Goal: Answer question/provide support

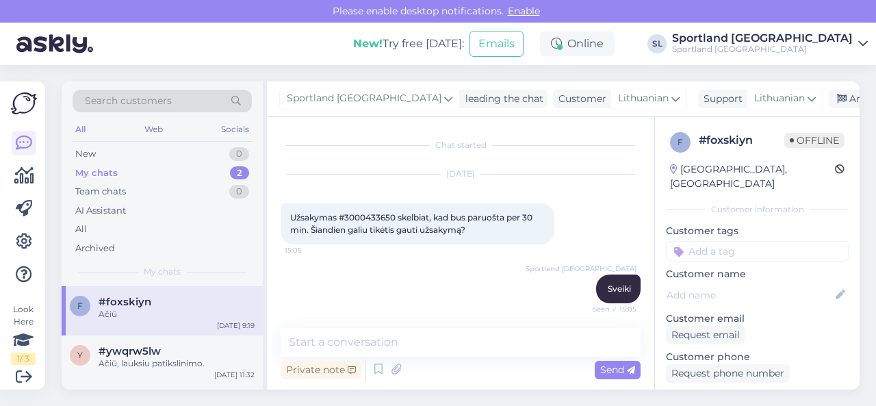
scroll to position [402, 0]
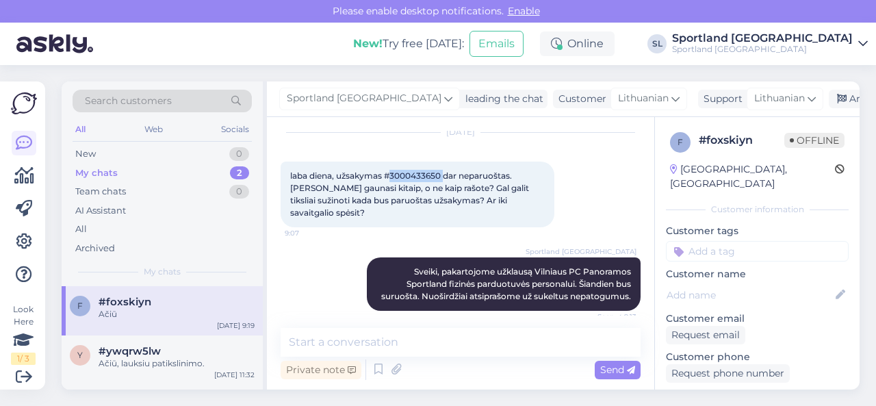
click at [425, 172] on span "laba diena, užsakymas #3000433650 dar neparuoštas. [PERSON_NAME] gaunasi kitaip…" at bounding box center [410, 193] width 241 height 47
click at [155, 370] on div "y #ywqrw5lw Ačiū, lauksiu patikslinimo. [DATE] 11:32" at bounding box center [162, 359] width 201 height 49
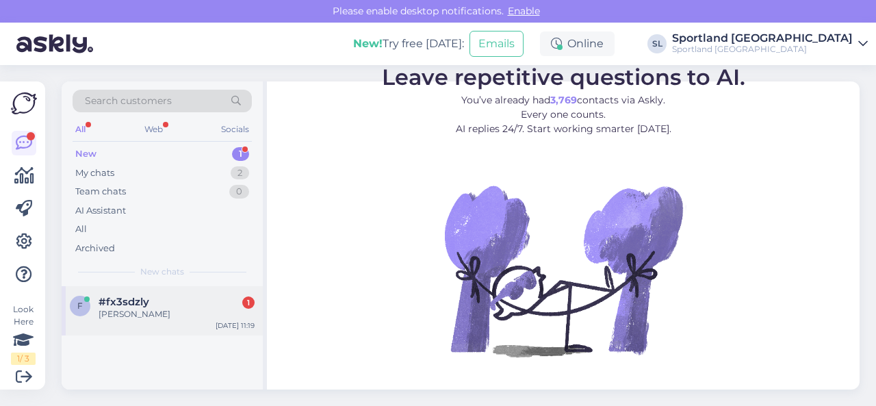
click at [186, 314] on div "[PERSON_NAME]" at bounding box center [177, 314] width 156 height 12
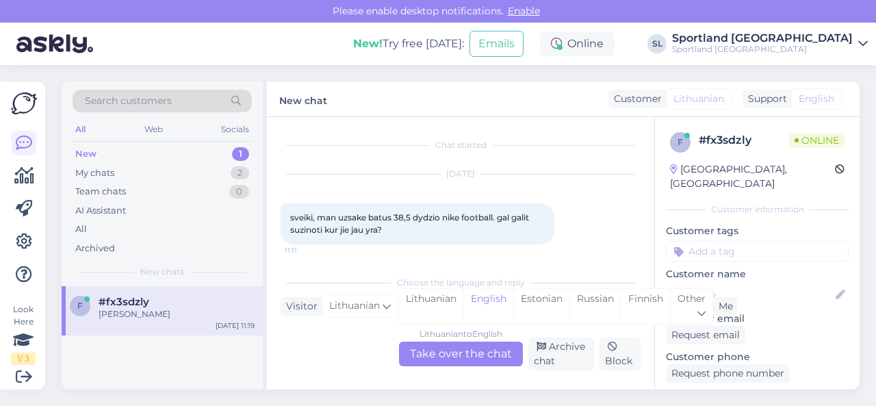
scroll to position [422, 0]
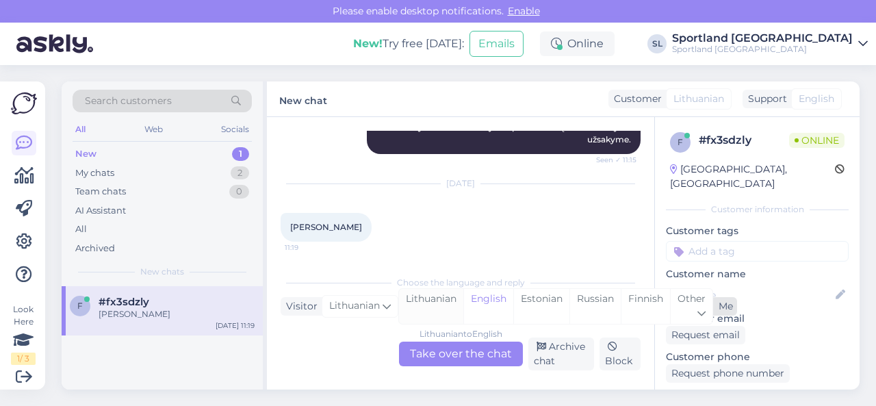
click at [431, 310] on div "Lithuanian" at bounding box center [431, 306] width 64 height 35
click at [441, 351] on div "Lithuanian to Lithuanian Take over the chat" at bounding box center [461, 353] width 124 height 25
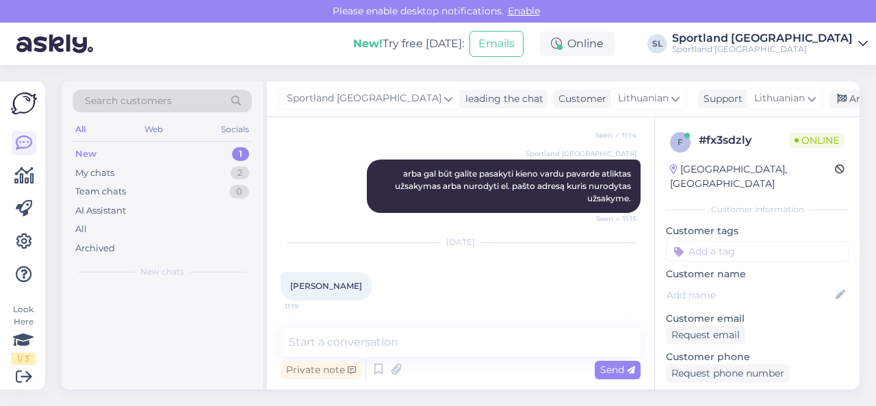
scroll to position [362, 0]
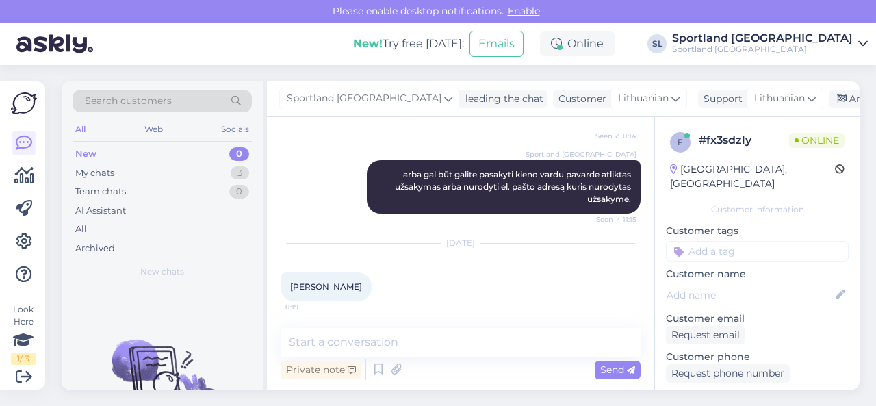
drag, startPoint x: 376, startPoint y: 285, endPoint x: 289, endPoint y: 283, distance: 86.9
click at [289, 283] on div "[PERSON_NAME] 11:19" at bounding box center [326, 286] width 91 height 29
copy span "[PERSON_NAME]"
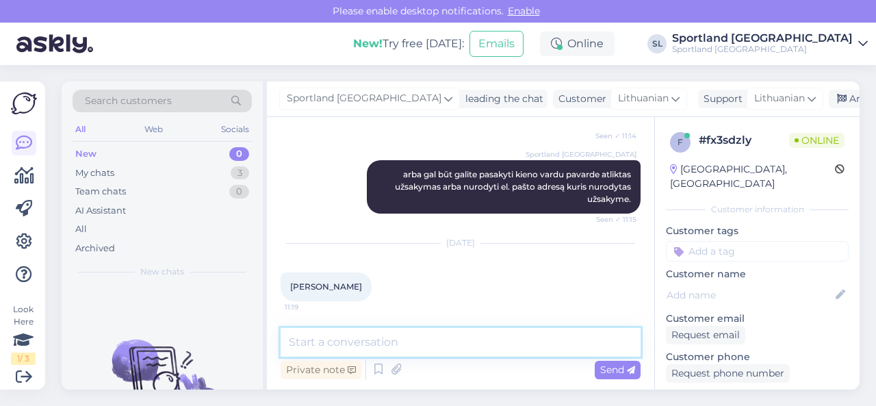
click at [447, 344] on textarea at bounding box center [461, 342] width 360 height 29
paste textarea "NIKE JR. VAPOR 16 PRO MERCURIAL DREAM SPEED SKU: 08425615255 SPO: HM4983_300 Av…"
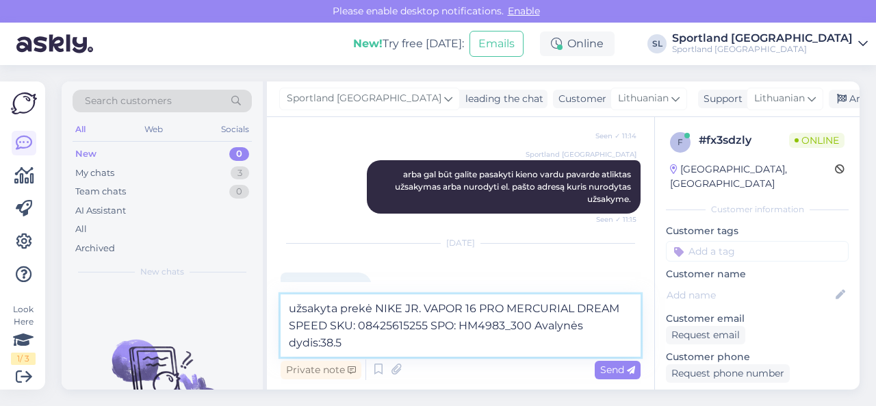
scroll to position [396, 0]
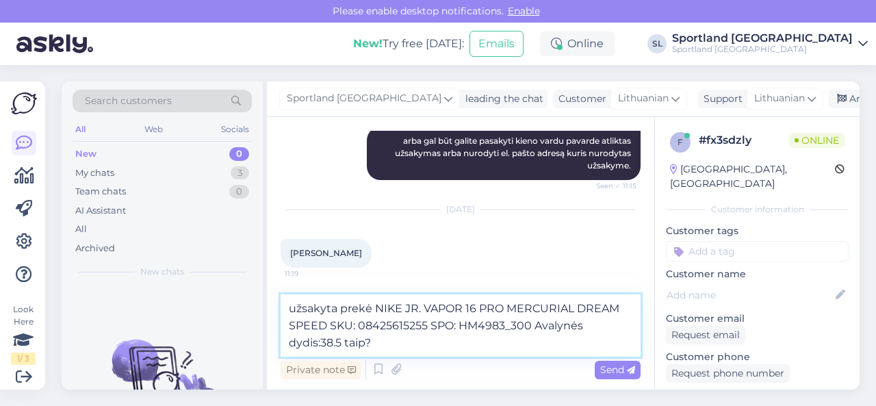
type textarea "užsakyta prekė NIKE JR. VAPOR 16 PRO MERCURIAL DREAM SPEED SKU: 08425615255 SPO…"
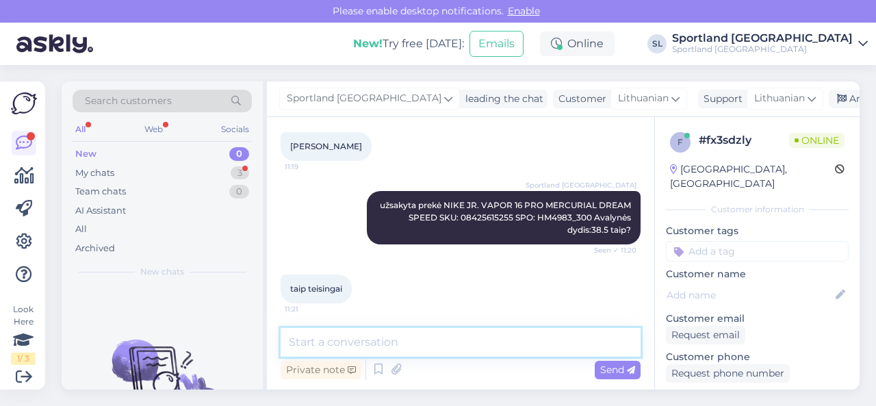
scroll to position [504, 0]
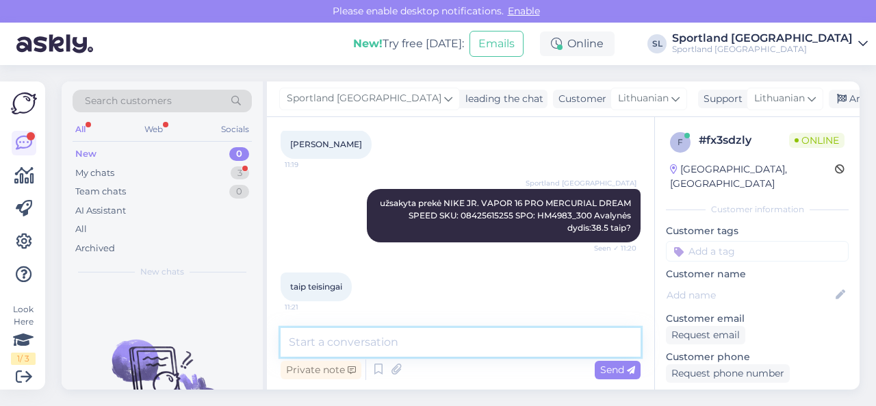
click at [391, 341] on textarea at bounding box center [461, 342] width 360 height 29
paste textarea "05805101254765"
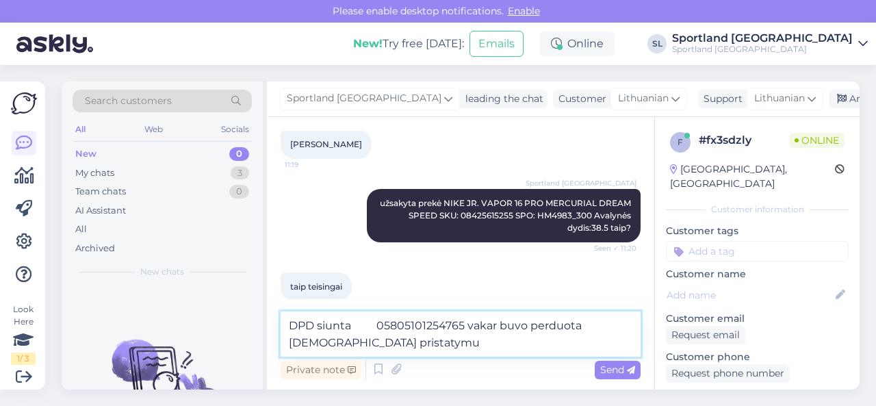
type textarea "DPD siunta 05805101254765 vakar buvo perduota [DEMOGRAPHIC_DATA] pristatymui"
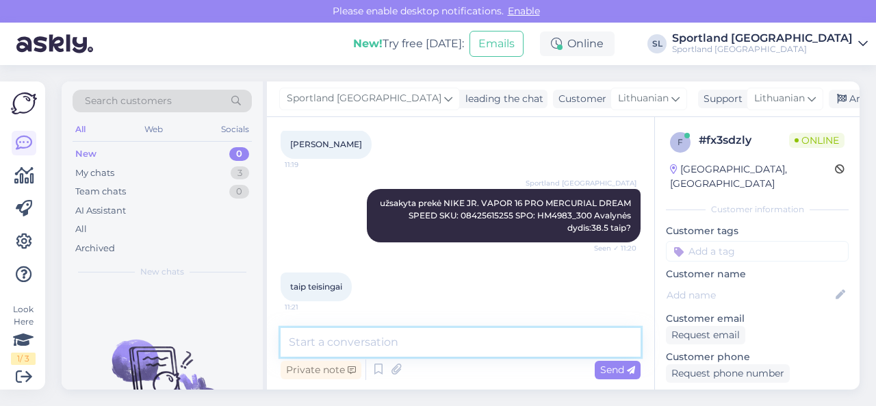
scroll to position [575, 0]
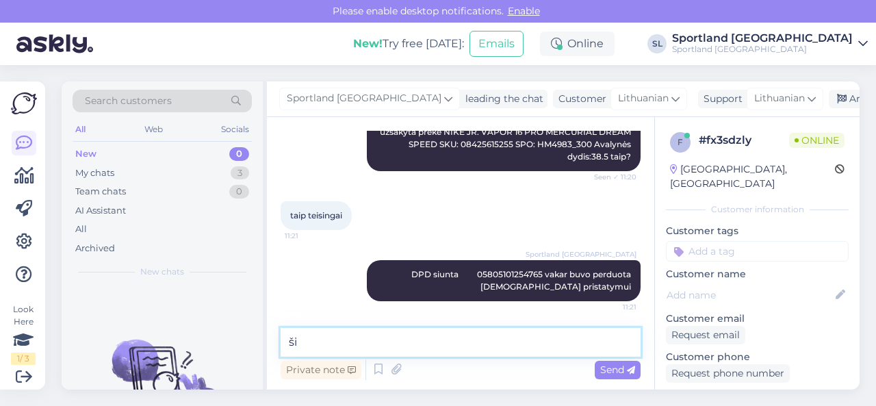
type textarea "š"
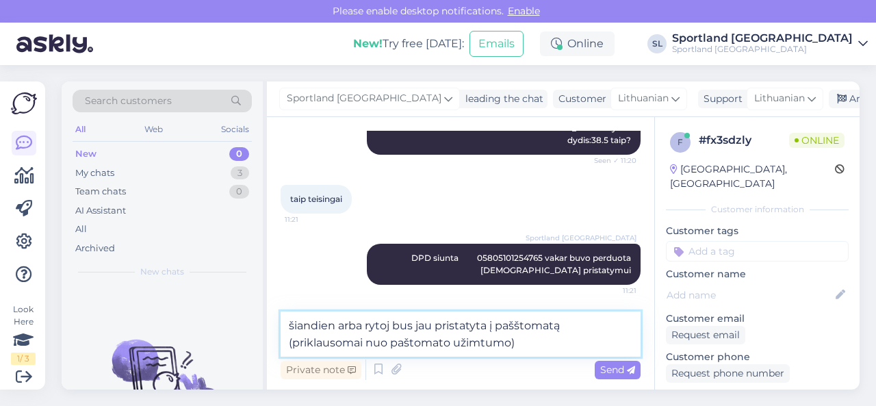
type textarea "šiandien arba rytoj bus jau pristatyta į pašštomatą (priklausomai nuo paštomato…"
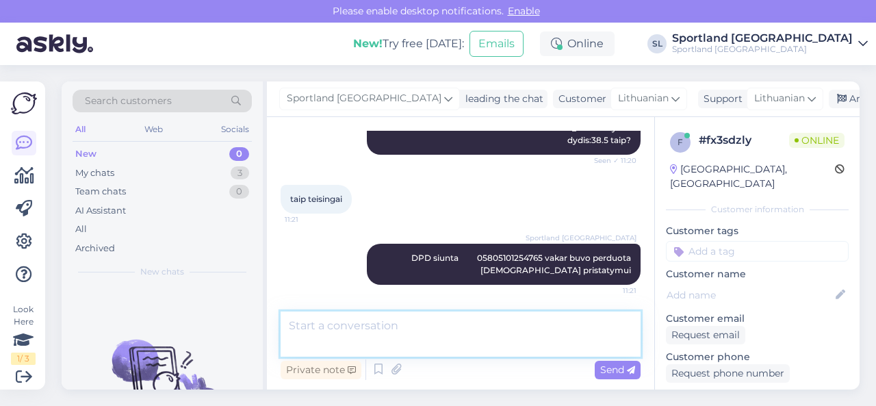
scroll to position [647, 0]
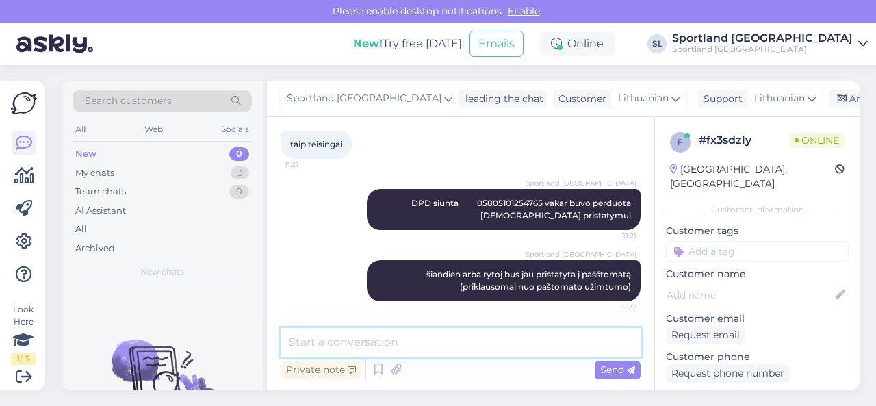
click at [448, 346] on textarea at bounding box center [461, 342] width 360 height 29
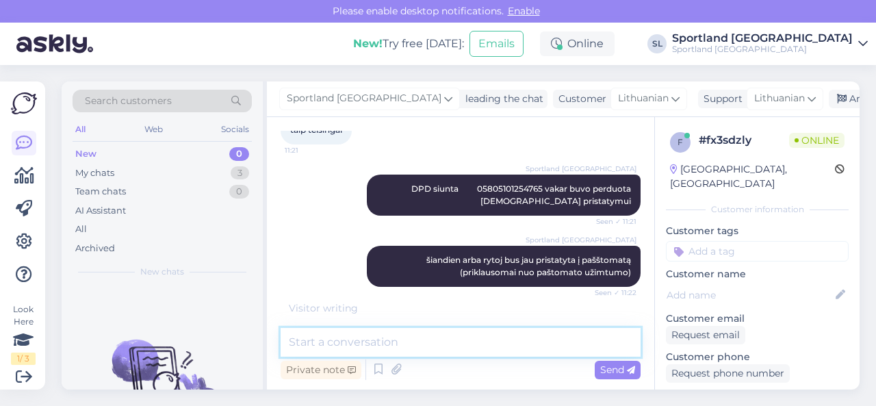
scroll to position [705, 0]
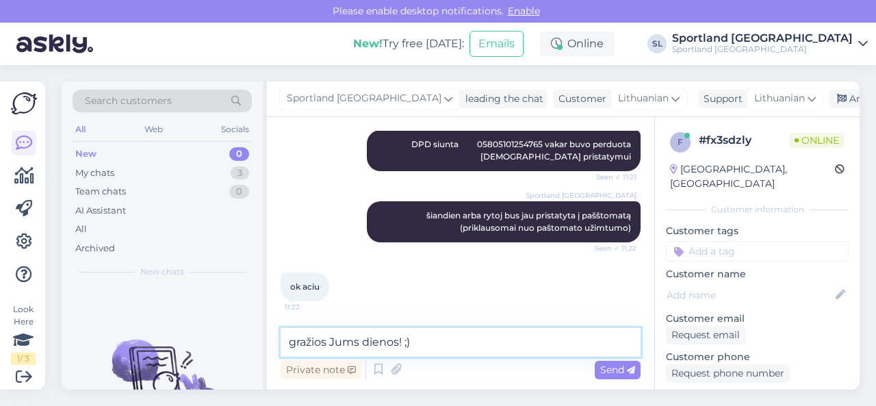
type textarea "gražios Jums dienos! ;)"
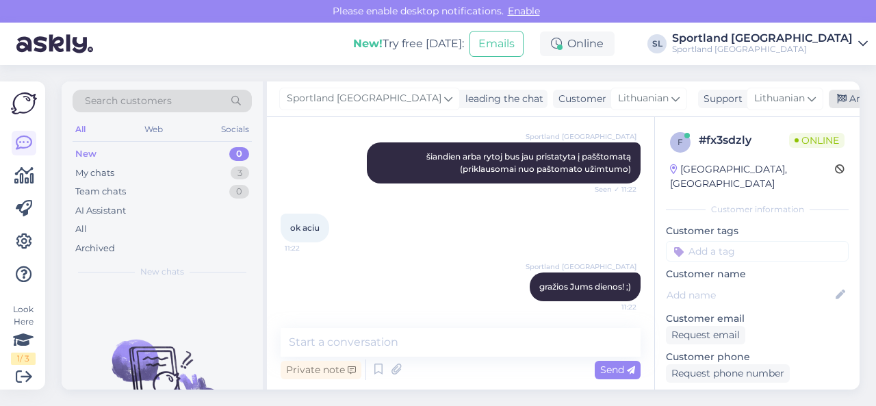
click at [829, 104] on div "Archive chat" at bounding box center [872, 99] width 86 height 18
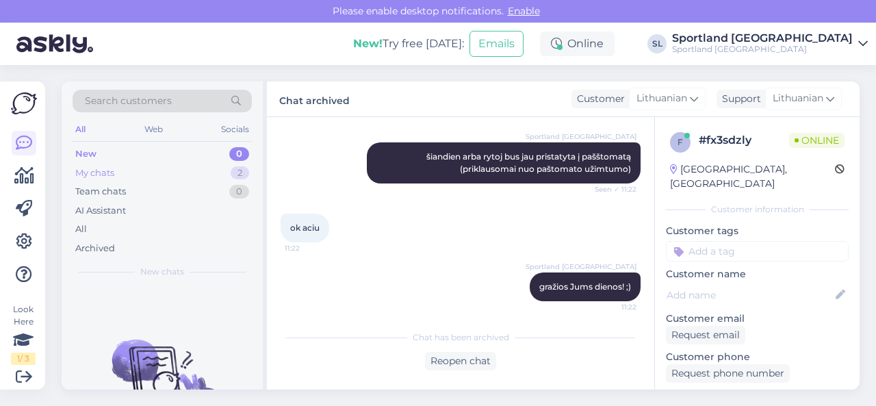
click at [158, 168] on div "My chats 2" at bounding box center [162, 173] width 179 height 19
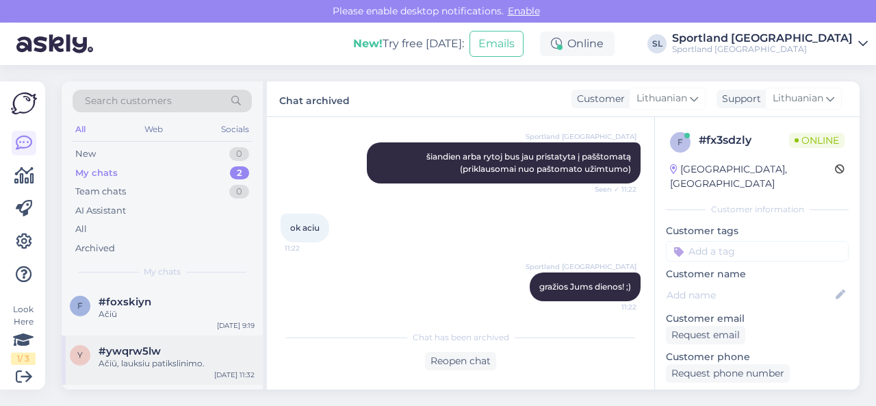
click at [164, 348] on div "#ywqrw5lw" at bounding box center [177, 351] width 156 height 12
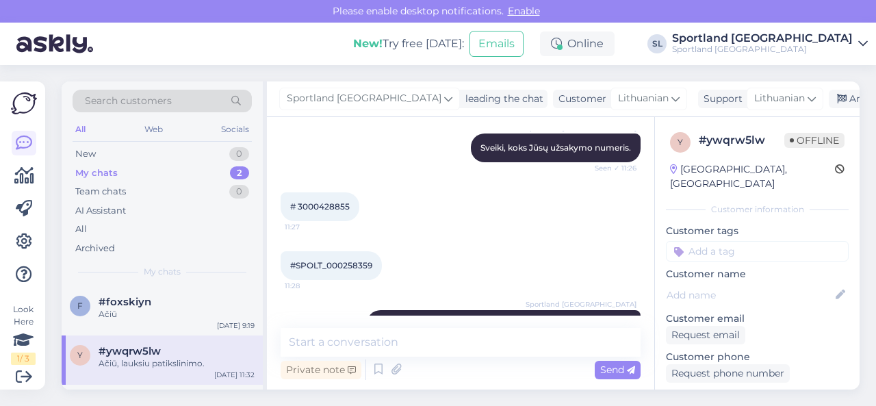
scroll to position [677, 0]
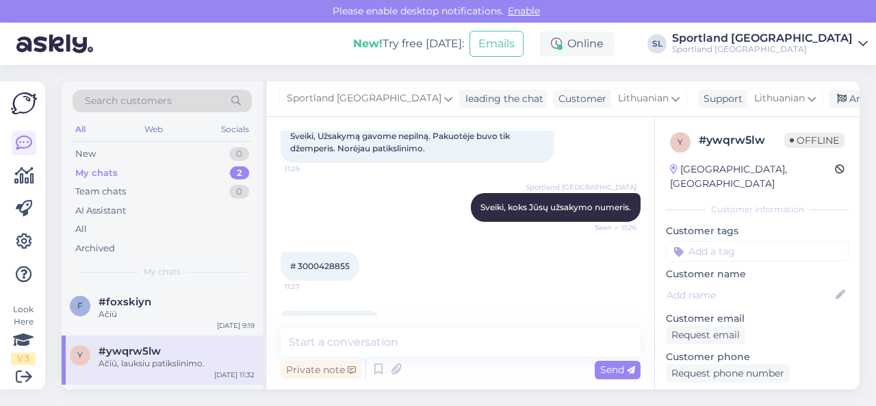
click at [330, 273] on div "# 3000428855 11:27" at bounding box center [320, 266] width 79 height 29
click at [324, 261] on span "# 3000428855" at bounding box center [320, 266] width 60 height 10
copy div "3000428855 11:27"
click at [168, 157] on div "New 1" at bounding box center [162, 153] width 179 height 19
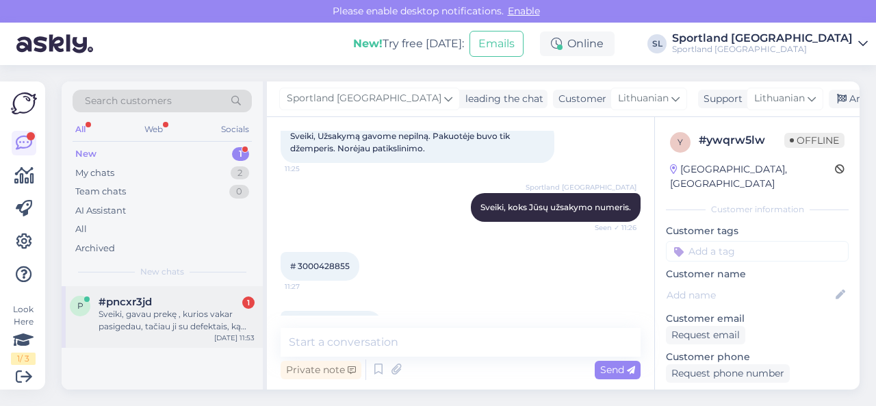
click at [175, 309] on div "Sveiki, gavau prekę , kurios vakar pasigedau, tačiau ji su defektais, ką daryti?" at bounding box center [177, 320] width 156 height 25
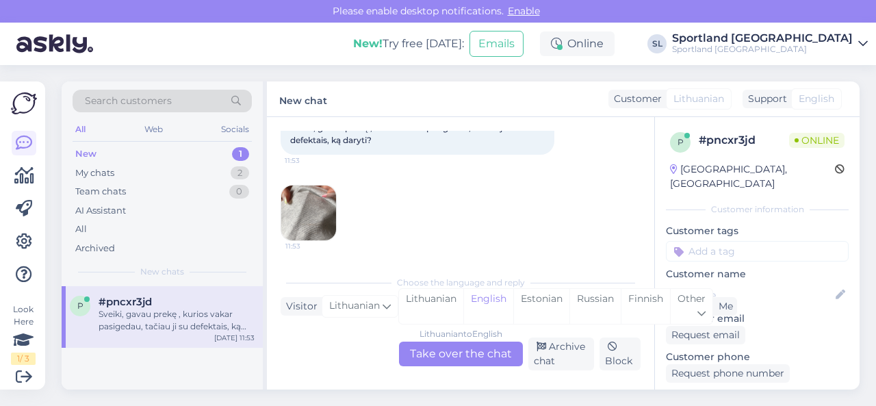
scroll to position [324, 0]
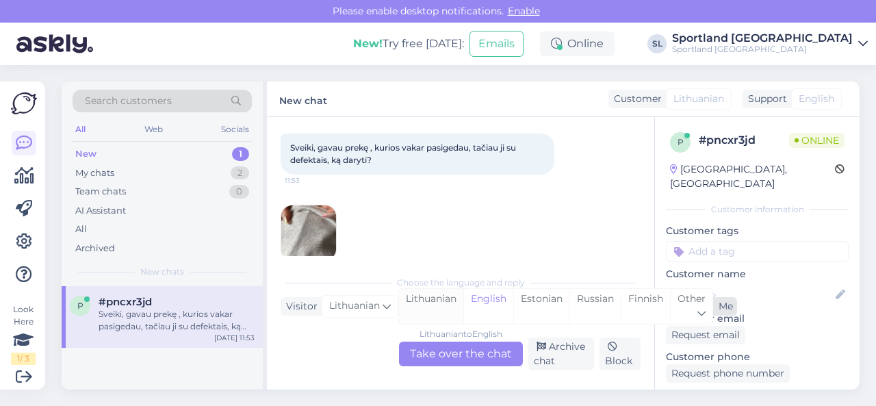
click at [452, 305] on div "Lithuanian" at bounding box center [431, 306] width 64 height 35
click at [448, 356] on div "Lithuanian to Lithuanian Take over the chat" at bounding box center [461, 353] width 124 height 25
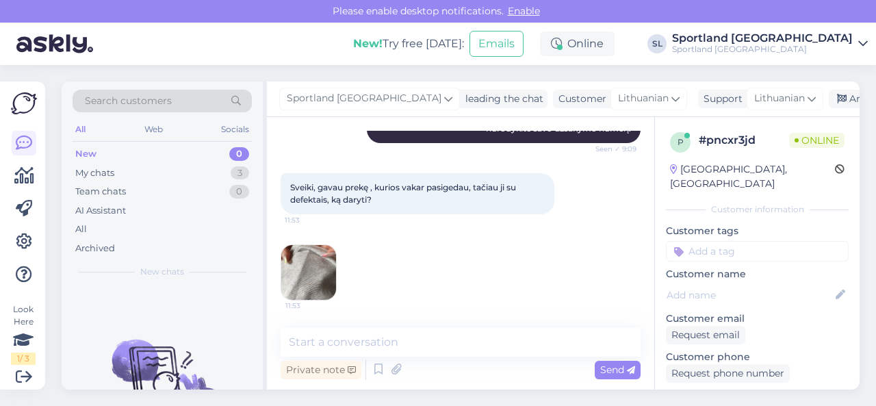
scroll to position [296, 0]
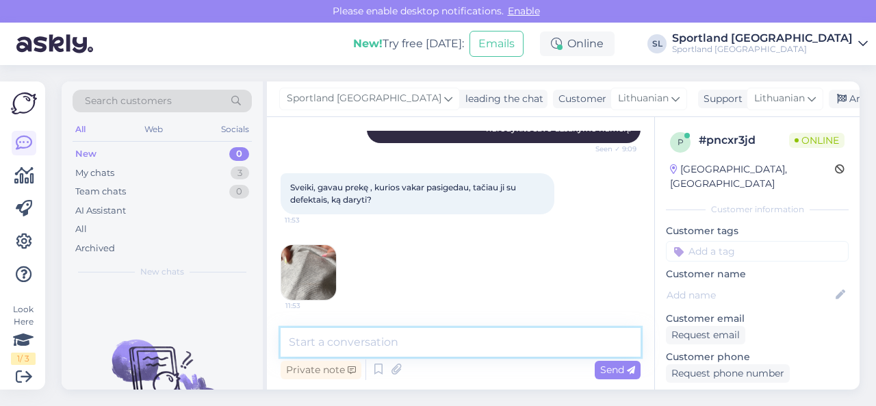
click at [425, 344] on textarea at bounding box center [461, 342] width 360 height 29
type textarea "Sveiki"
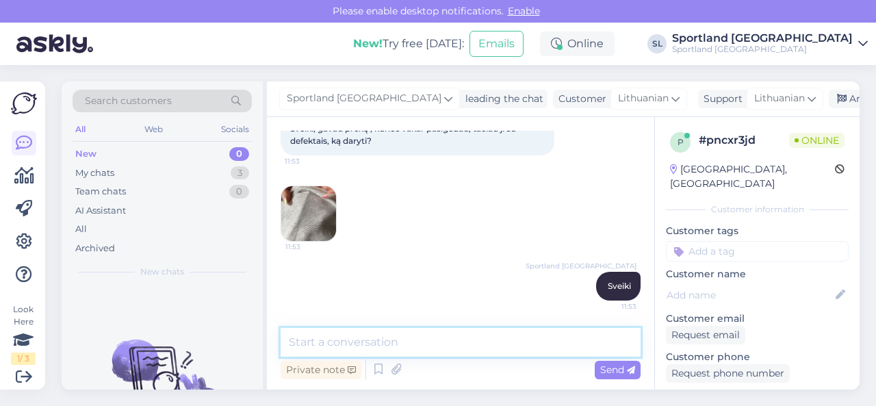
scroll to position [354, 0]
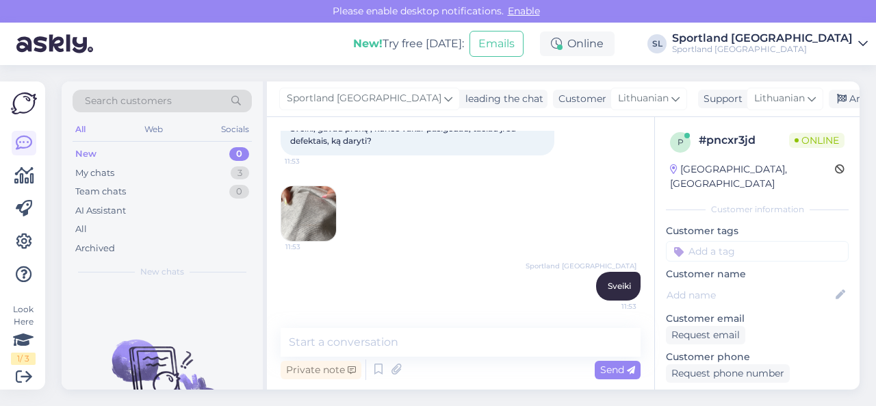
click at [313, 211] on img at bounding box center [308, 213] width 55 height 55
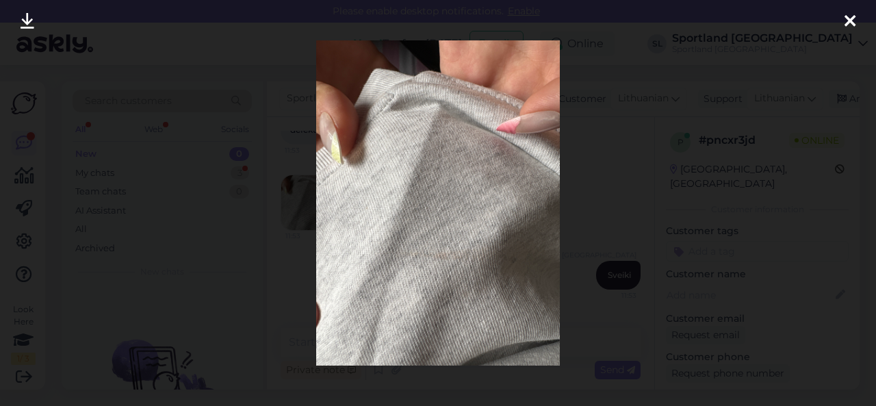
scroll to position [441, 0]
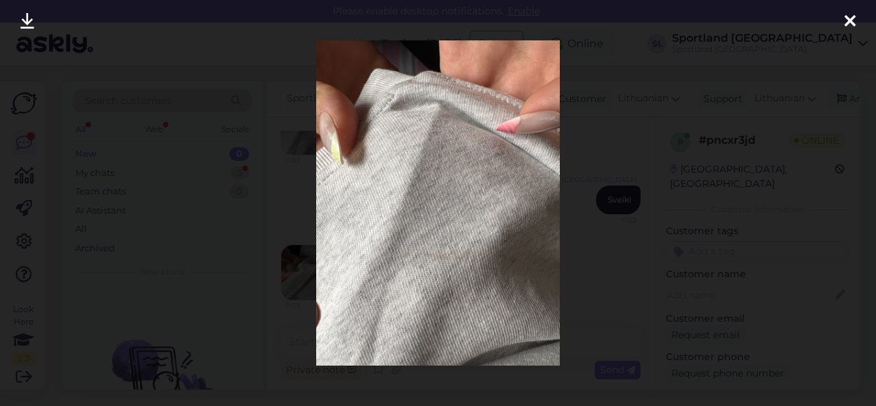
click at [851, 23] on icon at bounding box center [849, 22] width 11 height 18
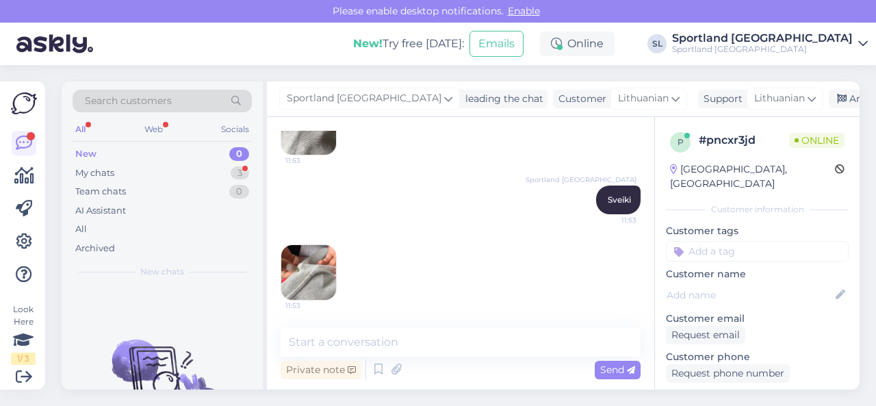
click at [324, 296] on img at bounding box center [308, 272] width 55 height 55
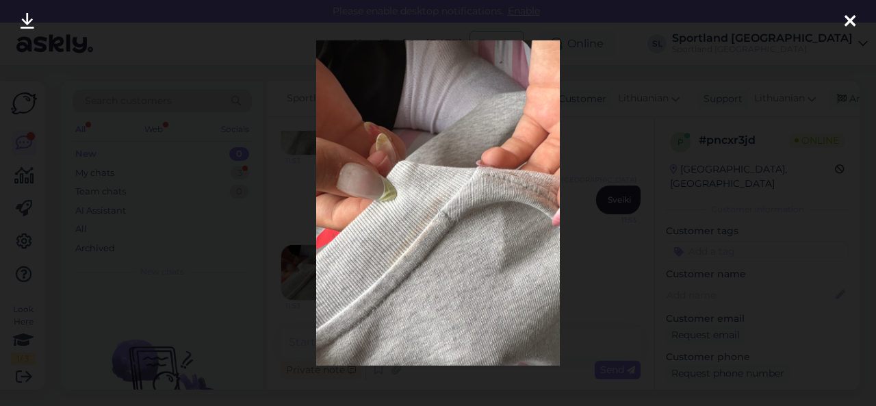
click at [856, 22] on div at bounding box center [849, 21] width 27 height 43
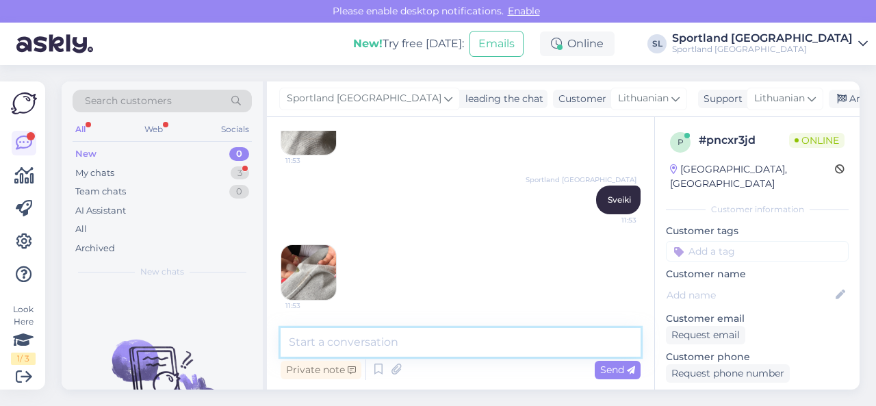
click at [424, 338] on textarea at bounding box center [461, 342] width 360 height 29
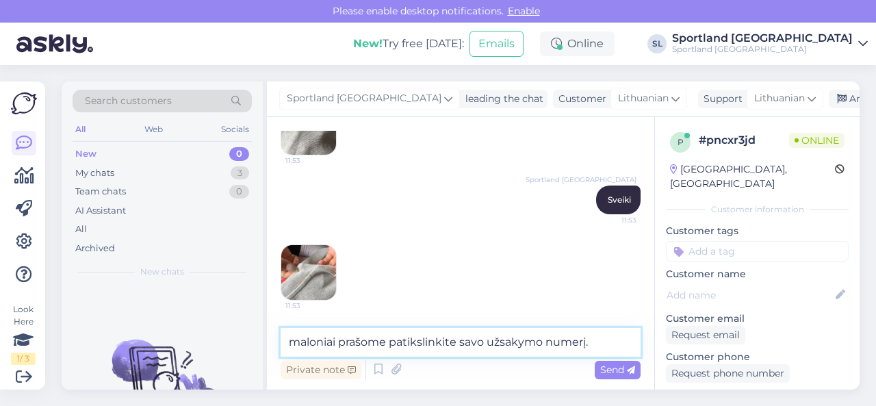
type textarea "maloniai prašome patikslinkite savo užsakymo numerį."
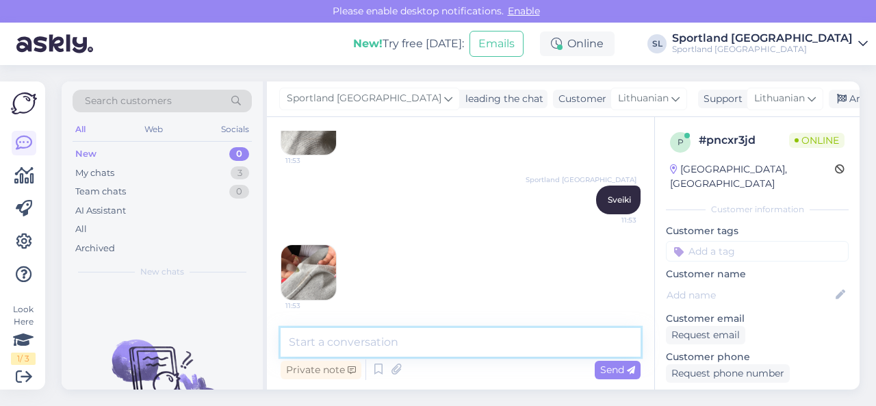
scroll to position [500, 0]
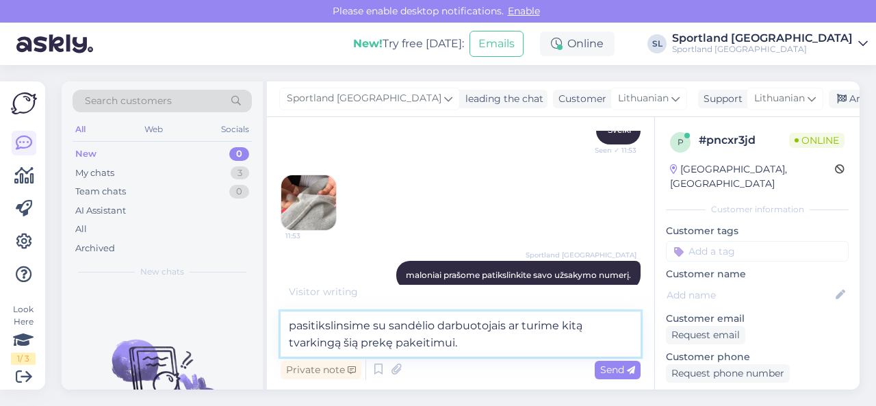
type textarea "pasitikslinsime su sandėlio darbuotojais ar turime kitą tvarkingą šią prekę pak…"
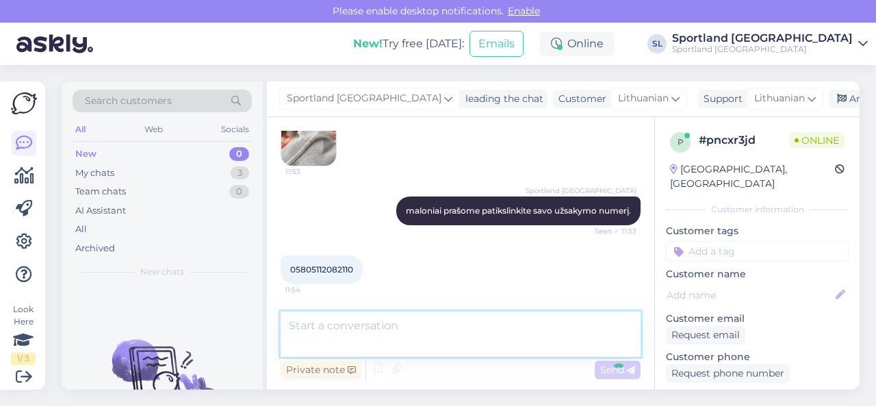
scroll to position [630, 0]
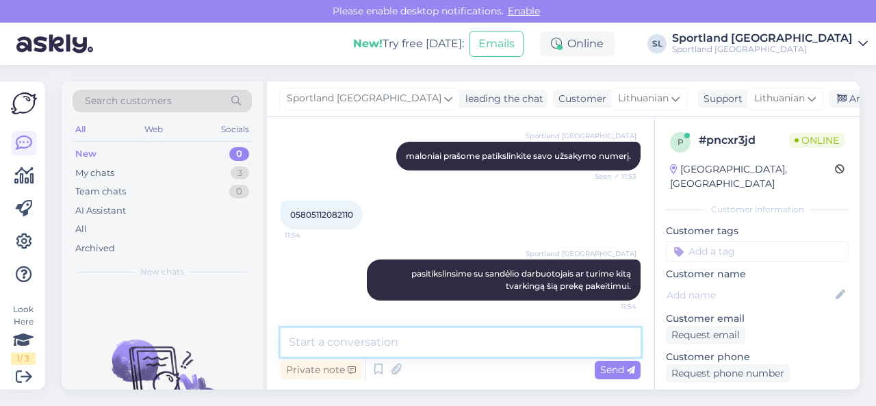
click at [380, 339] on textarea at bounding box center [461, 342] width 360 height 29
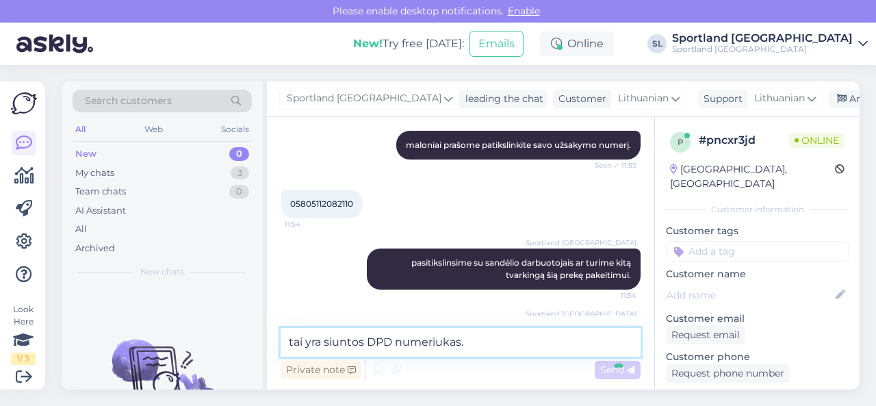
scroll to position [688, 0]
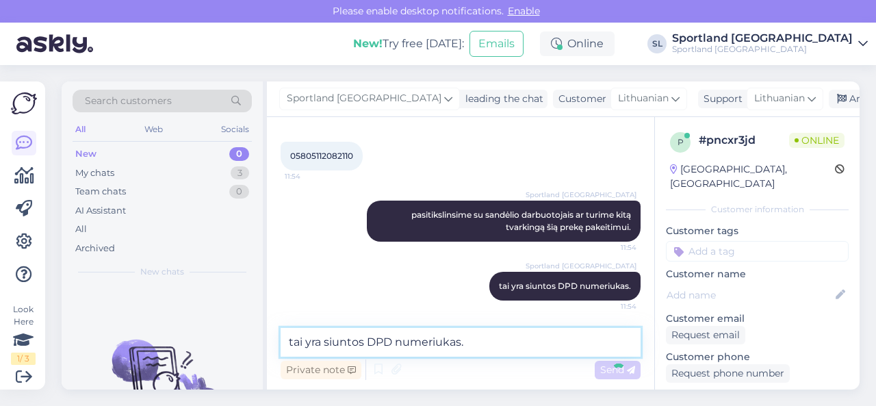
type textarea "tai yra siuntos DPD numeriukas.U"
click at [290, 340] on textarea "žsakymo numeris yra el. paštu su užsakymo patvirtinimu." at bounding box center [461, 342] width 360 height 29
type textarea "užsakymo numeris yra el. paštu su užsakymo patvirtinimu."
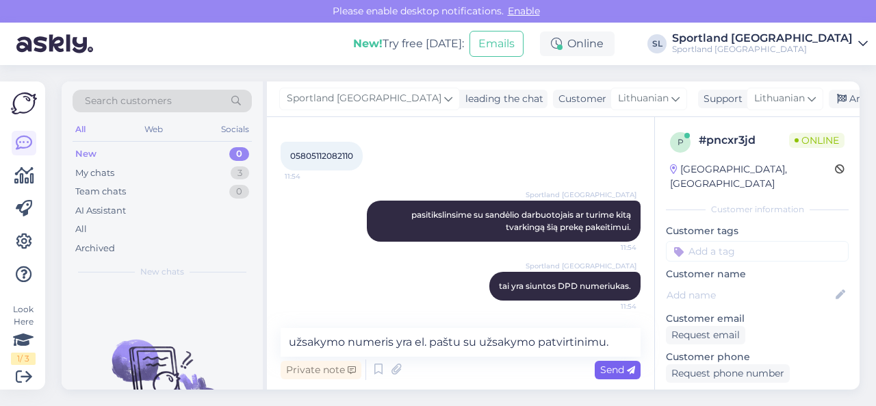
click at [602, 368] on span "Send" at bounding box center [617, 369] width 35 height 12
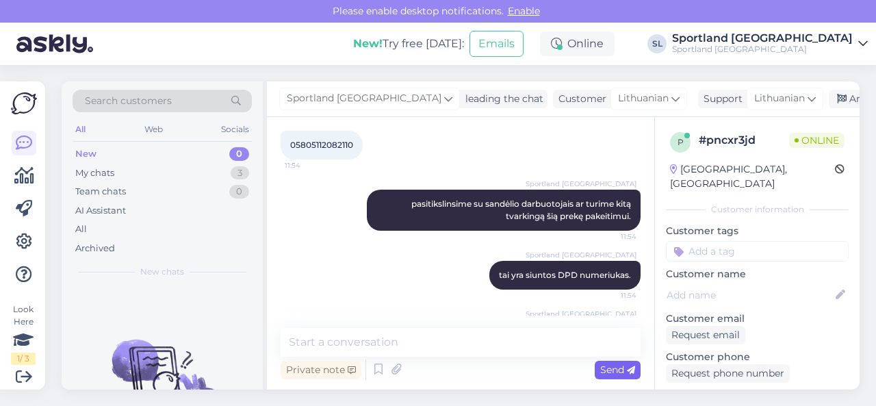
scroll to position [747, 0]
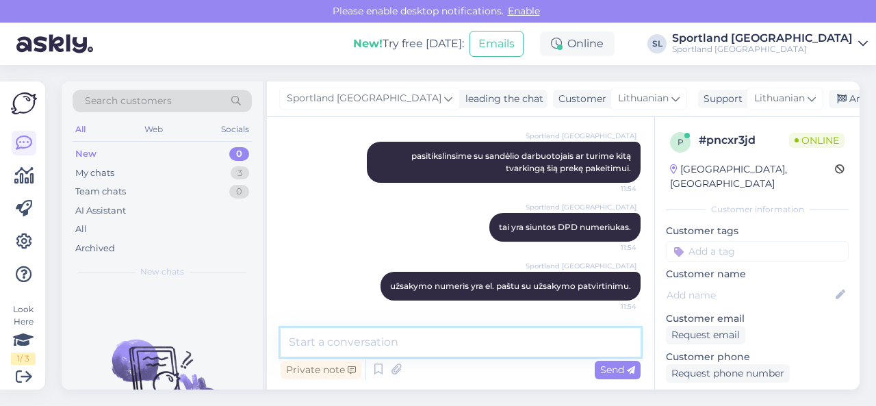
click at [521, 352] on textarea at bounding box center [461, 342] width 360 height 29
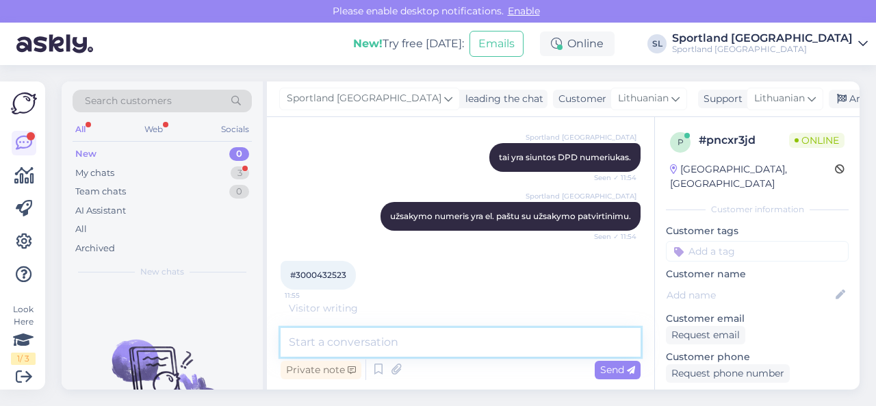
scroll to position [820, 0]
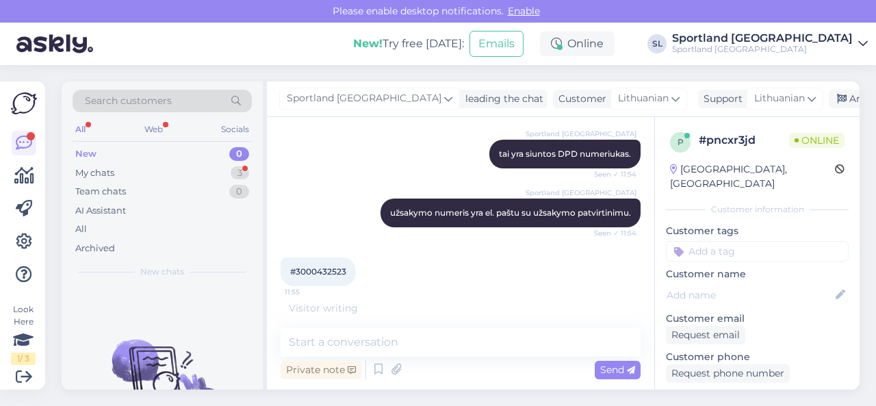
click at [330, 269] on span "#3000432523" at bounding box center [318, 271] width 56 height 10
copy div "3000432523 11:55"
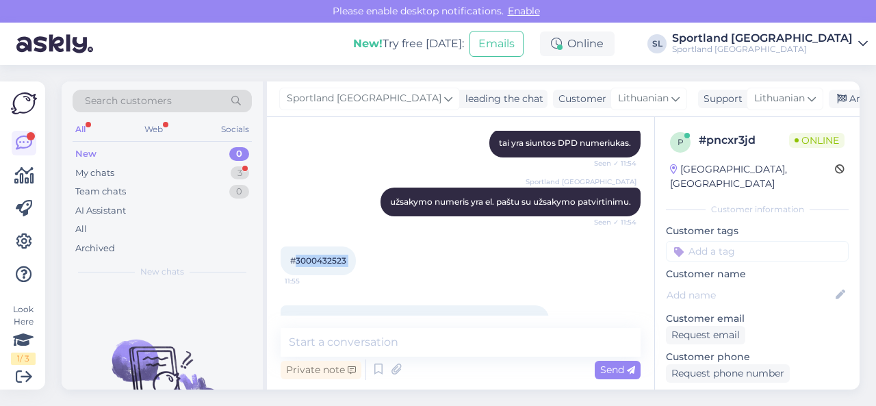
scroll to position [877, 0]
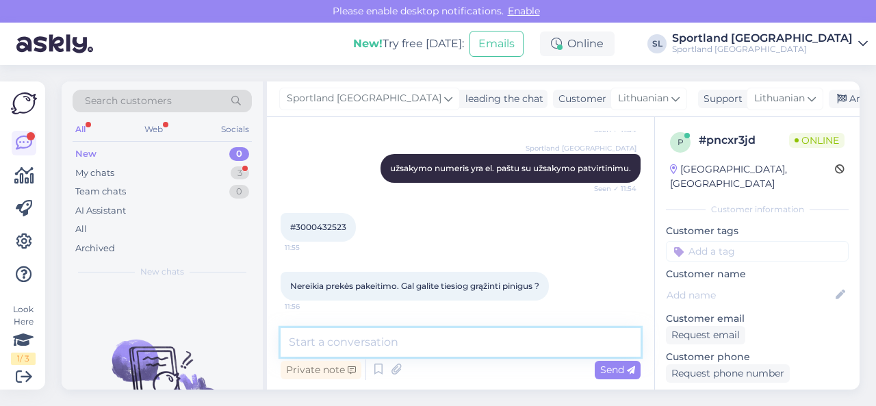
click at [431, 344] on textarea at bounding box center [461, 342] width 360 height 29
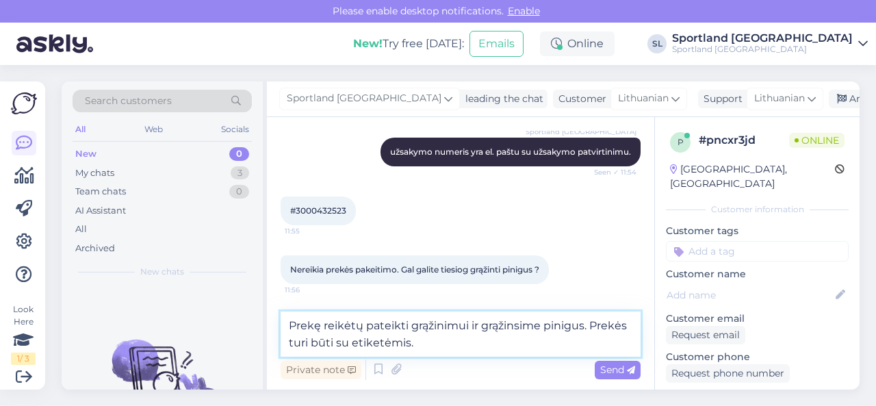
type textarea "Prekę reikėtų pateikti grąžinimui ir grąžinsime pinigus. Prekės turi būti su et…"
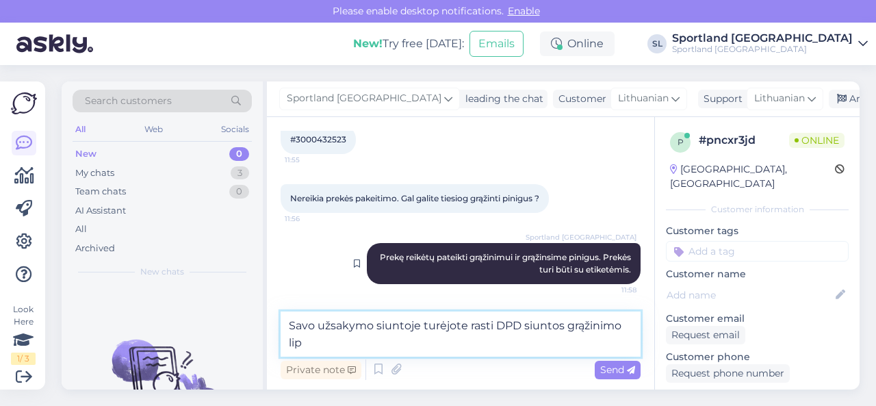
scroll to position [965, 0]
type textarea "Savo užsakymo siuntoje turėjote rasti DPD siuntos grąžinimo lipduką."
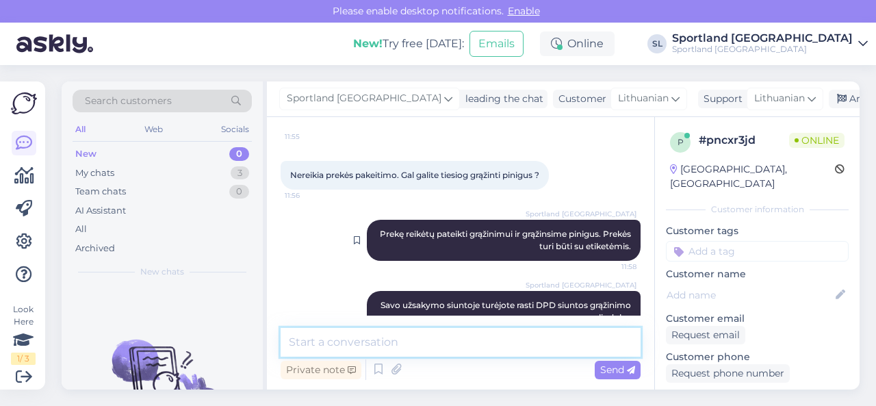
scroll to position [1020, 0]
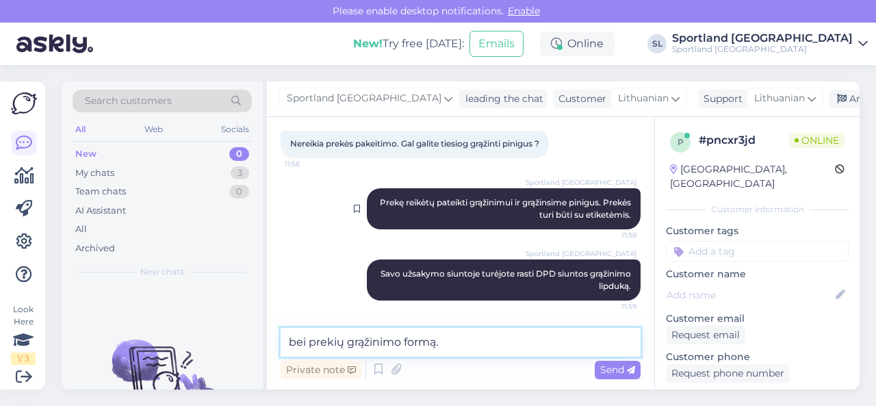
type textarea "bei prekių grąžinimo formą."
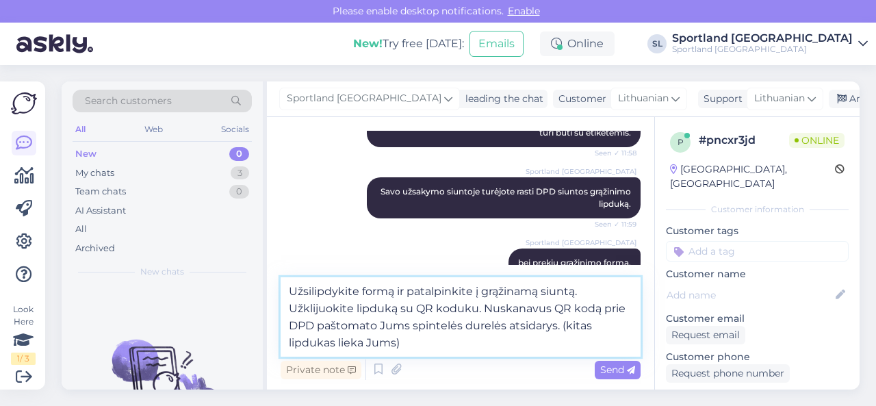
type textarea "Užsilipdykite formą ir patalpinkite į grąžinamą siuntą. Užklijuokite lipduką su…"
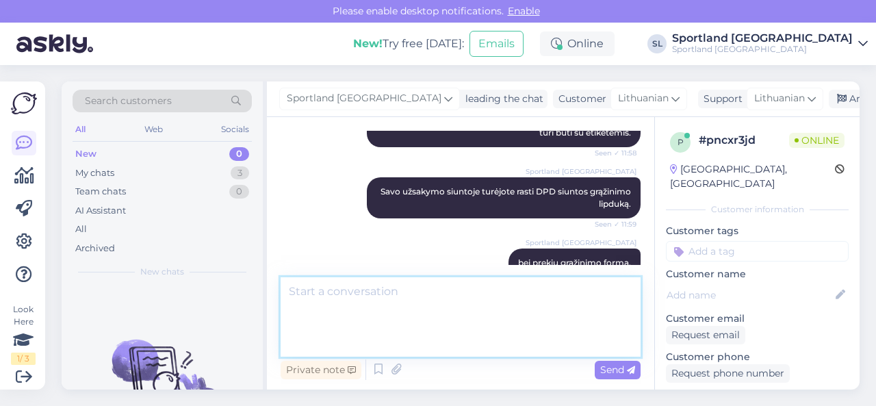
scroll to position [1174, 0]
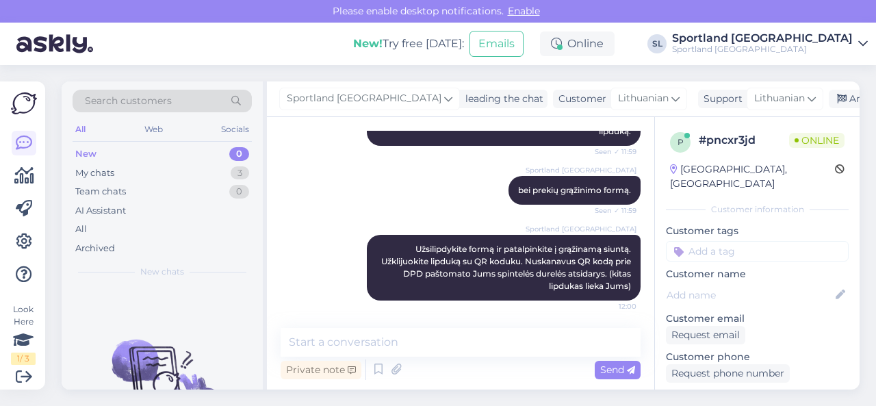
drag, startPoint x: 469, startPoint y: 323, endPoint x: 465, endPoint y: 337, distance: 14.8
click at [468, 325] on div "Chat started [DATE] Sveiki, šiandien gavau siuntą, ir nebuvo įdėta viena iš man…" at bounding box center [460, 253] width 387 height 272
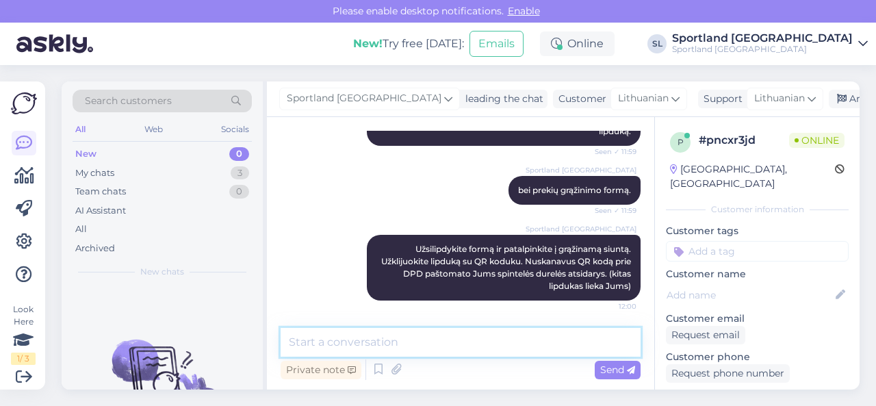
click at [465, 339] on textarea at bounding box center [461, 342] width 360 height 29
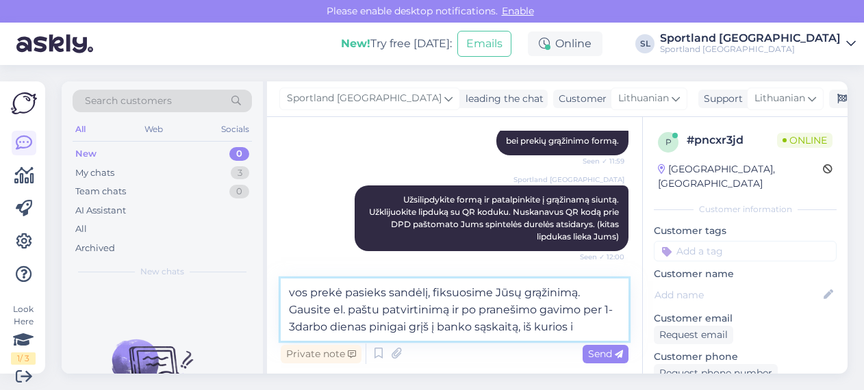
scroll to position [1225, 0]
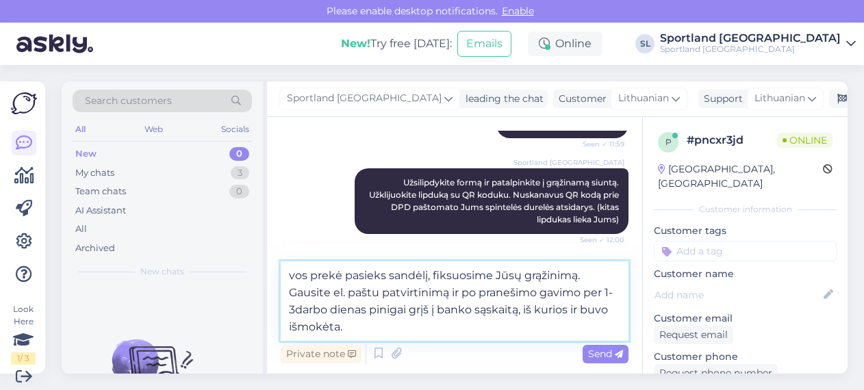
type textarea "vos prekė pasieks sandėlį, fiksuosime Jūsų grąžinimą. Gausite el. paštu patvirt…"
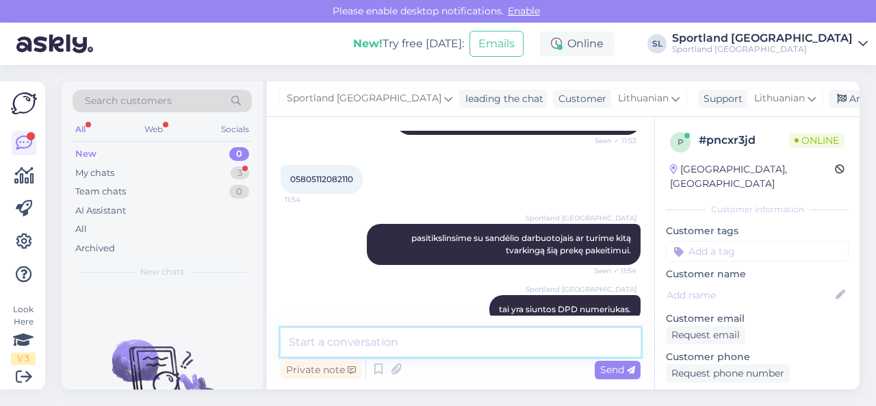
scroll to position [1356, 0]
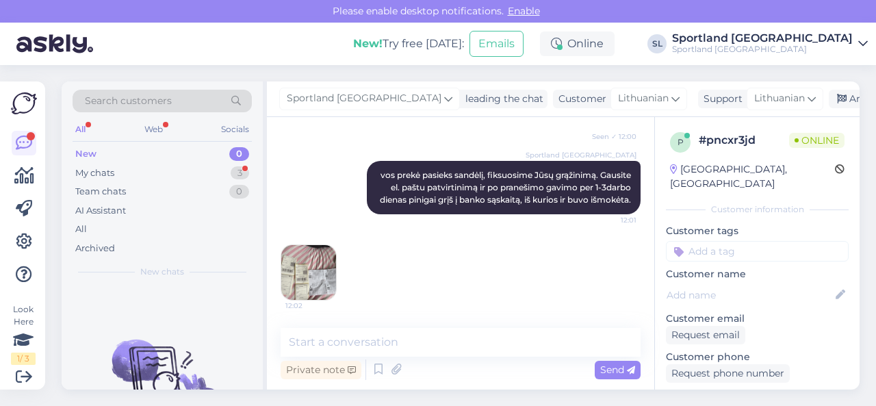
click at [318, 267] on img at bounding box center [308, 272] width 55 height 55
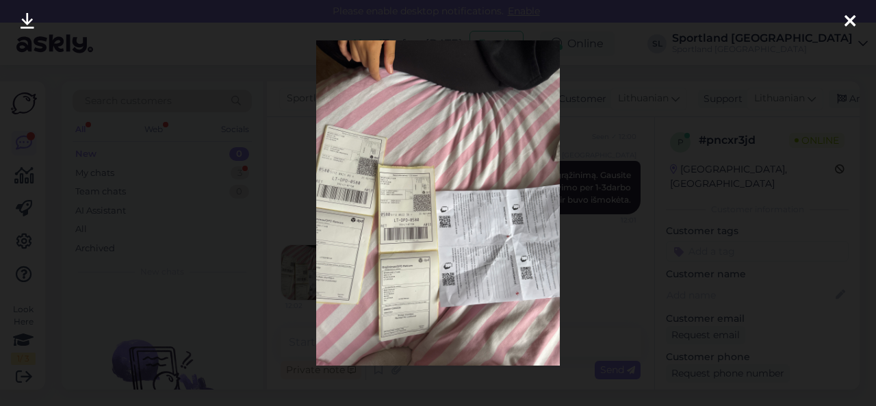
click at [851, 18] on icon at bounding box center [849, 22] width 11 height 18
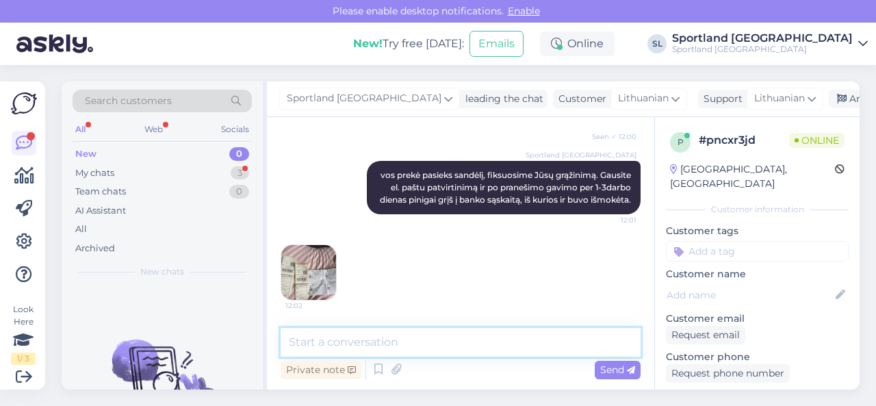
click at [427, 342] on textarea at bounding box center [461, 342] width 360 height 29
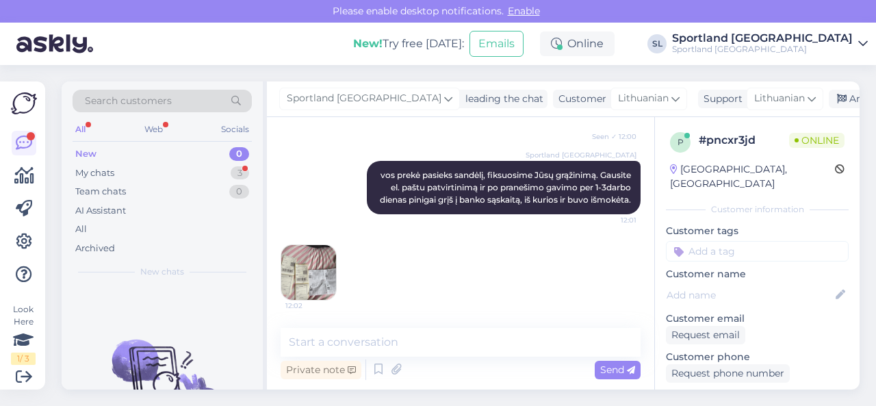
click at [316, 266] on img at bounding box center [308, 272] width 55 height 55
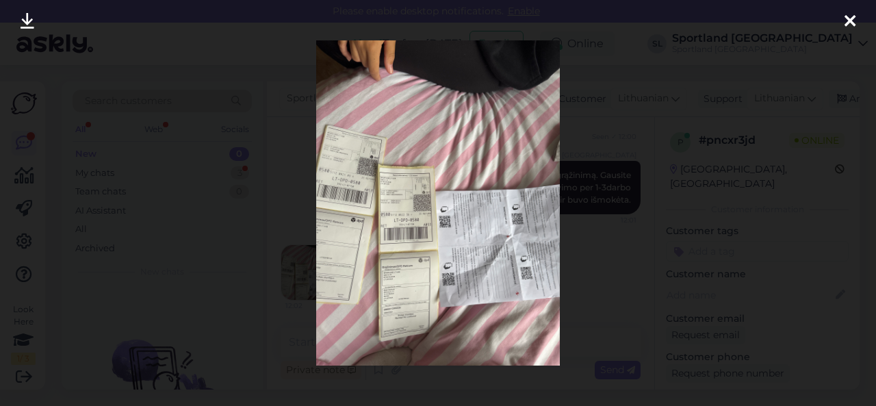
click at [33, 17] on icon at bounding box center [28, 22] width 14 height 18
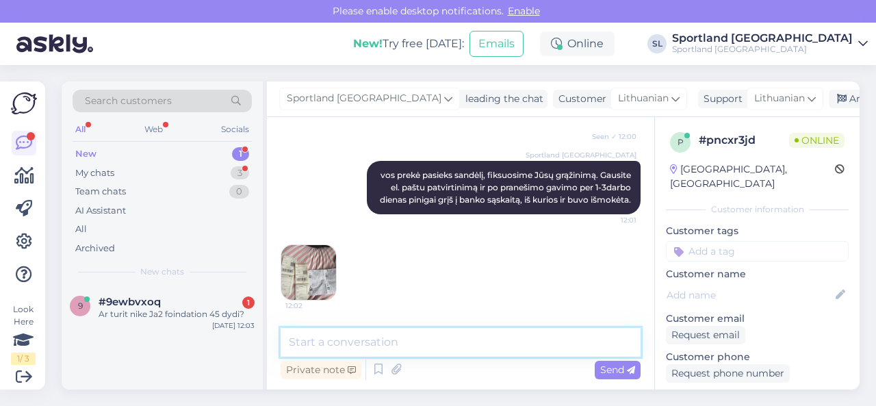
click at [424, 341] on textarea at bounding box center [461, 342] width 360 height 29
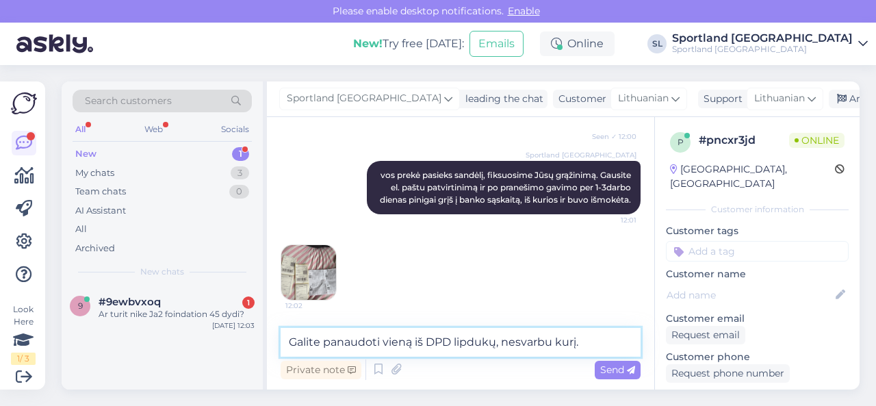
type textarea "Galite panaudoti vieną iš DPD lipdukų, nesvarbu kurį."
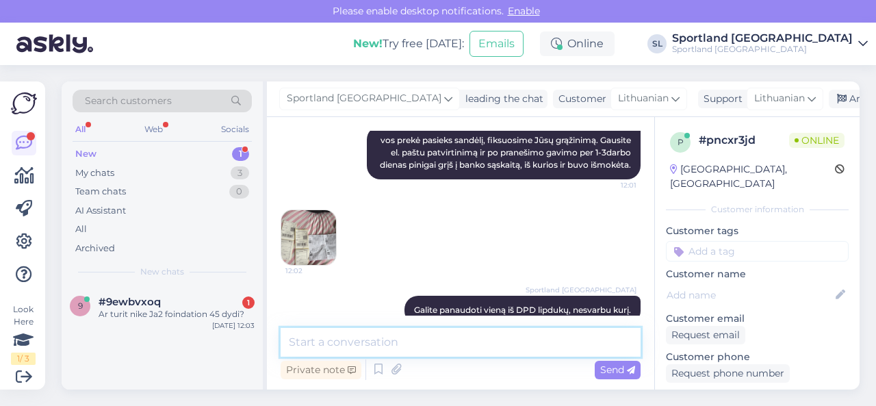
scroll to position [1414, 0]
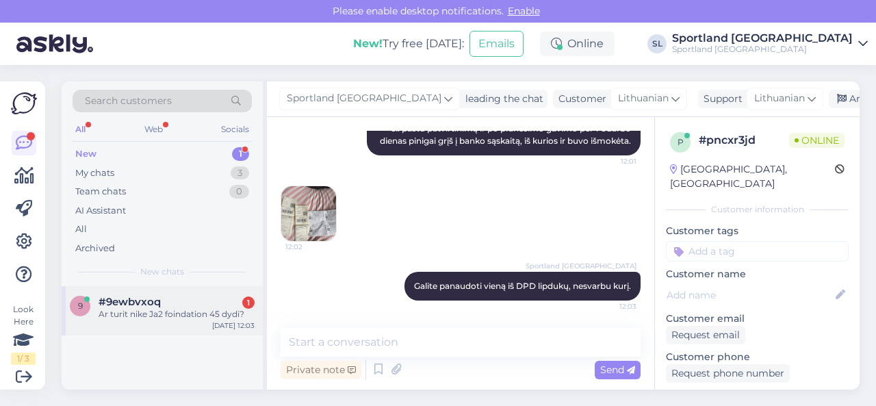
click at [179, 311] on div "Ar turit nike Ja2 foindation 45 dydi?" at bounding box center [177, 314] width 156 height 12
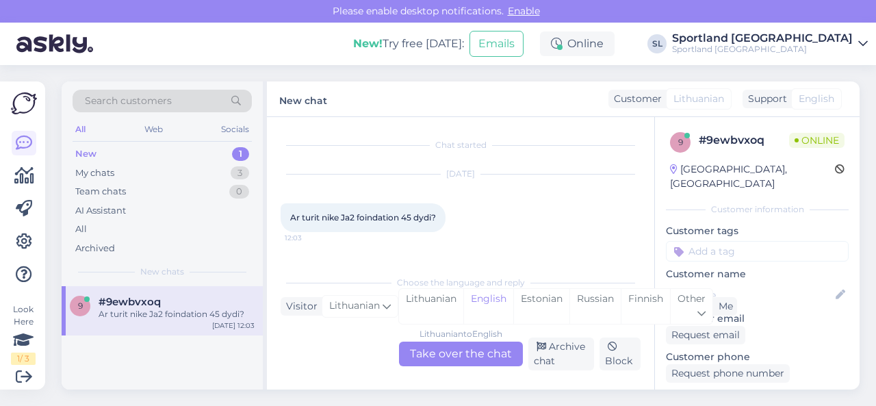
scroll to position [0, 0]
drag, startPoint x: 398, startPoint y: 216, endPoint x: 323, endPoint y: 217, distance: 75.3
click at [323, 217] on span "Ar turit nike Ja2 foindation 45 dydi?" at bounding box center [363, 217] width 146 height 10
copy span "nike Ja2 foindation"
click at [437, 302] on div "Lithuanian" at bounding box center [431, 306] width 64 height 35
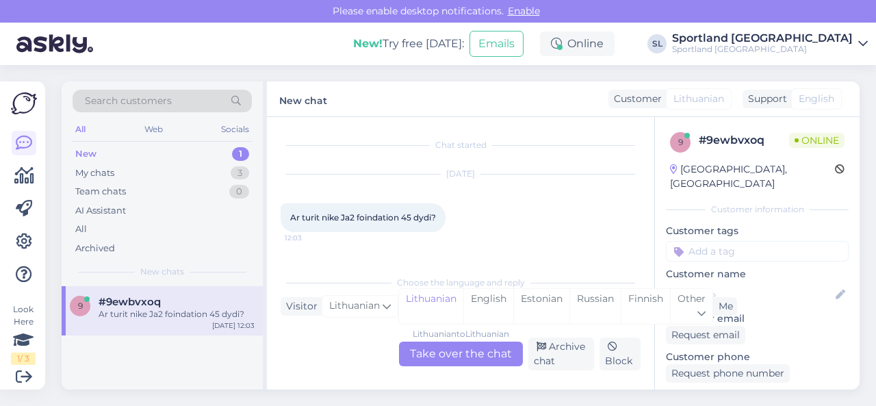
click at [442, 349] on div "Lithuanian to Lithuanian Take over the chat" at bounding box center [461, 353] width 124 height 25
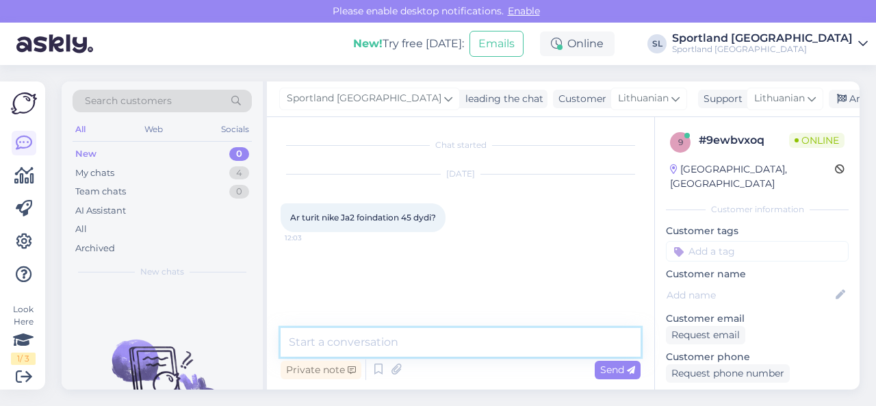
click at [402, 348] on textarea at bounding box center [461, 342] width 360 height 29
type textarea "Sveiki"
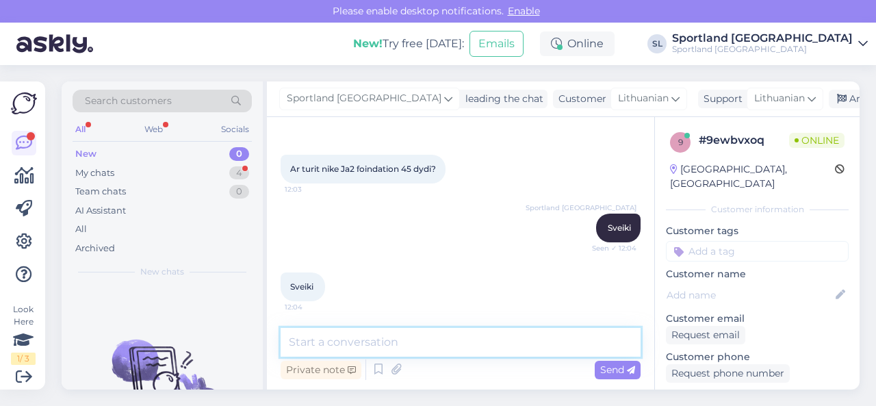
click at [443, 342] on textarea at bounding box center [461, 342] width 360 height 29
paste textarea "[URL][DOMAIN_NAME]"
type textarea "[URL][DOMAIN_NAME]"
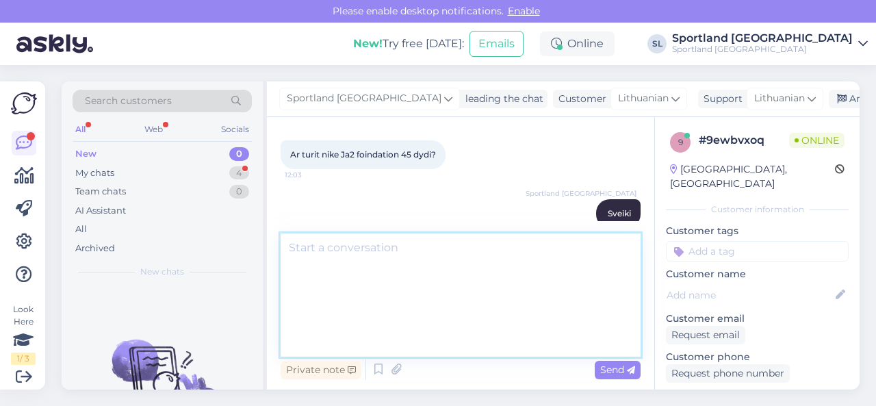
scroll to position [181, 0]
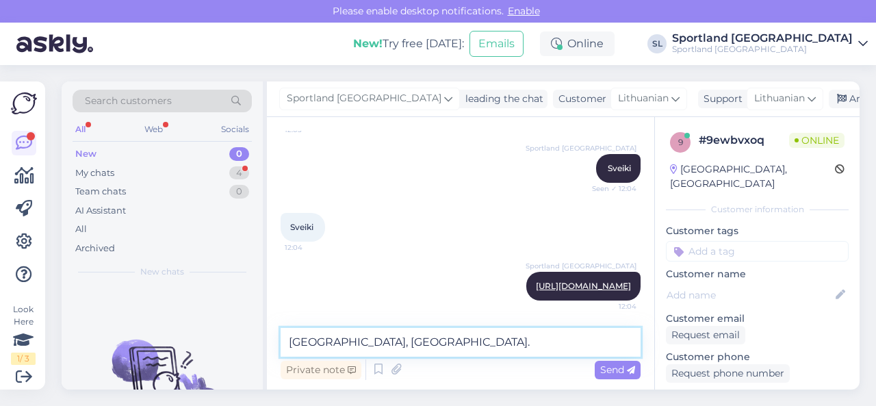
type textarea "[GEOGRAPHIC_DATA], [GEOGRAPHIC_DATA]."
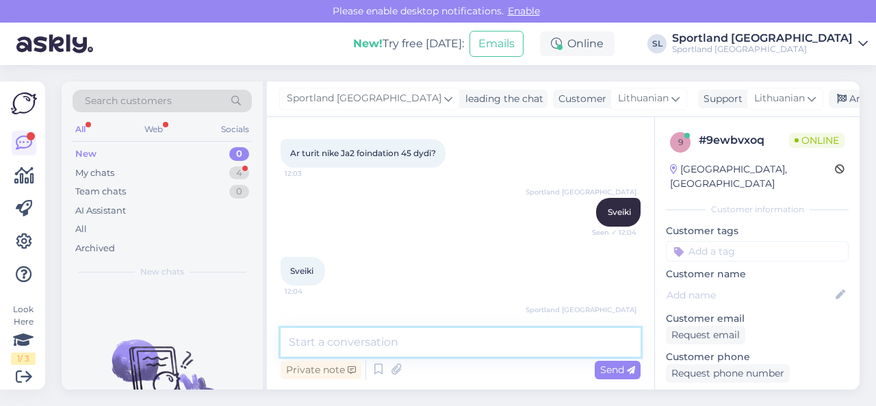
scroll to position [35, 0]
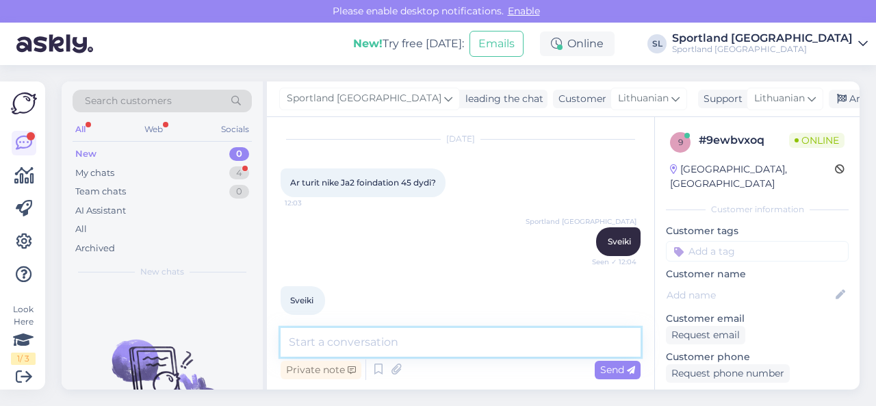
click at [427, 336] on textarea at bounding box center [461, 342] width 360 height 29
type textarea "[DEMOGRAPHIC_DATA] spalvos turime"
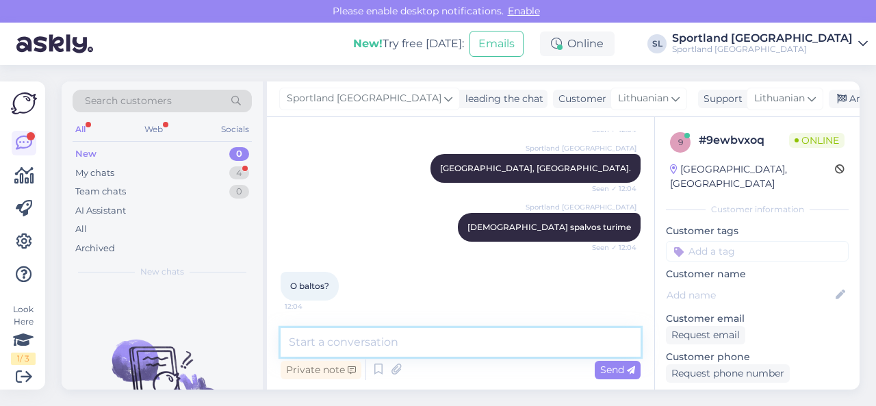
scroll to position [358, 0]
click at [396, 348] on textarea at bounding box center [461, 342] width 360 height 29
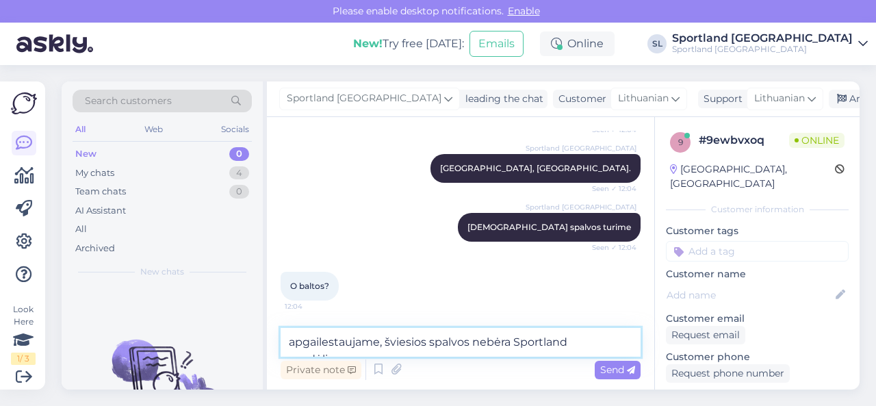
scroll to position [372, 0]
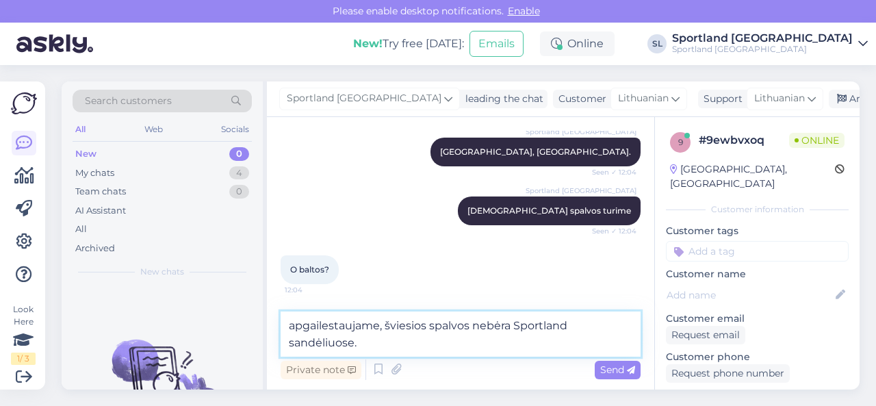
type textarea "apgailestaujame, šviesios spalvos nebėra Sportland sandėliuose."
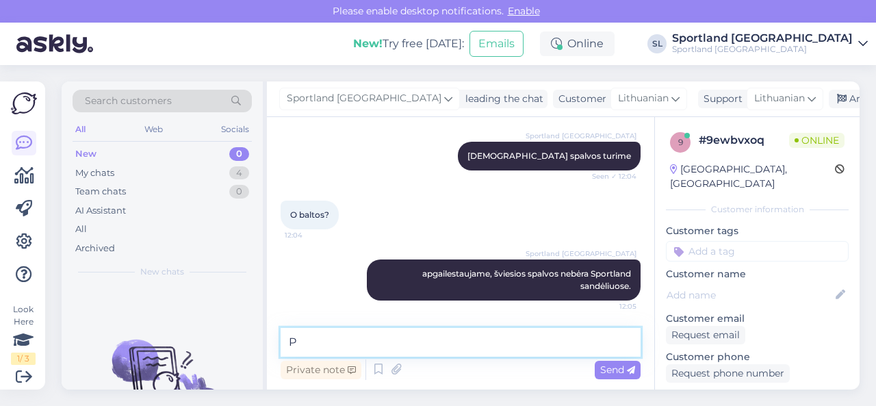
scroll to position [429, 0]
type textarea "Pilki tai pat yra."
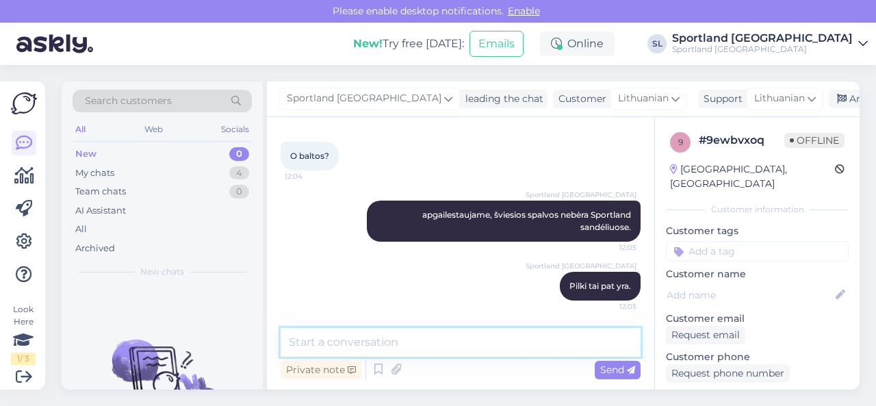
scroll to position [488, 0]
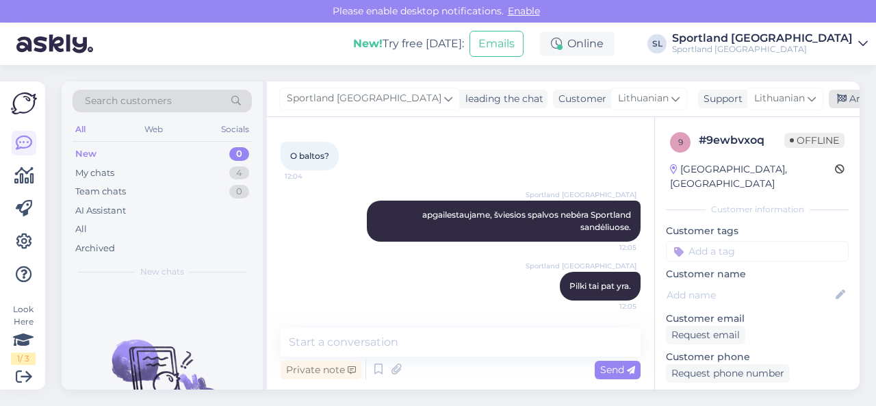
click at [829, 92] on div "Archive chat" at bounding box center [872, 99] width 86 height 18
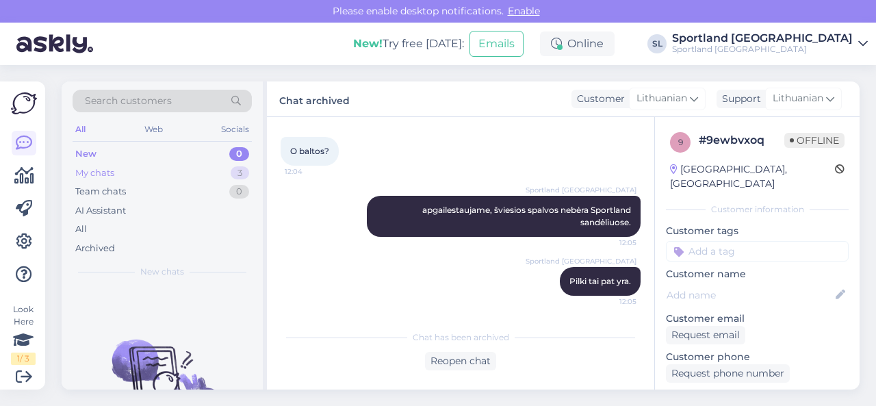
click at [226, 174] on div "My chats 3" at bounding box center [162, 173] width 179 height 19
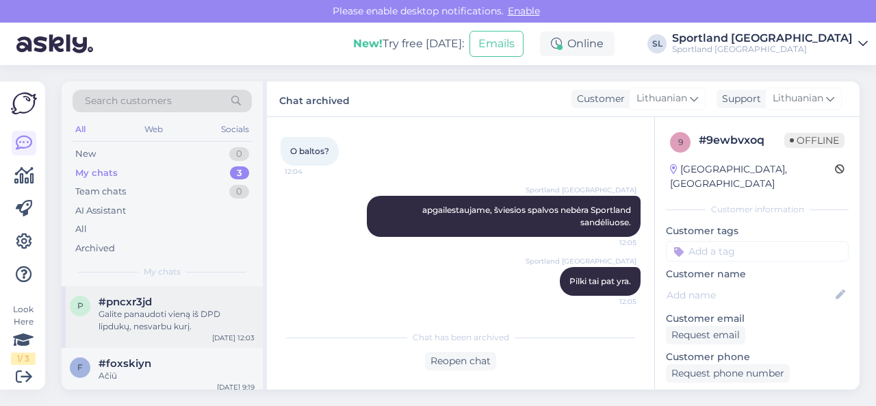
click at [161, 305] on div "#pncxr3jd" at bounding box center [177, 302] width 156 height 12
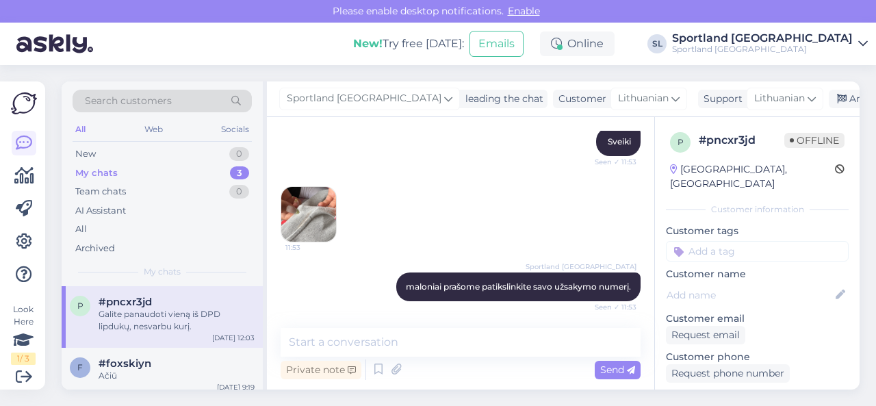
scroll to position [1414, 0]
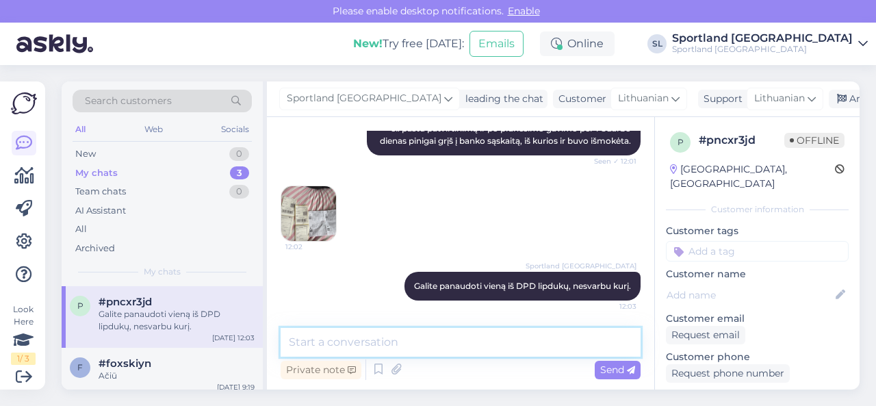
click at [487, 345] on textarea at bounding box center [461, 342] width 360 height 29
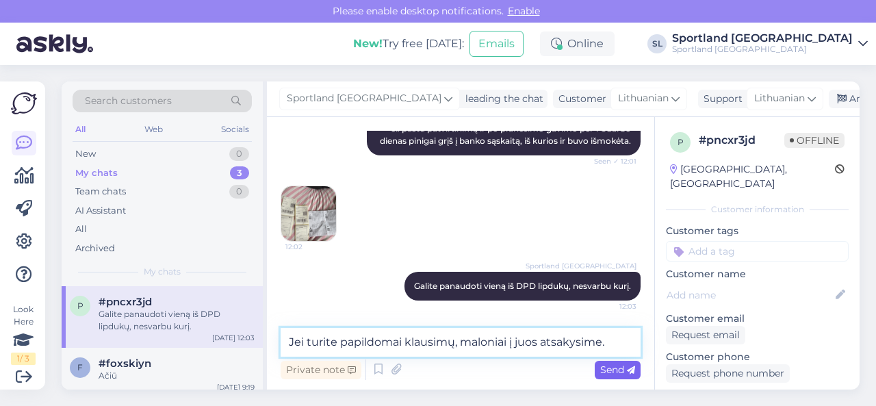
type textarea "Jei turite papildomai klausimų, maloniai į juos atsakysime."
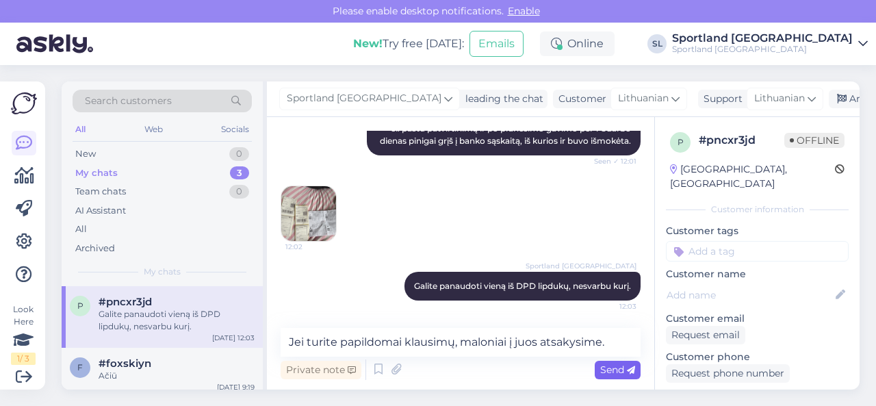
click at [624, 373] on span "Send" at bounding box center [617, 369] width 35 height 12
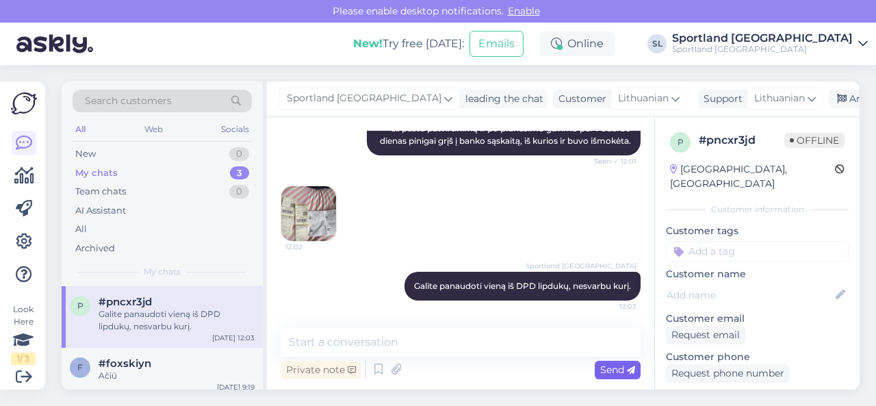
scroll to position [1473, 0]
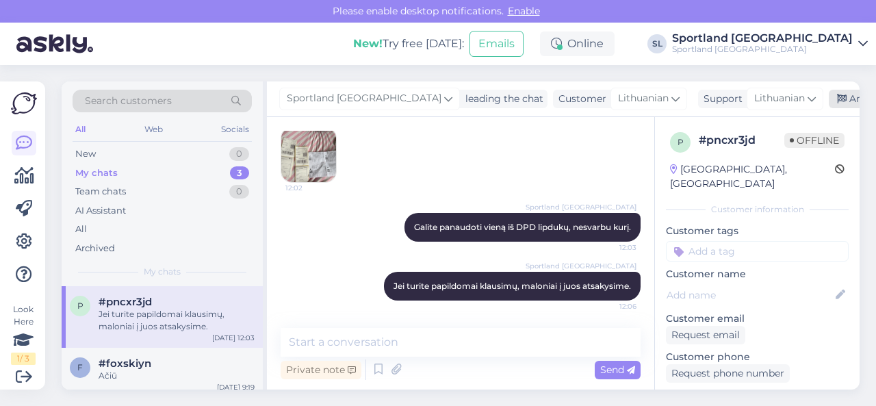
click at [829, 103] on div "Archive chat" at bounding box center [872, 99] width 86 height 18
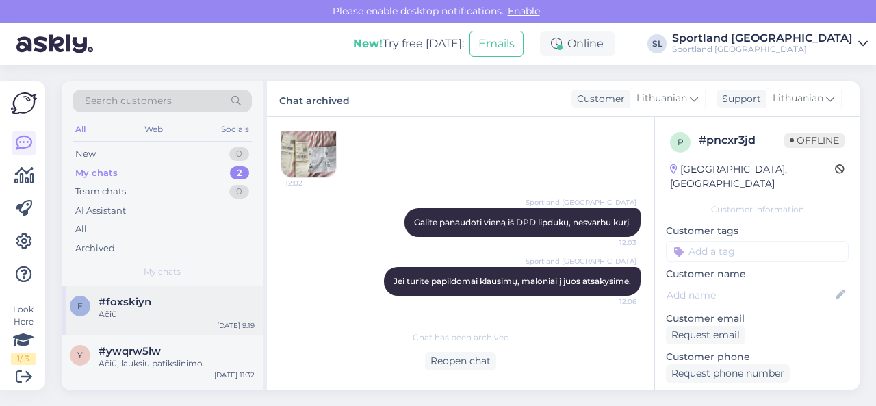
click at [151, 311] on div "Ačiū" at bounding box center [177, 314] width 156 height 12
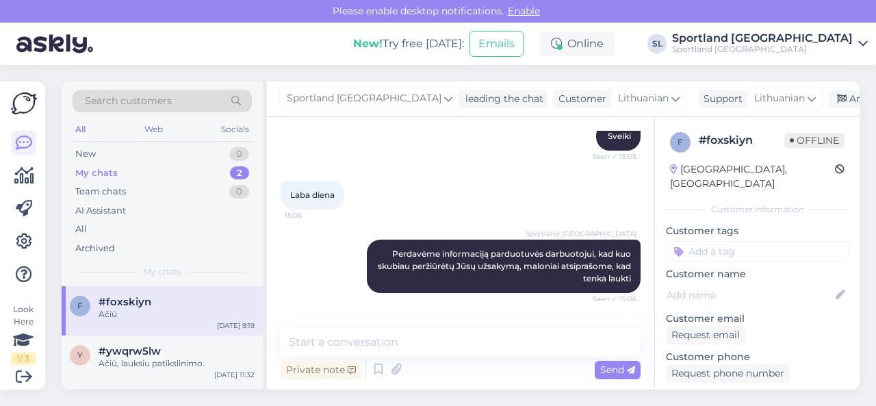
scroll to position [60, 0]
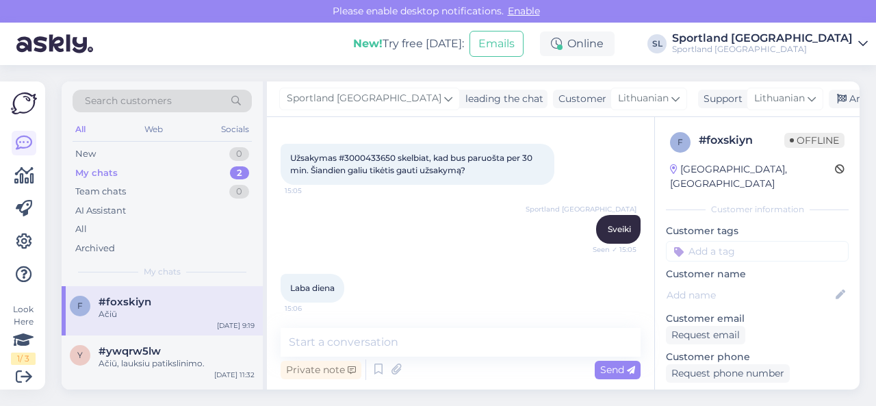
click at [376, 157] on span "Užsakymas #3000433650 skelbiat, kad bus paruošta per 30 min. Šiandien galiu tik…" at bounding box center [412, 164] width 244 height 23
copy span "3000433650"
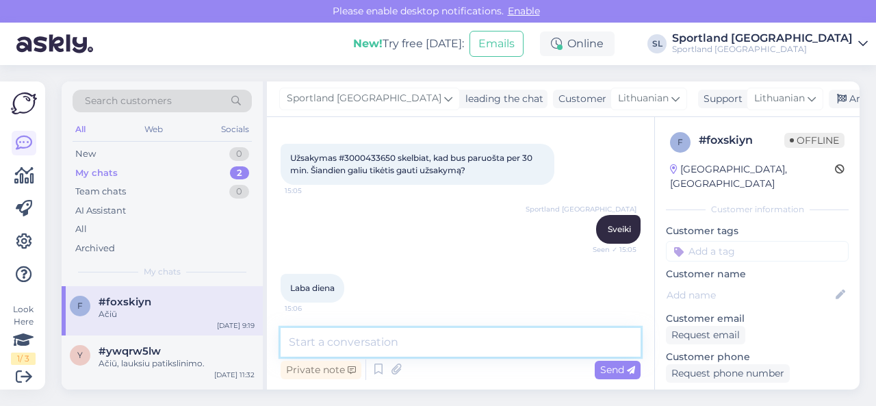
click at [547, 341] on textarea at bounding box center [461, 342] width 360 height 29
paste textarea "3000433650"
type textarea "Užsakymas 3000433650 paruoštas atsiimti."
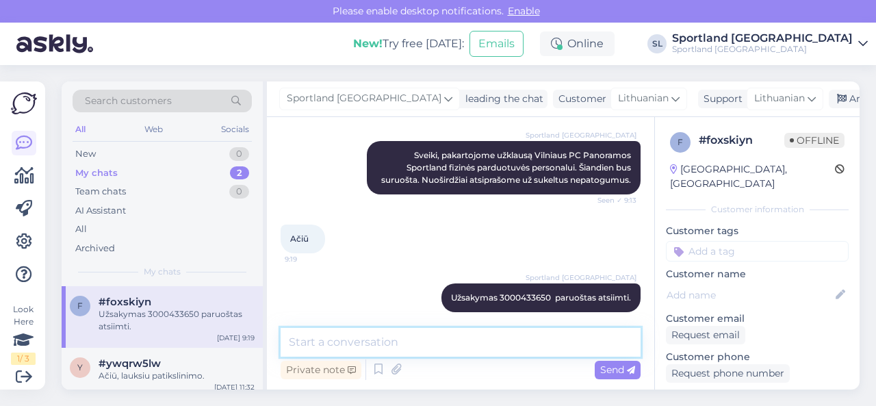
scroll to position [529, 0]
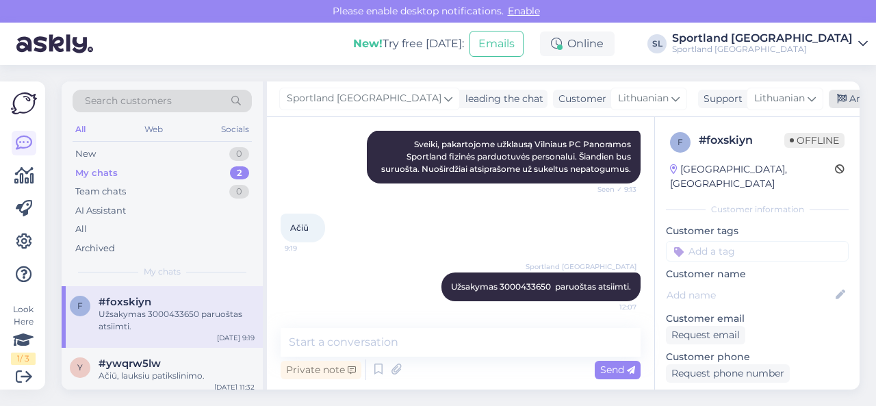
click at [829, 101] on div "Archive chat" at bounding box center [872, 99] width 86 height 18
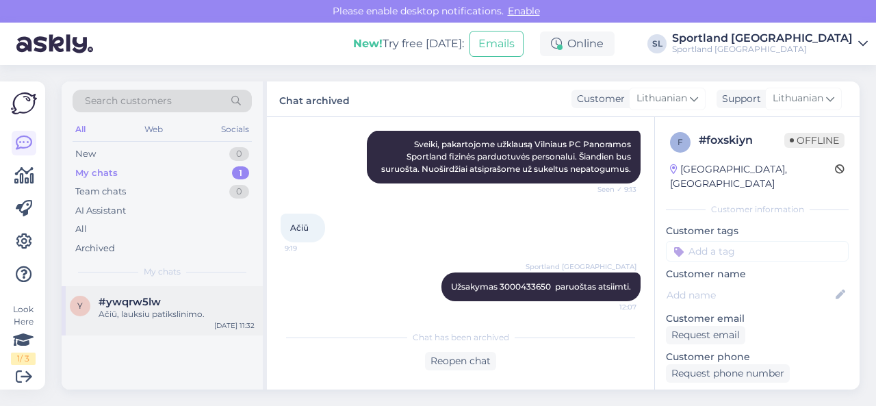
click at [167, 318] on div "Ačiū, lauksiu patikslinimo." at bounding box center [177, 314] width 156 height 12
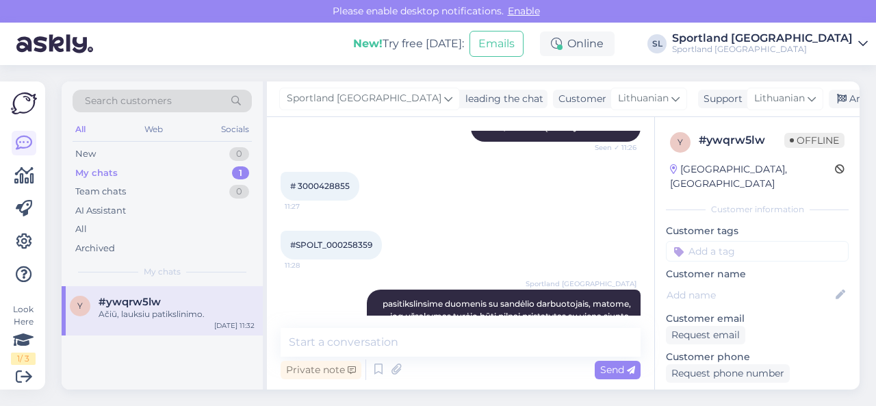
scroll to position [677, 0]
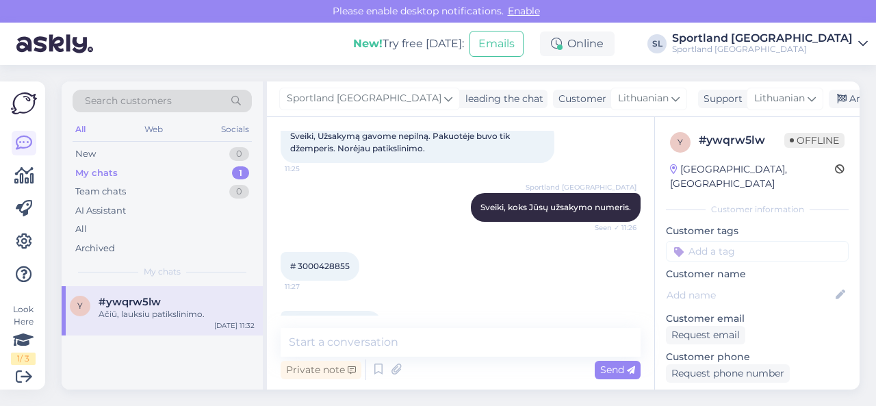
click at [332, 265] on span "# 3000428855" at bounding box center [320, 266] width 60 height 10
copy div "3000428855 11:27"
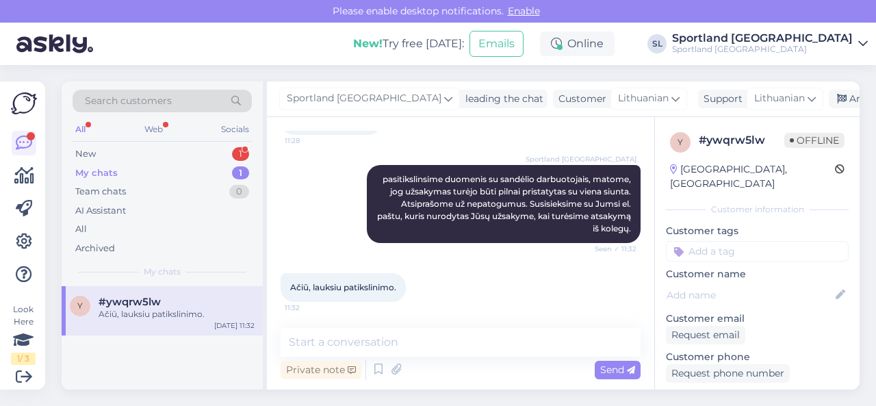
scroll to position [882, 0]
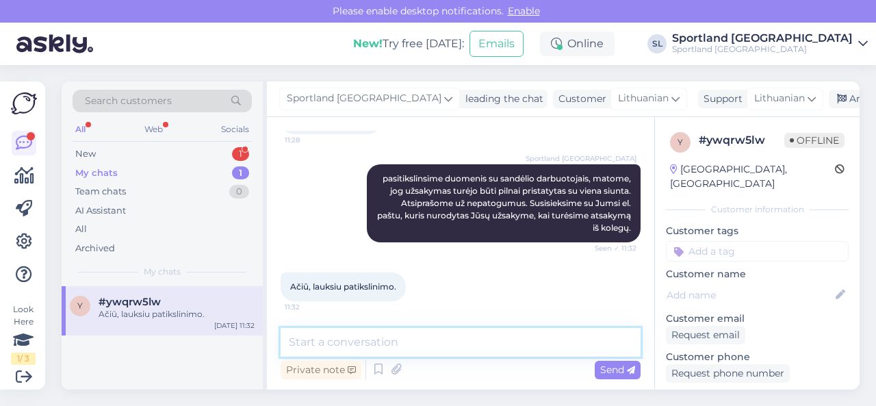
click at [394, 346] on textarea at bounding box center [461, 342] width 360 height 29
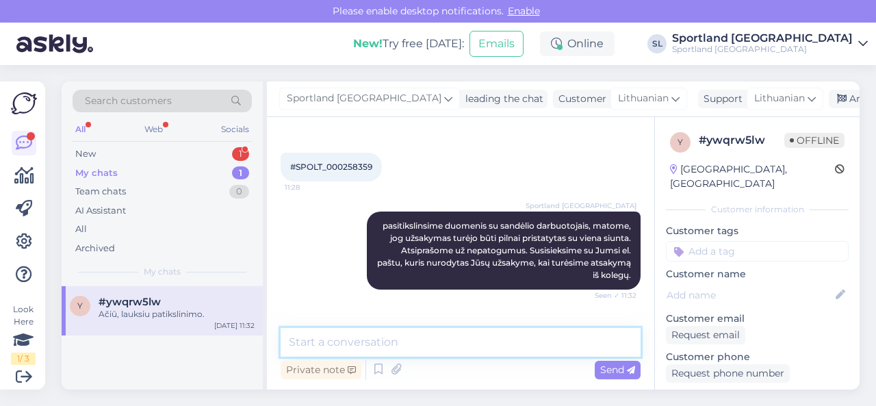
scroll to position [814, 0]
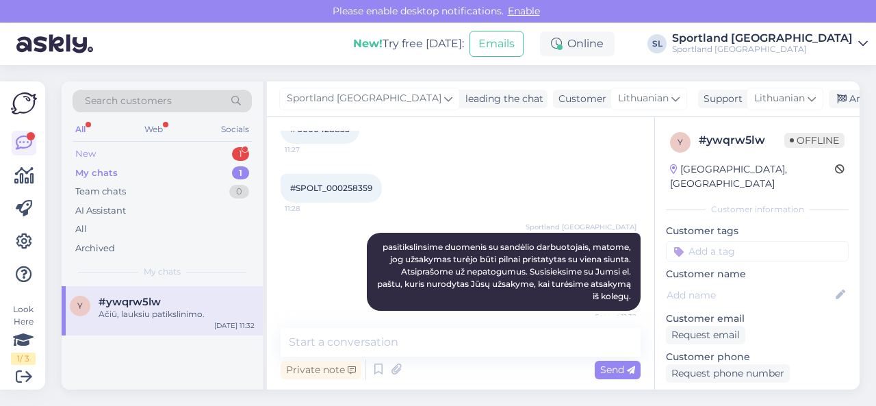
click at [200, 151] on div "New 1" at bounding box center [162, 153] width 179 height 19
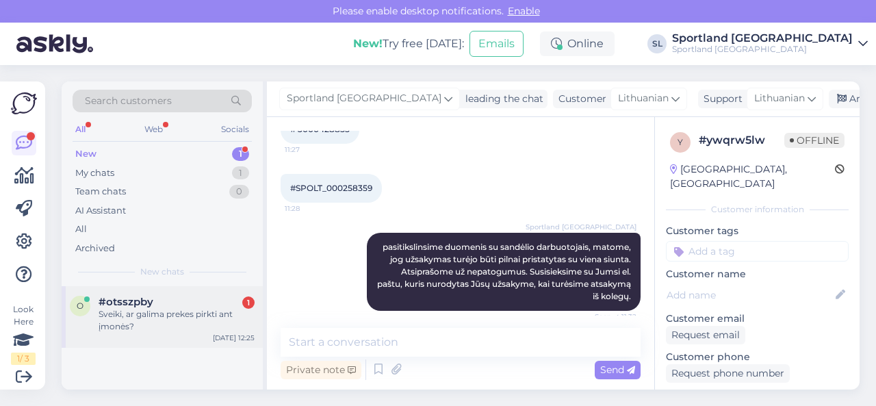
click at [187, 301] on div "#otsszpby 1" at bounding box center [177, 302] width 156 height 12
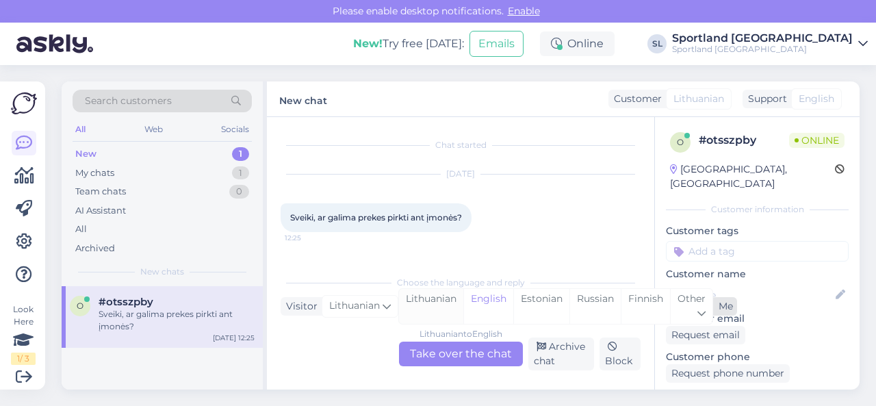
click at [445, 305] on div "Lithuanian" at bounding box center [431, 306] width 64 height 35
click at [448, 354] on div "Lithuanian to Lithuanian Take over the chat" at bounding box center [461, 353] width 124 height 25
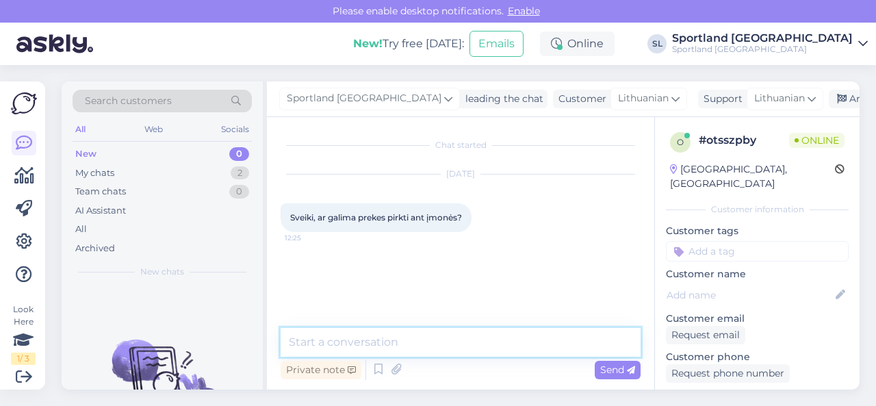
click at [428, 341] on textarea at bounding box center [461, 342] width 360 height 29
type textarea "Sveiki"
click at [430, 341] on textarea at bounding box center [461, 342] width 360 height 29
type textarea "žinoma."
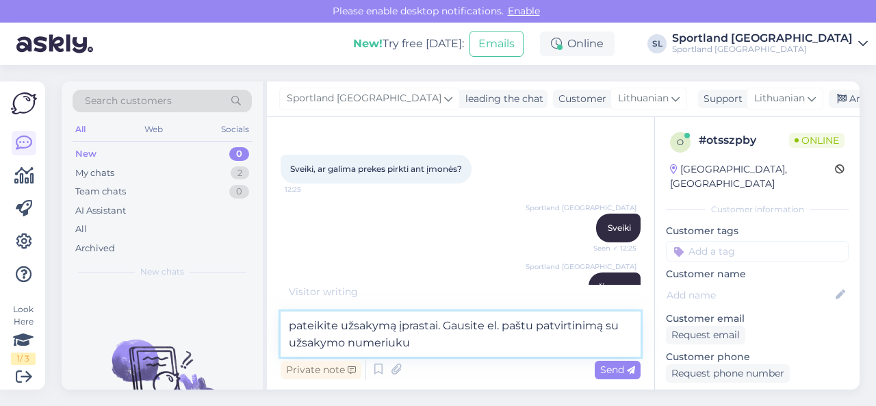
type textarea "pateikite užsakymą įprastai. Gausite el. paštu patvirtinimą su užsakymo numeriu…"
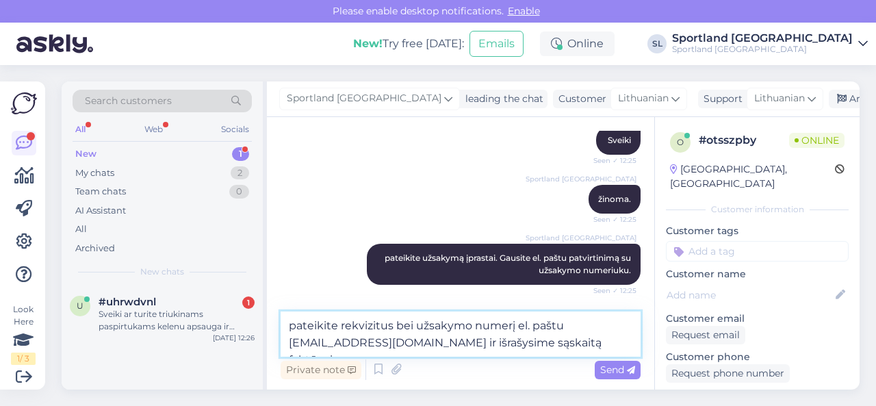
scroll to position [151, 0]
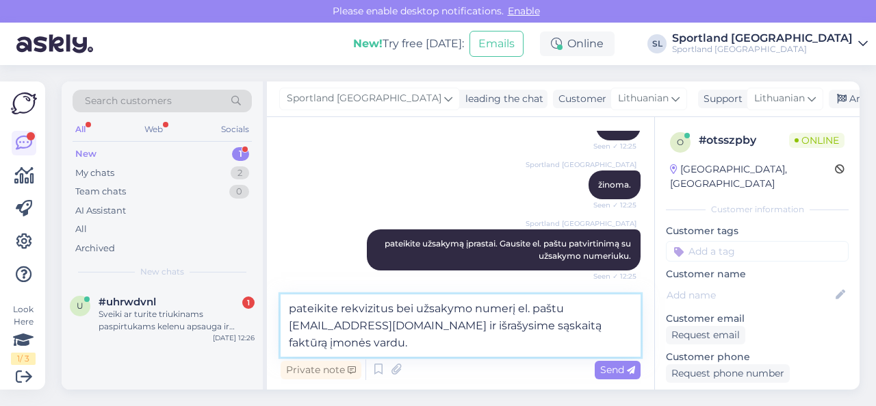
type textarea "pateikite rekvizitus bei užsakymo numerį el. paštu [EMAIL_ADDRESS][DOMAIN_NAME]…"
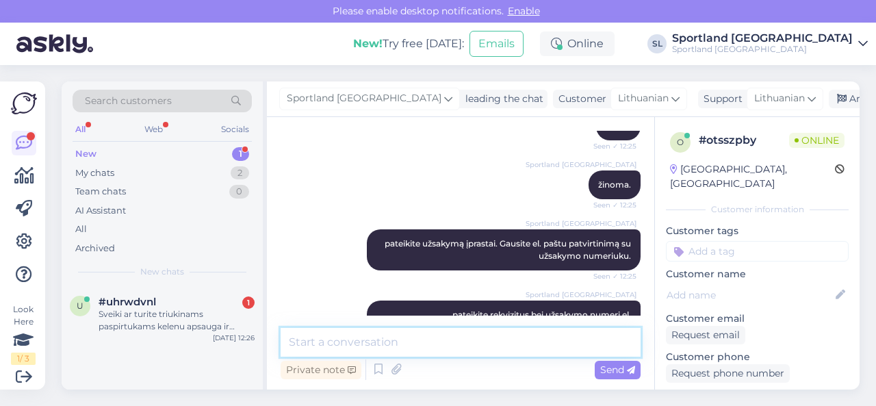
scroll to position [203, 0]
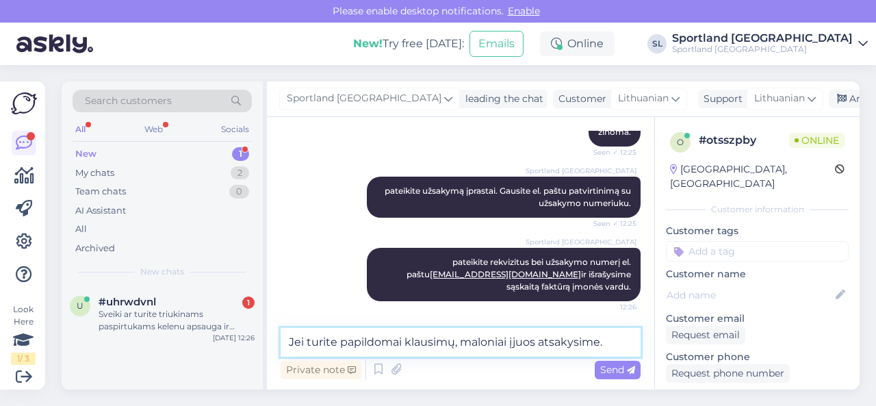
click at [513, 341] on textarea "Jei turite papildomai klausimų, maloniai įjuos atsakysime." at bounding box center [461, 342] width 360 height 29
type textarea "Jei turite papildomai klausimų, maloniai į juos atsakysime."
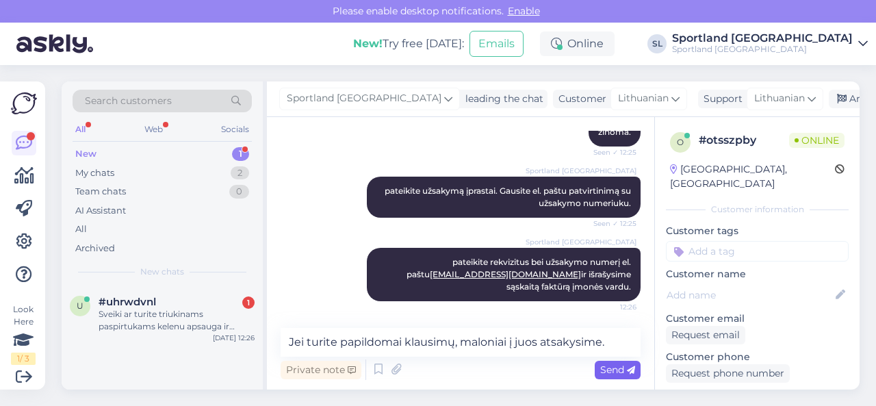
click at [617, 370] on span "Send" at bounding box center [617, 369] width 35 height 12
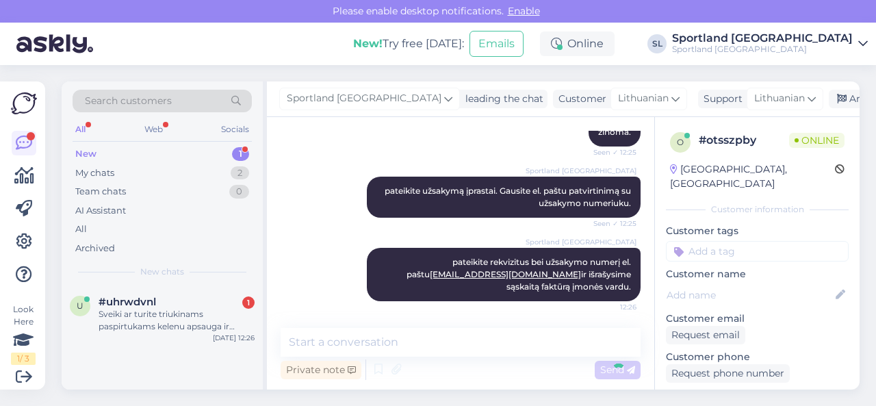
scroll to position [262, 0]
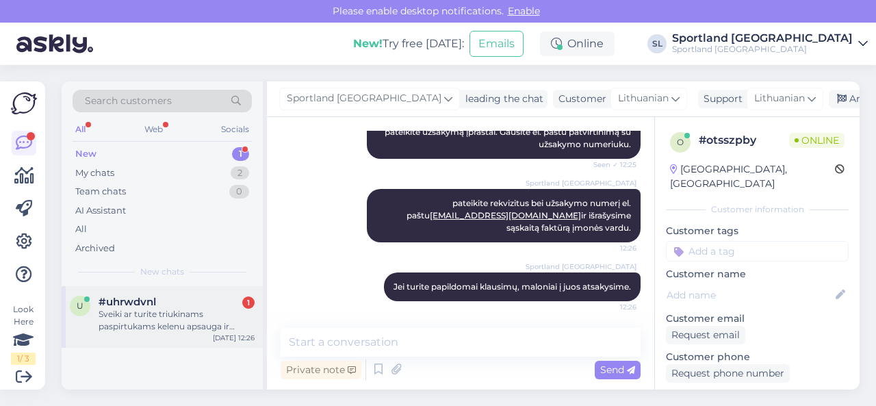
click at [180, 317] on div "Sveiki ar turite triukinams paspirtukams kelenu apsauga ir šalma ?" at bounding box center [177, 320] width 156 height 25
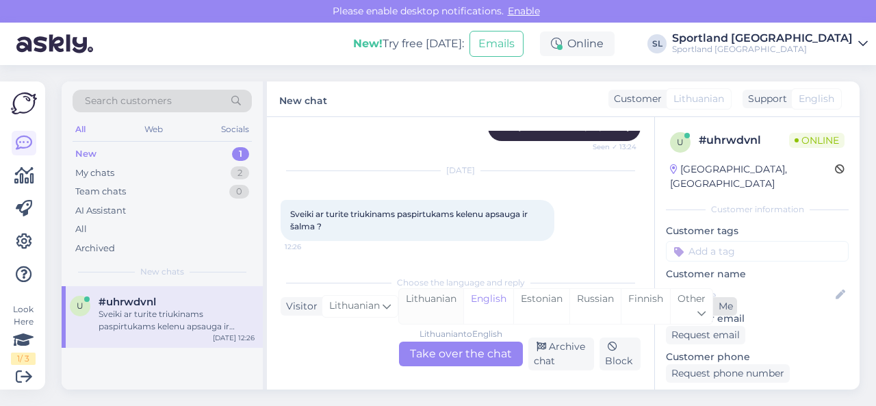
click at [422, 309] on div "Lithuanian" at bounding box center [431, 306] width 64 height 35
click at [437, 359] on div "Lithuanian to Lithuanian Take over the chat" at bounding box center [461, 353] width 124 height 25
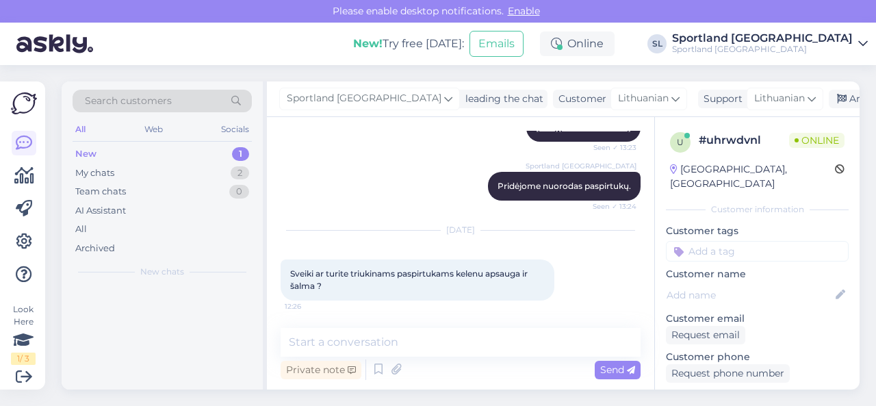
scroll to position [622, 0]
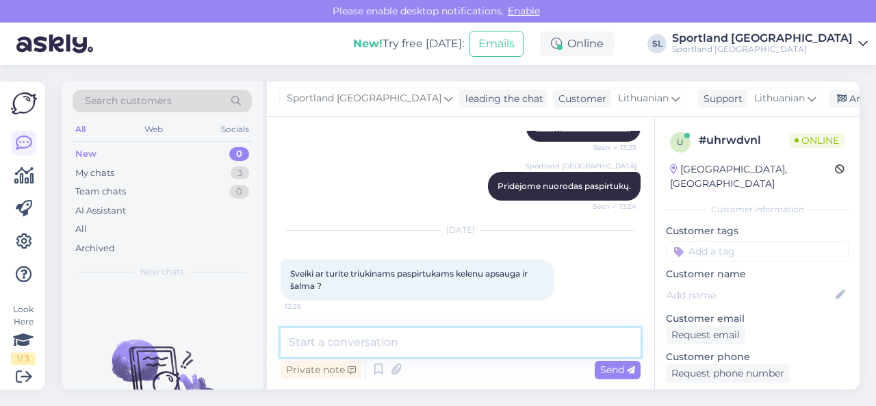
click at [458, 341] on textarea at bounding box center [461, 342] width 360 height 29
type textarea "Sveiki, ar vaikui ieškote?"
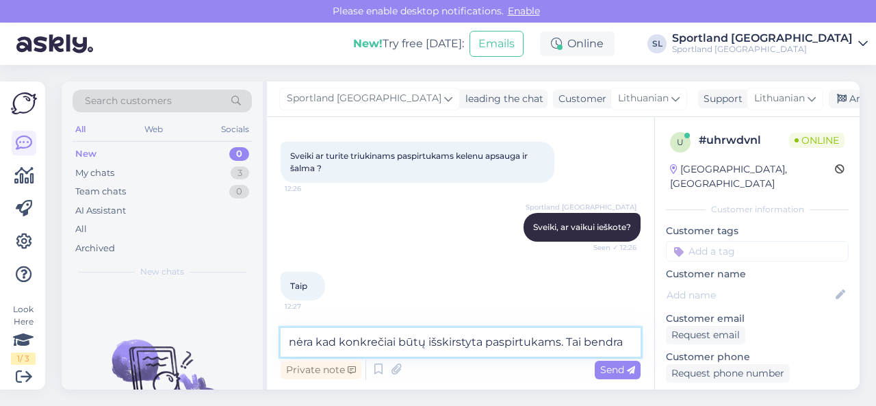
scroll to position [754, 0]
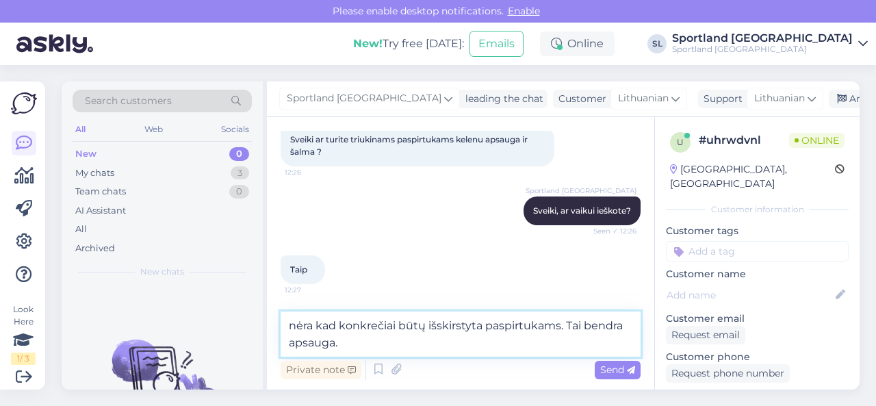
type textarea "nėra kad konkrečiai būtų išskirstyta paspirtukams. Tai bendra apsauga."
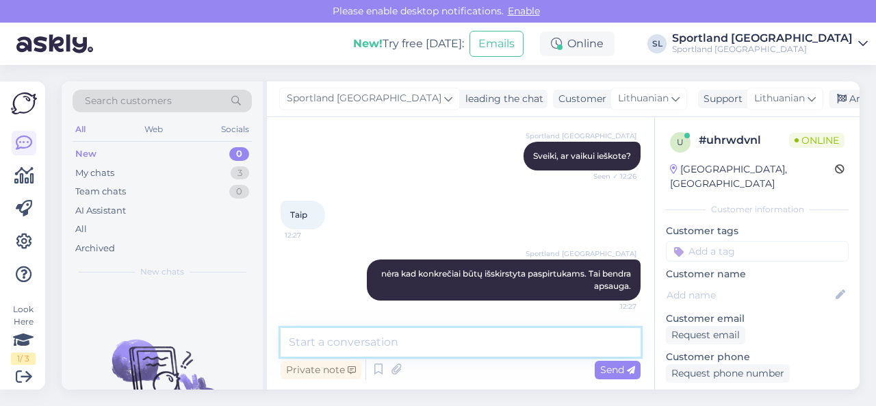
scroll to position [811, 0]
click at [419, 334] on textarea at bounding box center [461, 342] width 360 height 29
paste textarea "[URL][DOMAIN_NAME]"
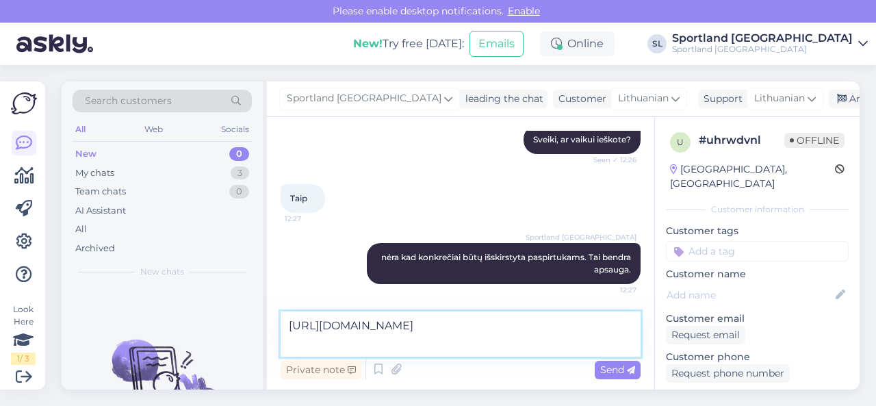
scroll to position [827, 0]
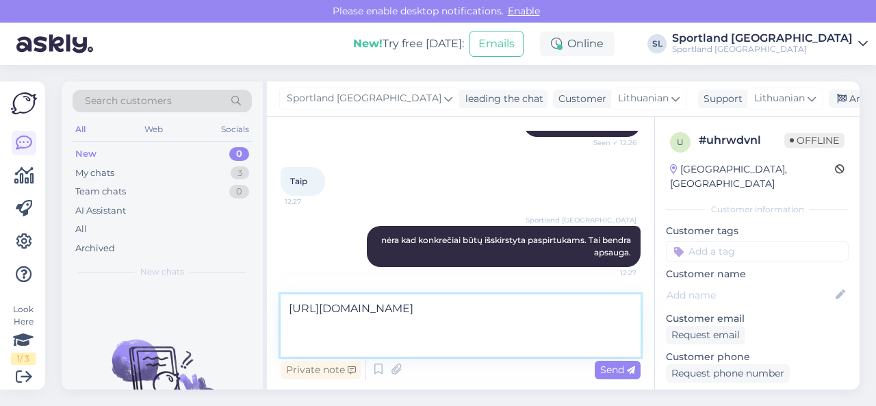
paste textarea "[URL][DOMAIN_NAME]"
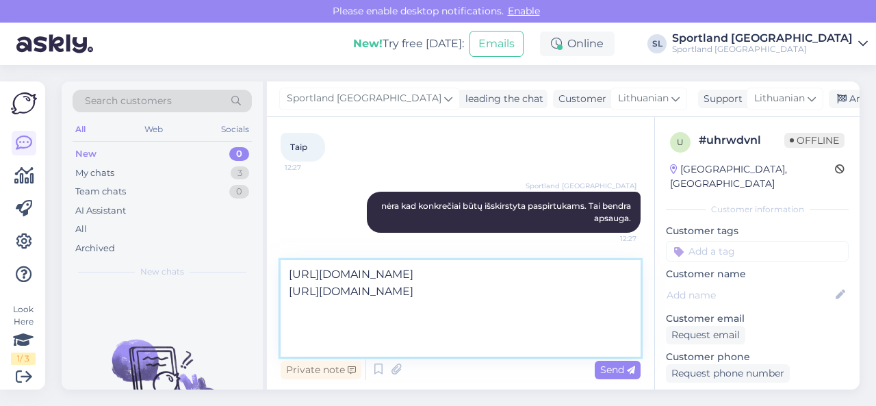
paste textarea "[URL][DOMAIN_NAME]"
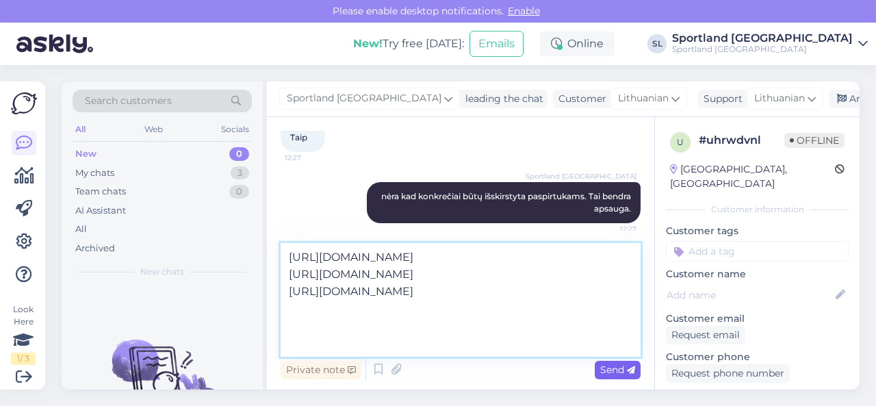
type textarea "[URL][DOMAIN_NAME] [URL][DOMAIN_NAME] [URL][DOMAIN_NAME]"
click at [617, 372] on span "Send" at bounding box center [617, 369] width 35 height 12
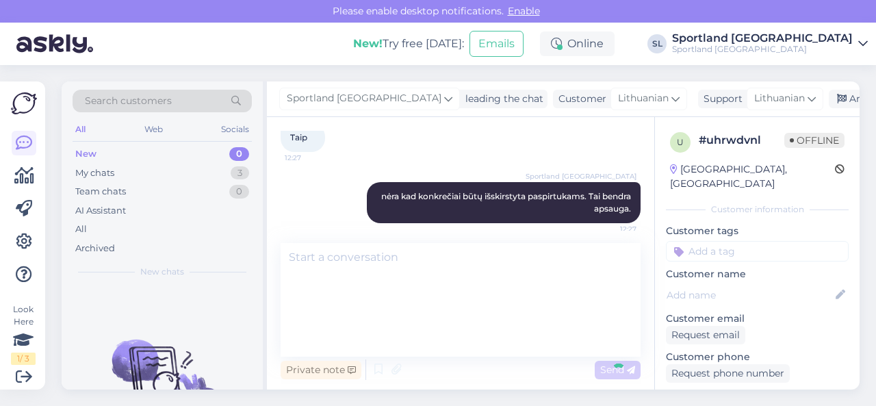
scroll to position [931, 0]
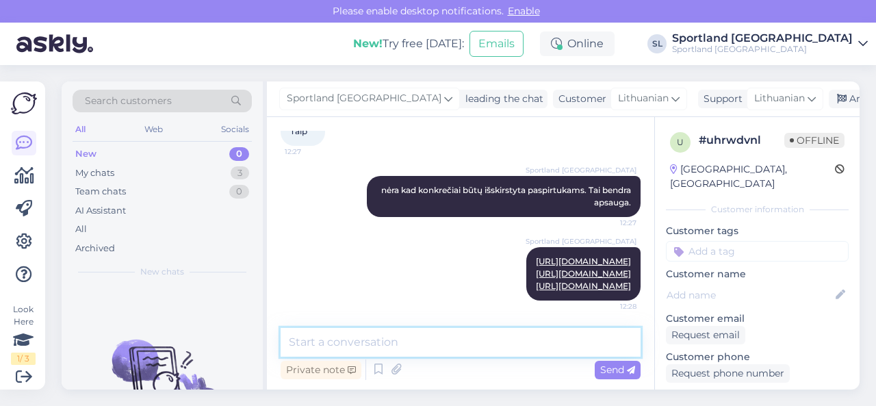
click at [526, 337] on textarea at bounding box center [461, 342] width 360 height 29
type textarea "siunčiame nuorodas į prekes."
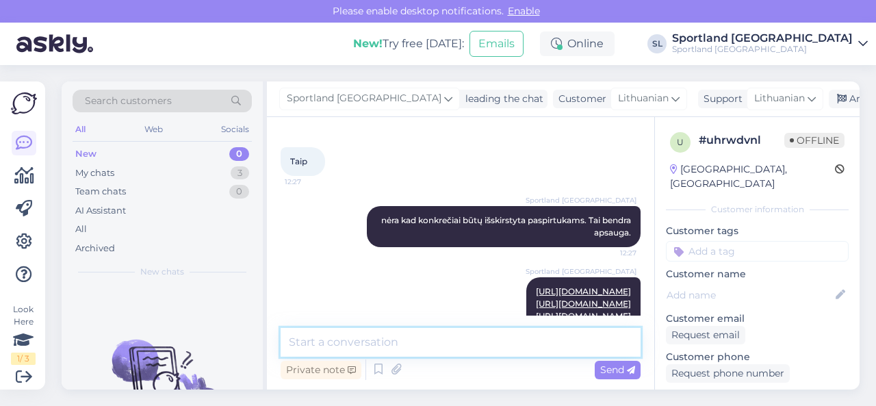
scroll to position [716, 0]
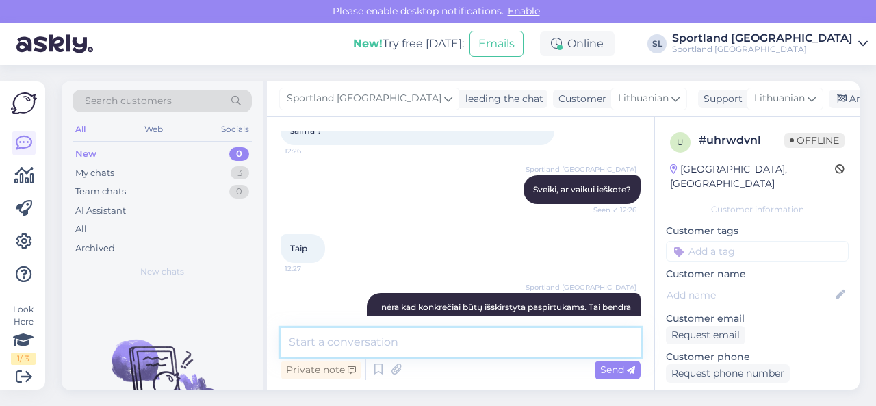
click at [383, 337] on textarea at bounding box center [461, 342] width 360 height 29
paste textarea "[URL][DOMAIN_NAME]"
type textarea "[URL][DOMAIN_NAME]"
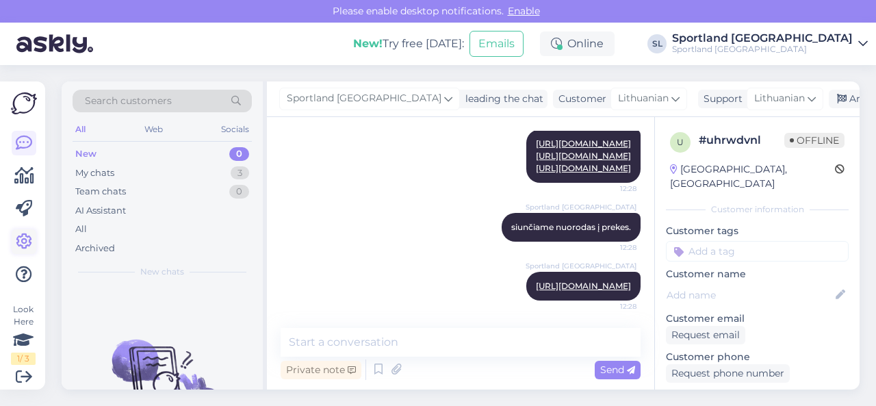
click at [27, 232] on link at bounding box center [24, 241] width 25 height 25
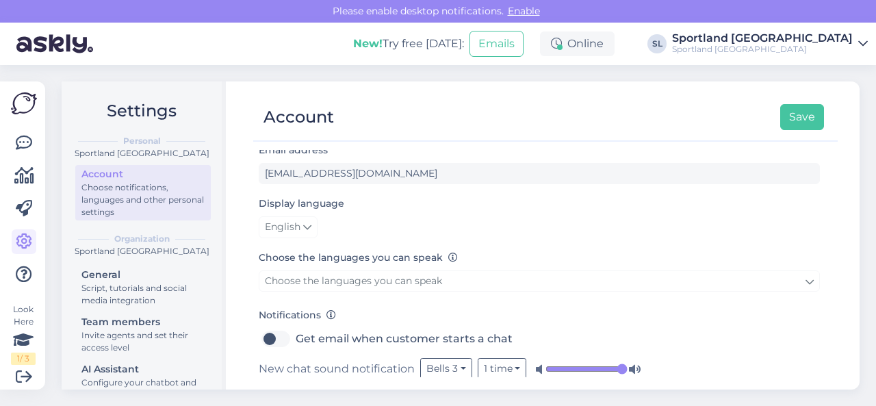
scroll to position [137, 0]
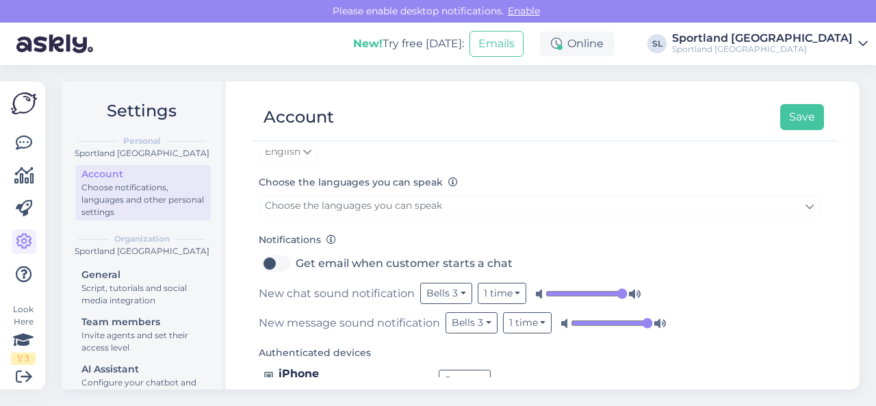
click at [620, 294] on input "range" at bounding box center [586, 294] width 82 height 14
click at [643, 316] on input "range" at bounding box center [612, 323] width 82 height 14
click at [807, 106] on button "Save" at bounding box center [802, 117] width 44 height 26
click at [25, 143] on icon at bounding box center [24, 143] width 16 height 16
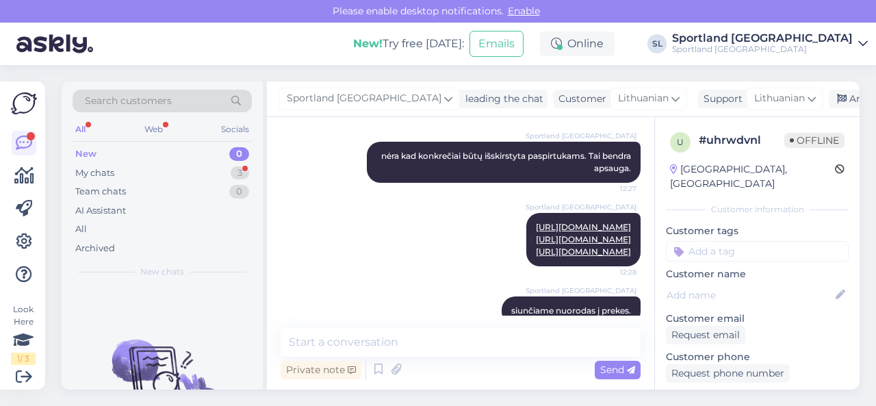
scroll to position [1049, 0]
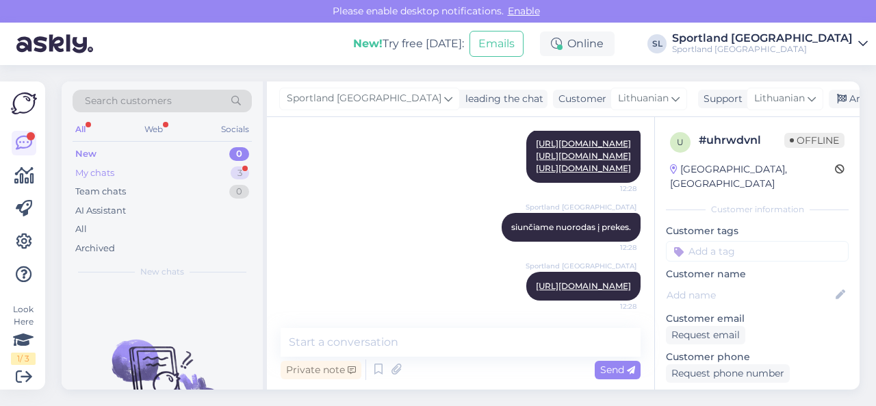
click at [179, 168] on div "My chats 3" at bounding box center [162, 173] width 179 height 19
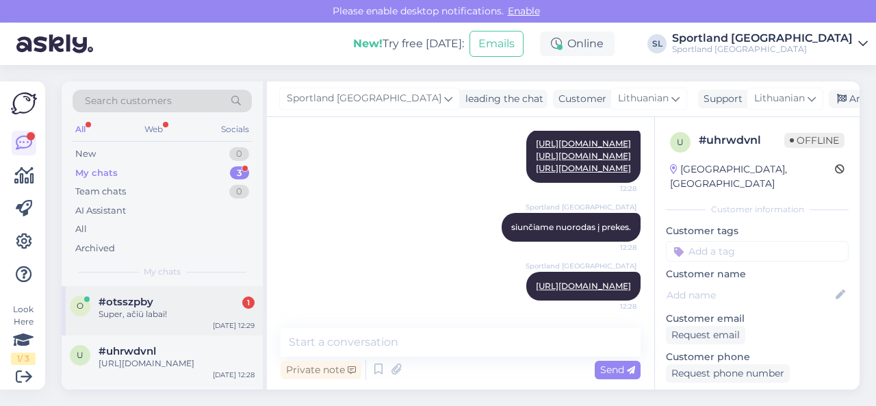
click at [168, 318] on div "Super, ačiū labai!" at bounding box center [177, 314] width 156 height 12
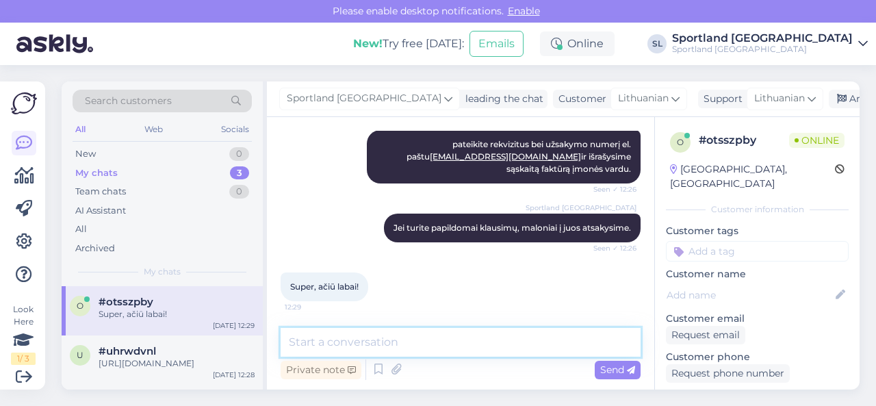
click at [417, 339] on textarea at bounding box center [461, 342] width 360 height 29
click at [439, 346] on textarea at bounding box center [461, 342] width 360 height 29
type textarea "Geros dienos! ;)"
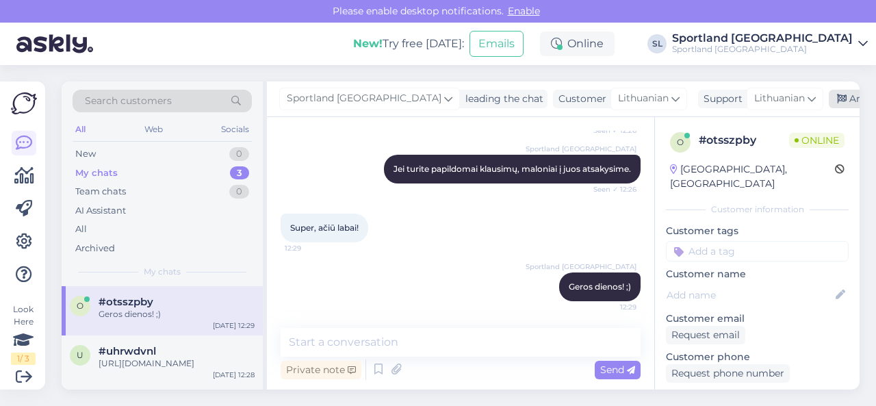
click at [829, 95] on div "Archive chat" at bounding box center [872, 99] width 86 height 18
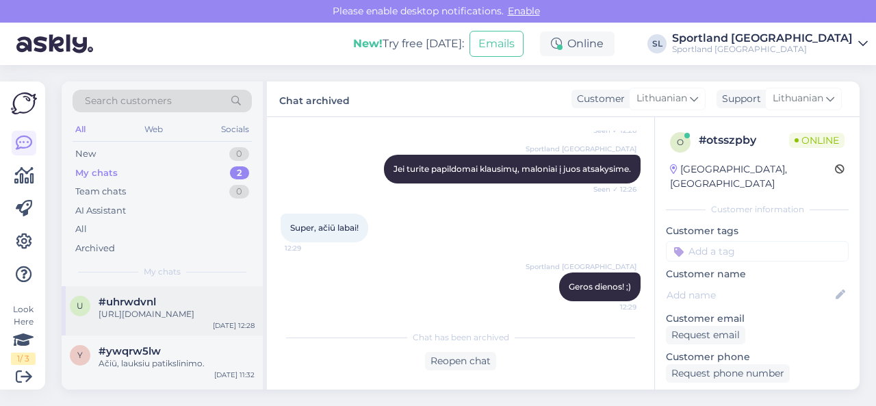
click at [159, 317] on div "[URL][DOMAIN_NAME]" at bounding box center [177, 314] width 156 height 12
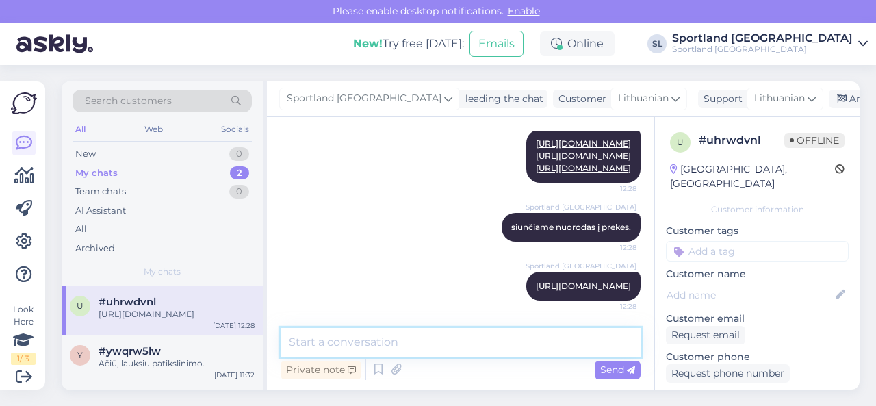
click at [435, 340] on textarea at bounding box center [461, 342] width 360 height 29
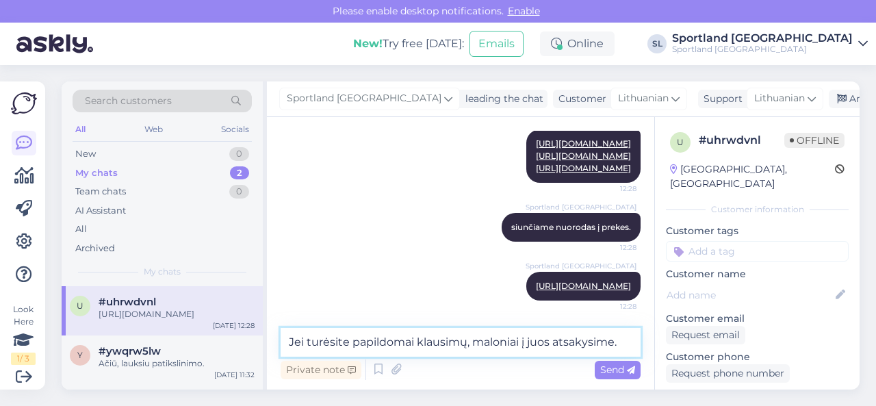
type textarea "Jei turėsite papildomai klausimų, maloniai į juos atsakysime."
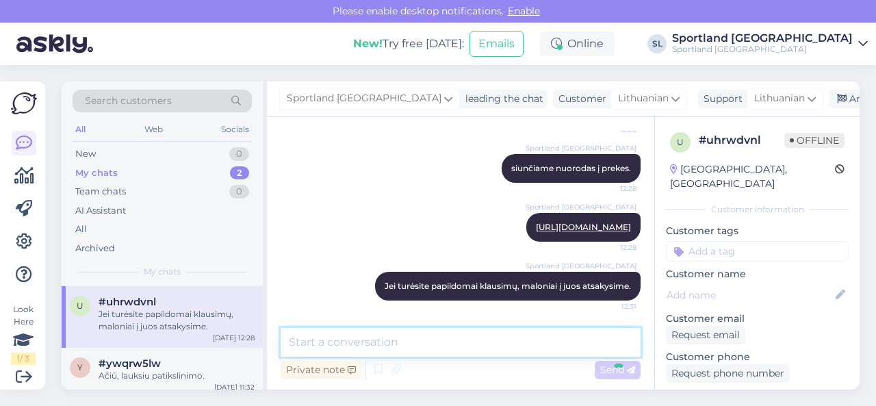
scroll to position [1108, 0]
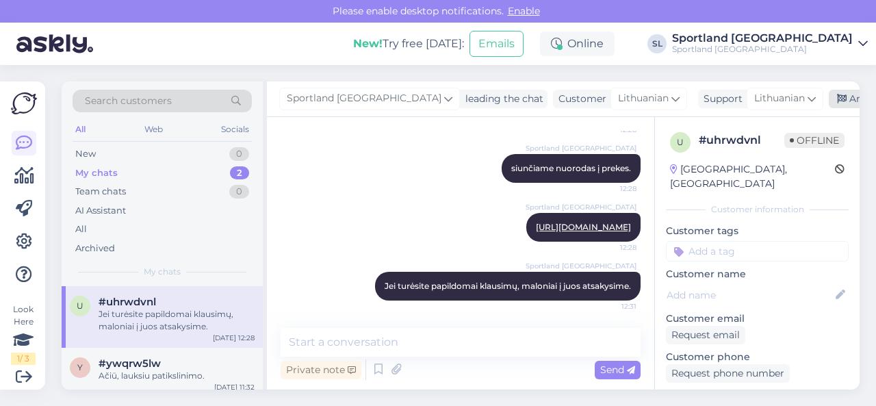
click at [829, 103] on div "Archive chat" at bounding box center [872, 99] width 86 height 18
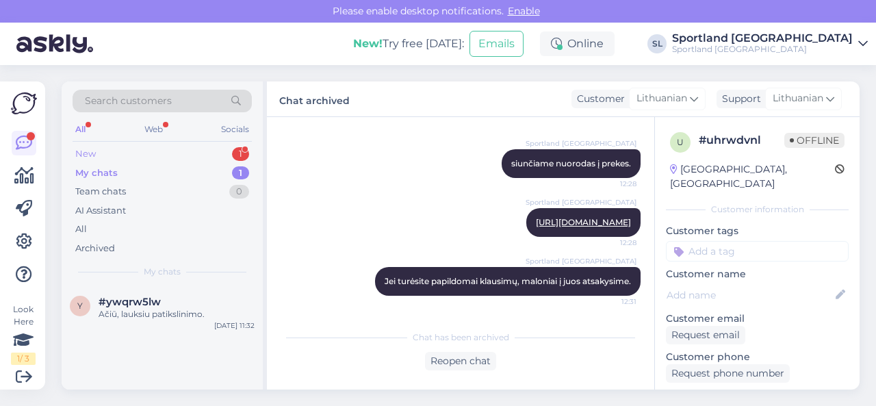
click at [148, 148] on div "New 1" at bounding box center [162, 153] width 179 height 19
click at [148, 289] on div "p #pncxr3jd 1 Ar prekės kodas yra SKU ? [DATE] 12:33" at bounding box center [162, 310] width 201 height 49
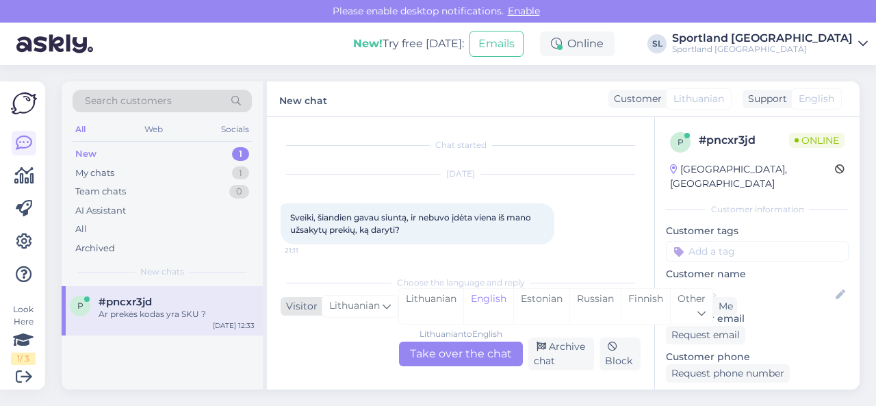
scroll to position [1592, 0]
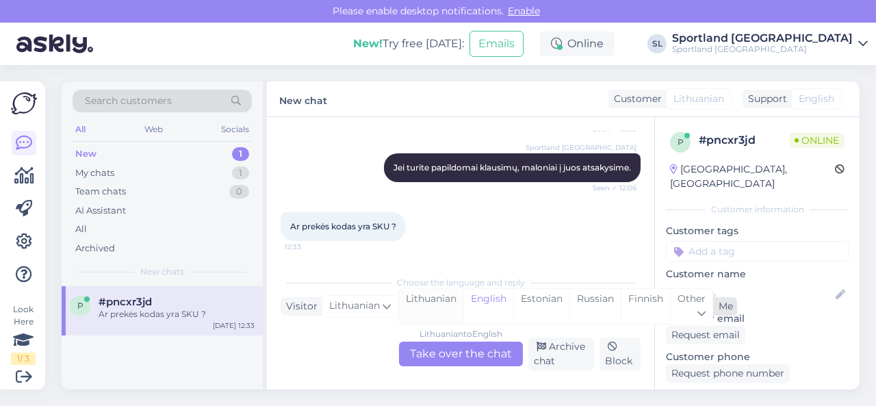
click at [437, 300] on div "Lithuanian" at bounding box center [431, 306] width 64 height 35
click at [437, 357] on div "Lithuanian to Lithuanian Take over the chat" at bounding box center [461, 353] width 124 height 25
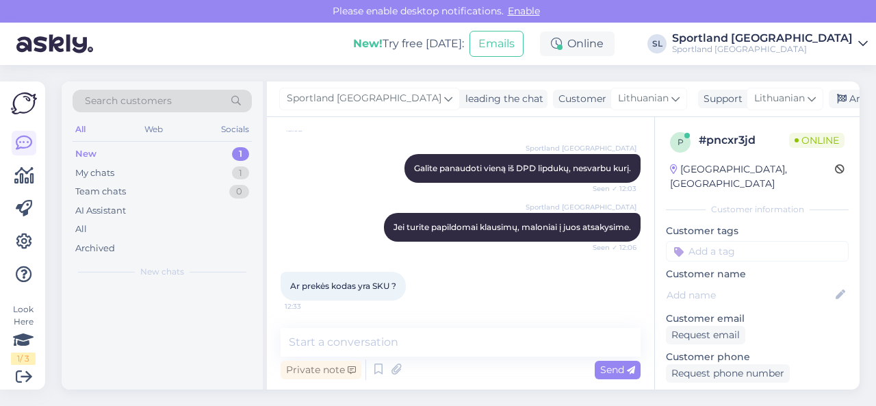
scroll to position [1532, 0]
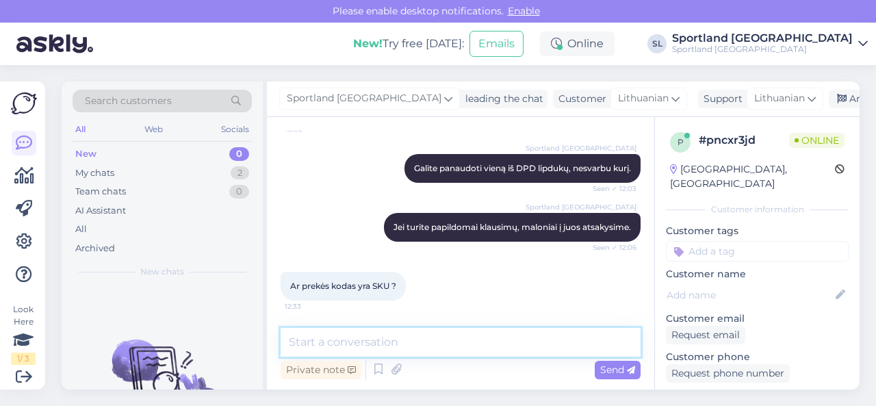
click at [438, 344] on textarea at bounding box center [461, 342] width 360 height 29
type textarea "Taip ;)"
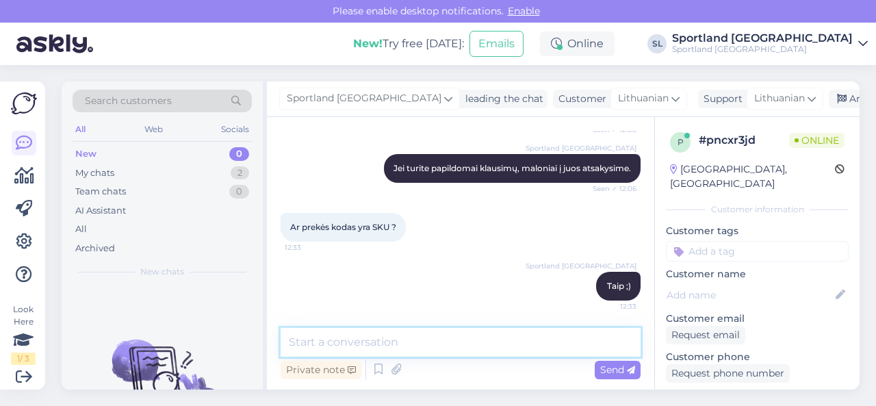
click at [444, 341] on textarea at bounding box center [461, 342] width 360 height 29
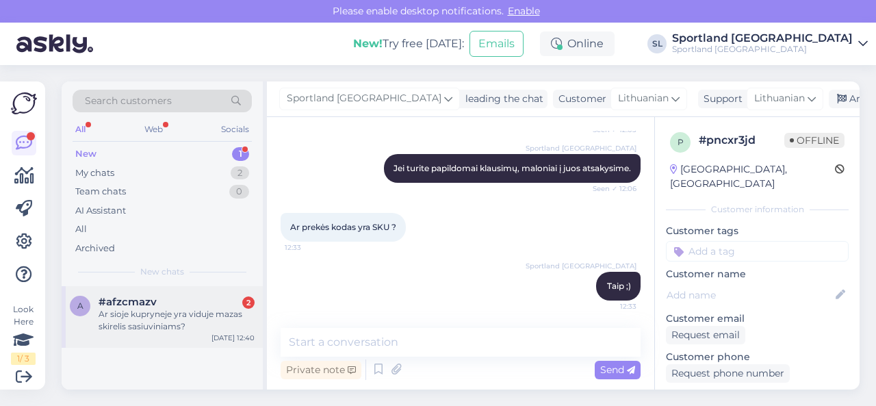
click at [178, 335] on div "a #afzcmazv 2 Ar sioje kupryneje yra viduje mazas skirelis sasiuviniams? [DATE]…" at bounding box center [162, 317] width 201 height 62
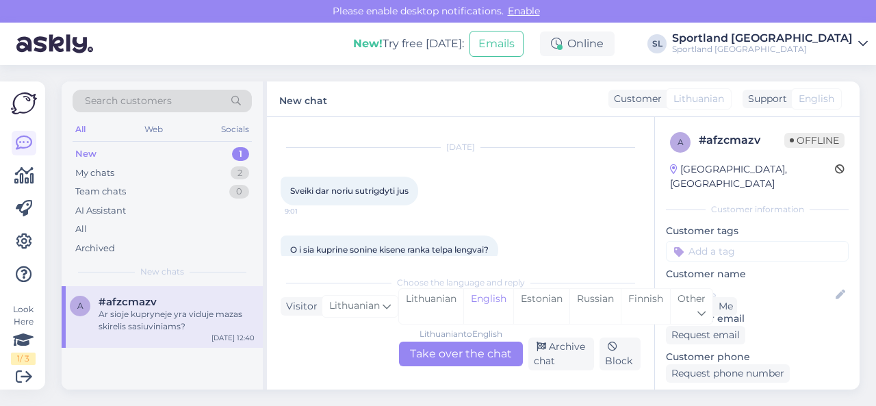
scroll to position [2545, 0]
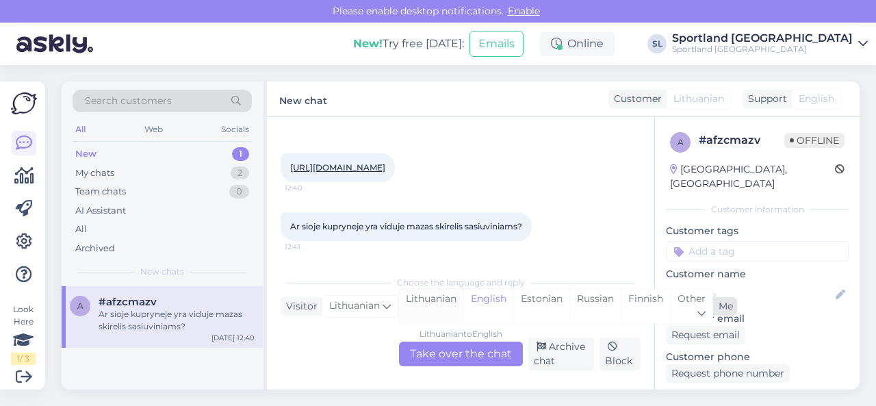
click at [420, 302] on div "Lithuanian" at bounding box center [431, 306] width 64 height 35
click at [428, 354] on div "Lithuanian to Lithuanian Take over the chat" at bounding box center [461, 353] width 124 height 25
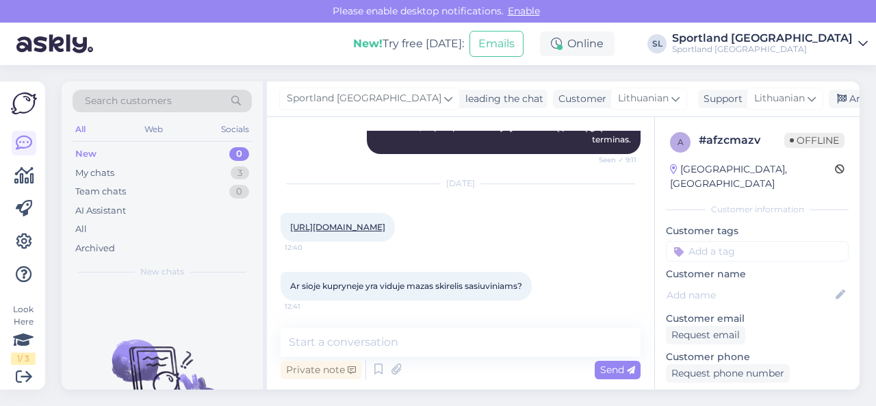
scroll to position [2518, 0]
click at [385, 222] on link "[URL][DOMAIN_NAME]" at bounding box center [337, 227] width 95 height 10
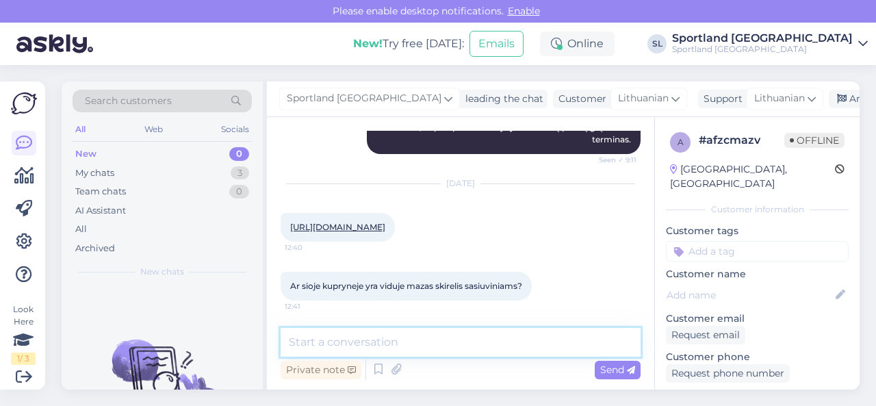
click at [382, 348] on textarea at bounding box center [461, 342] width 360 height 29
type textarea "Sveiki"
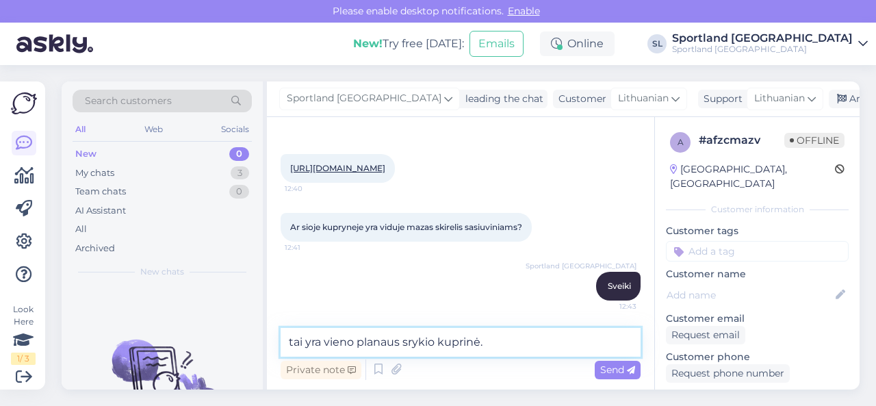
type textarea "tai yra vieno planaus srykio kuprinė."
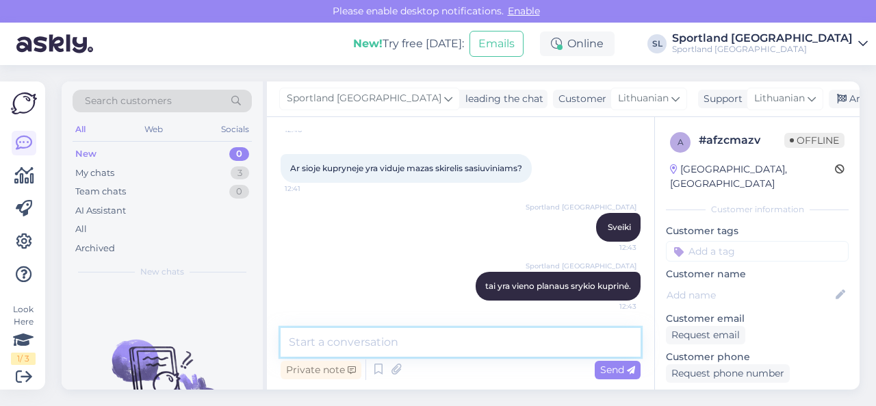
scroll to position [2636, 0]
click at [459, 338] on textarea at bounding box center [461, 342] width 360 height 29
paste textarea "[URL][DOMAIN_NAME]"
type textarea "[URL][DOMAIN_NAME]"
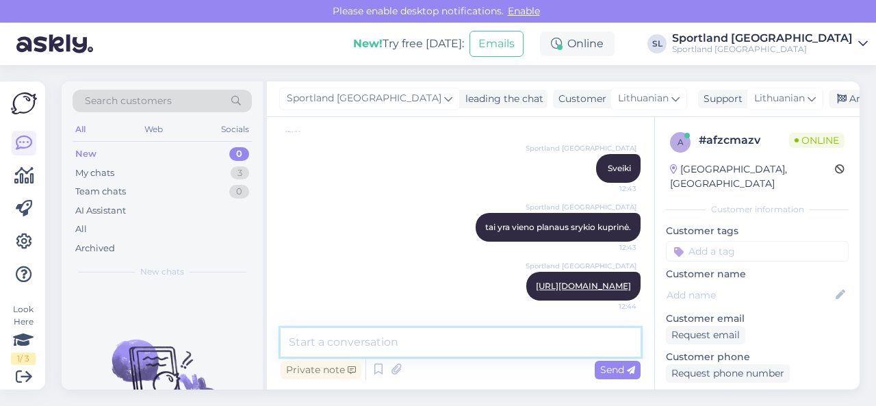
scroll to position [2707, 0]
type textarea "ši turi atskirą skyrelį mažesnį."
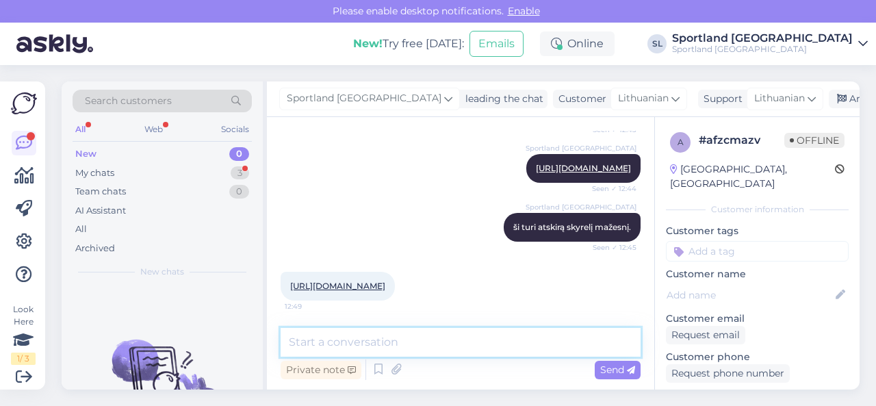
scroll to position [2896, 0]
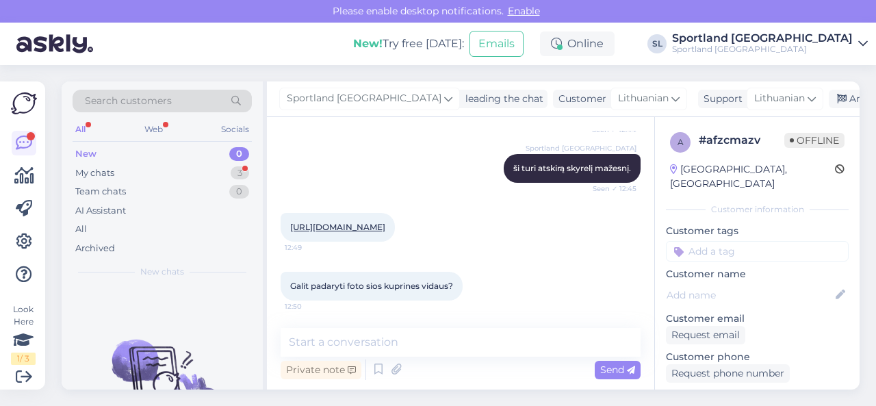
click at [381, 222] on link "[URL][DOMAIN_NAME]" at bounding box center [337, 227] width 95 height 10
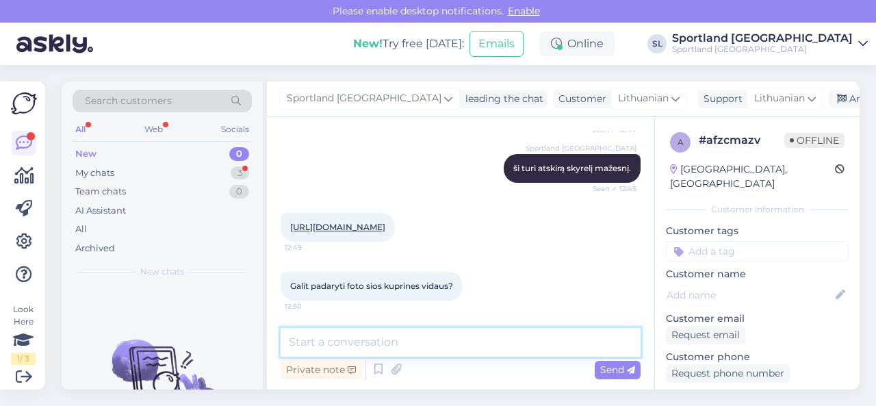
click at [370, 346] on textarea at bounding box center [461, 342] width 360 height 29
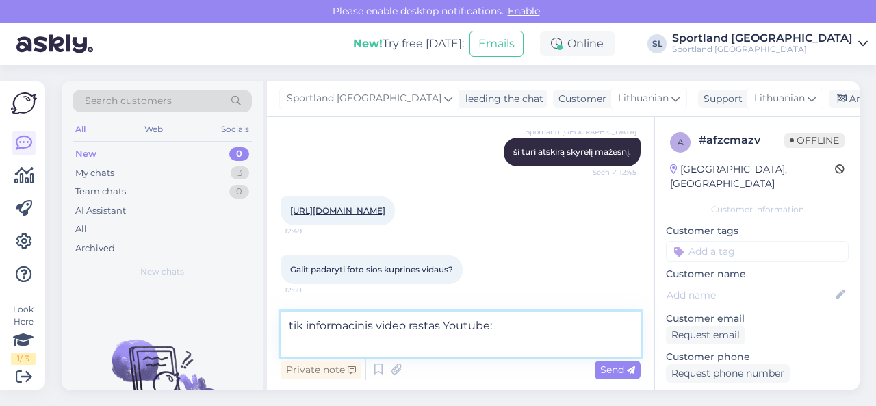
paste textarea "[URL][DOMAIN_NAME]"
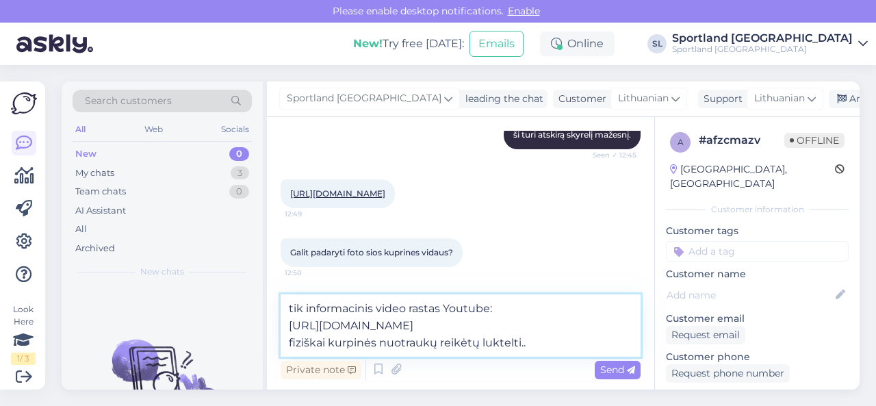
type textarea "tik informacinis video rastas Youtube: [URL][DOMAIN_NAME] fiziškai kurpinės nuo…"
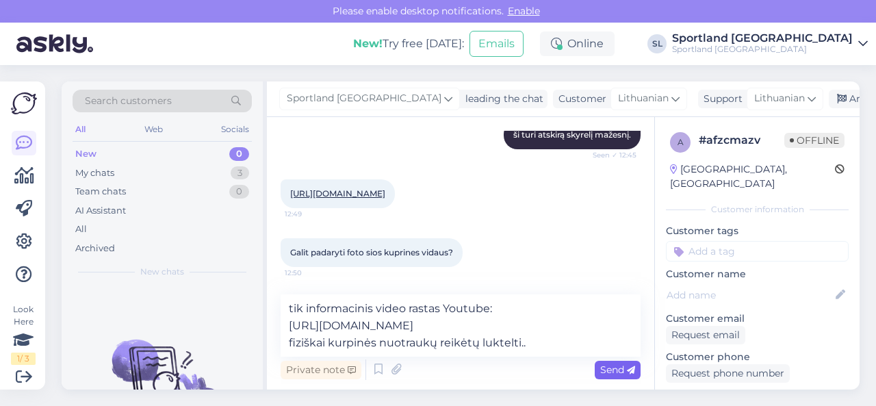
click at [604, 367] on span "Send" at bounding box center [617, 369] width 35 height 12
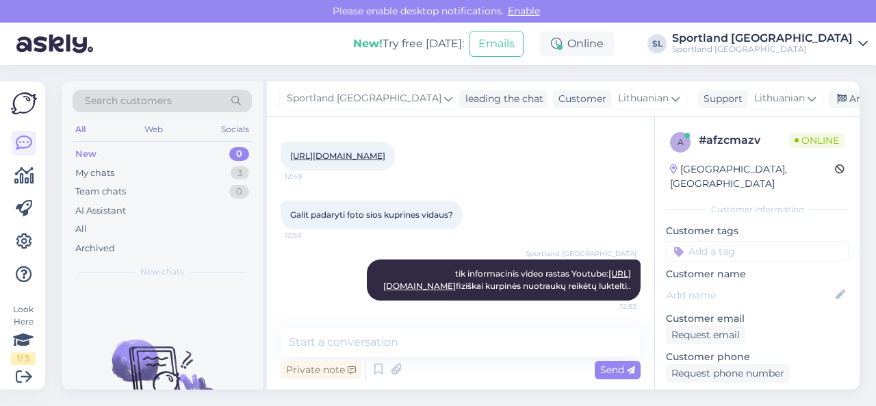
scroll to position [2979, 0]
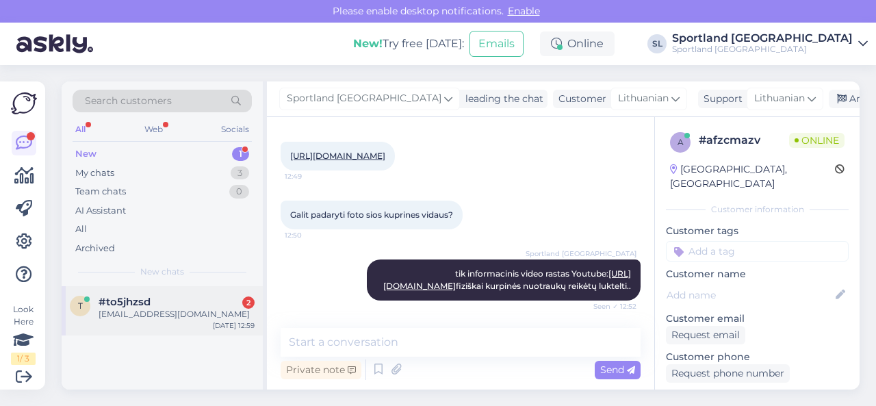
click at [187, 299] on div "#to5jhzsd 2" at bounding box center [177, 302] width 156 height 12
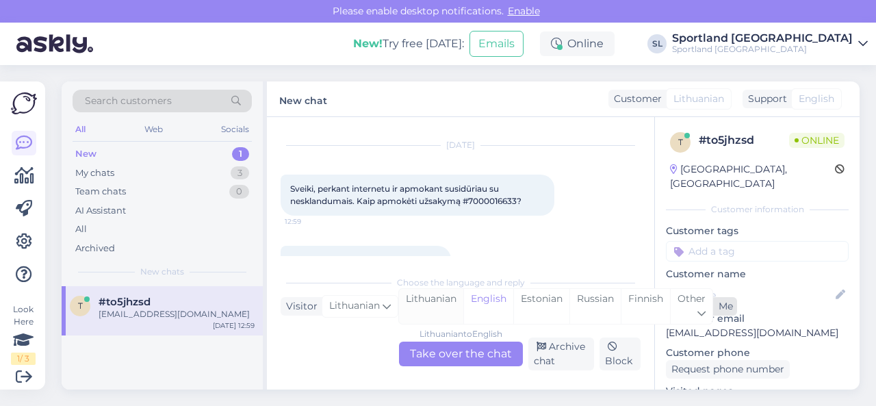
click at [411, 309] on div "Lithuanian" at bounding box center [431, 306] width 64 height 35
click at [424, 341] on div "Lithuanian to Lithuanian Take over the chat" at bounding box center [461, 353] width 124 height 25
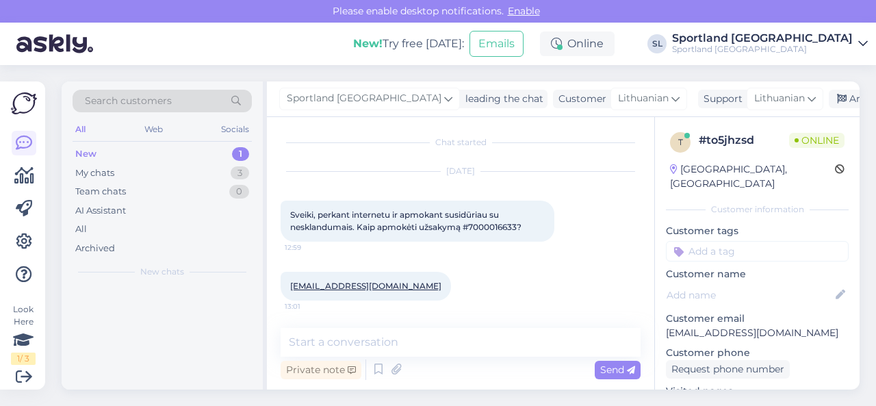
scroll to position [2, 0]
click at [484, 226] on span "Sveiki, perkant internetu ir apmokant susidūriau su nesklandumais. Kaip apmokėt…" at bounding box center [405, 221] width 231 height 23
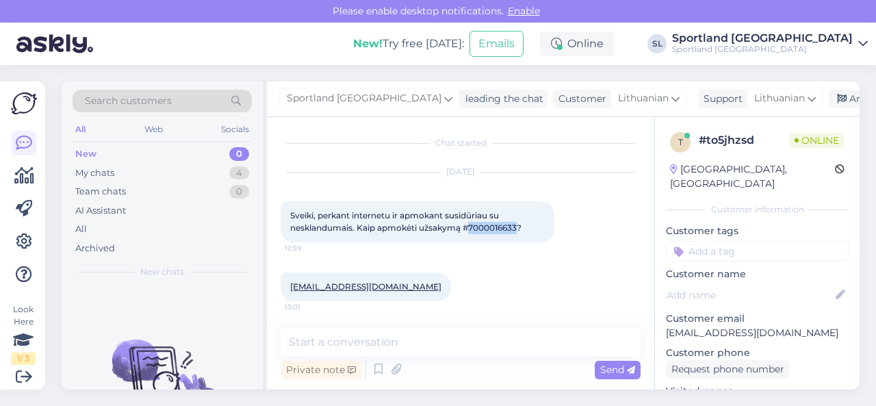
click at [484, 226] on span "Sveiki, perkant internetu ir apmokant susidūriau su nesklandumais. Kaip apmokėt…" at bounding box center [405, 221] width 231 height 23
copy span "7000016633"
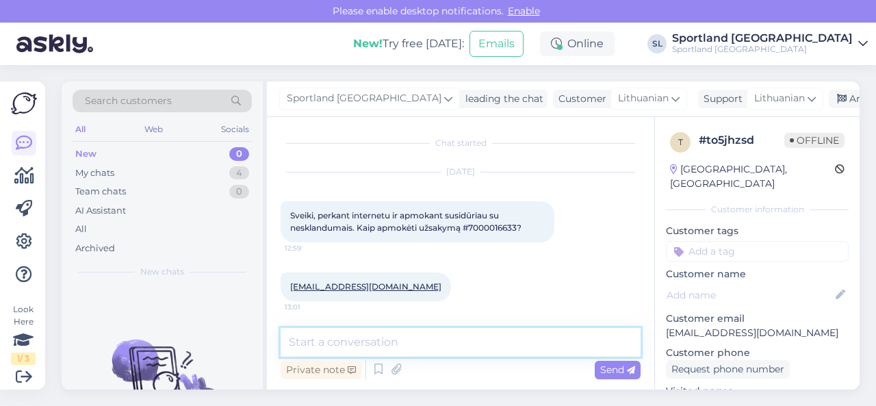
click at [345, 336] on textarea at bounding box center [461, 342] width 360 height 29
type textarea "Sveiki"
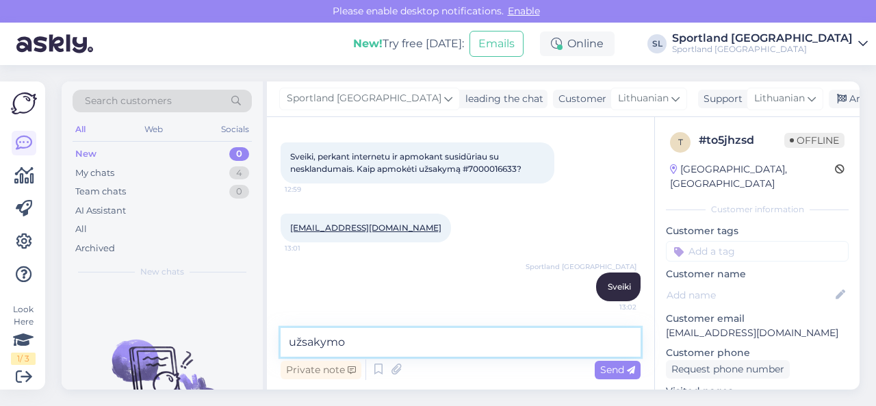
paste textarea "7000016633"
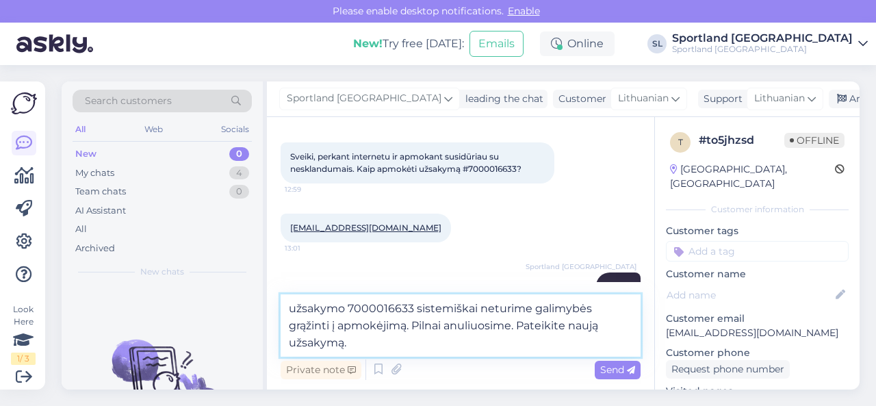
type textarea "užsakymo 7000016633 sistemiškai neturime galimybės grąžinti į apmokėjimą. Pilna…"
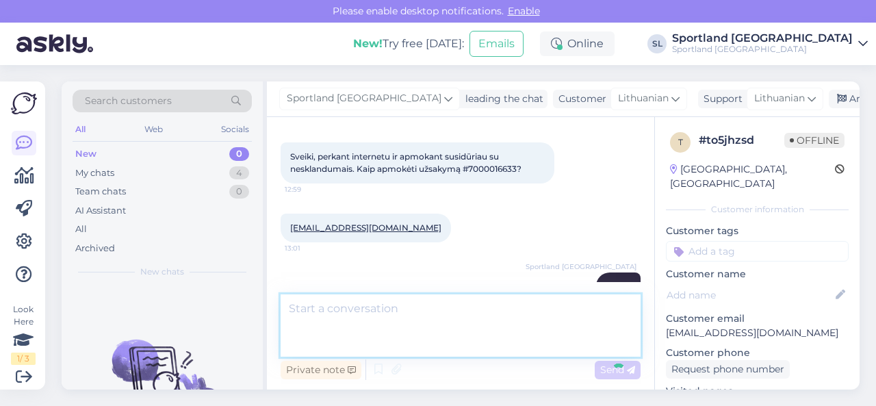
scroll to position [144, 0]
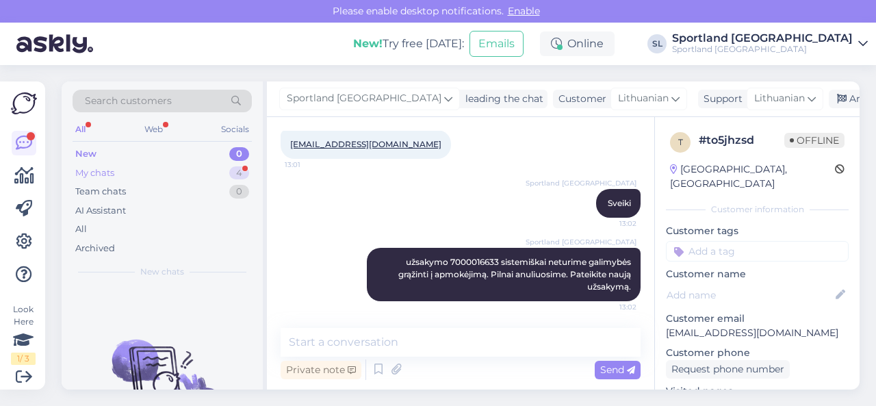
click at [203, 175] on div "My chats 4" at bounding box center [162, 173] width 179 height 19
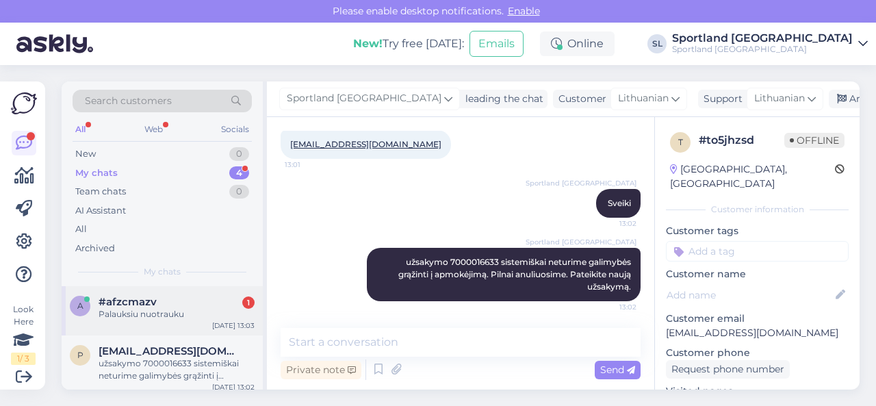
click at [170, 298] on div "#afzcmazv 1" at bounding box center [177, 302] width 156 height 12
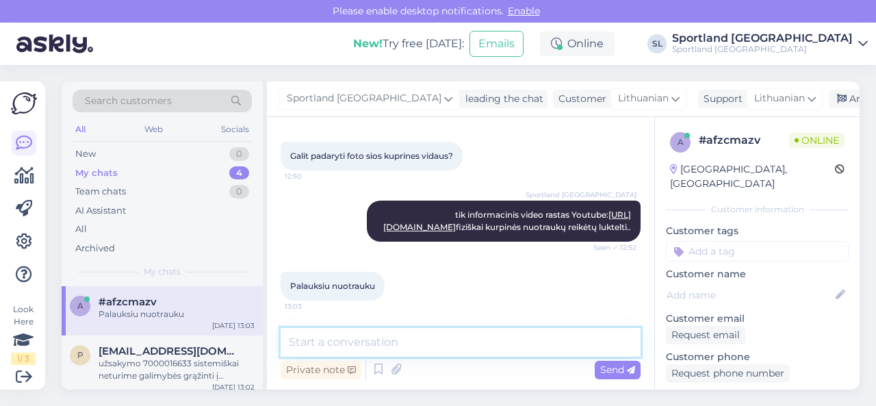
click at [427, 339] on textarea at bounding box center [461, 342] width 360 height 29
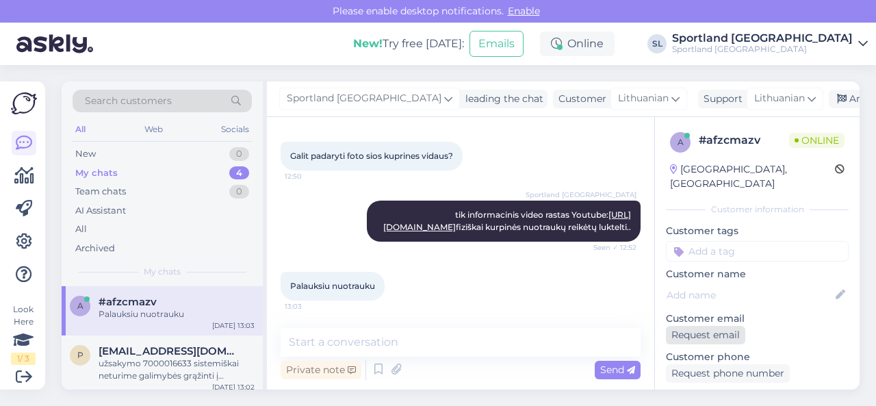
click at [724, 326] on div "Request email" at bounding box center [705, 335] width 79 height 18
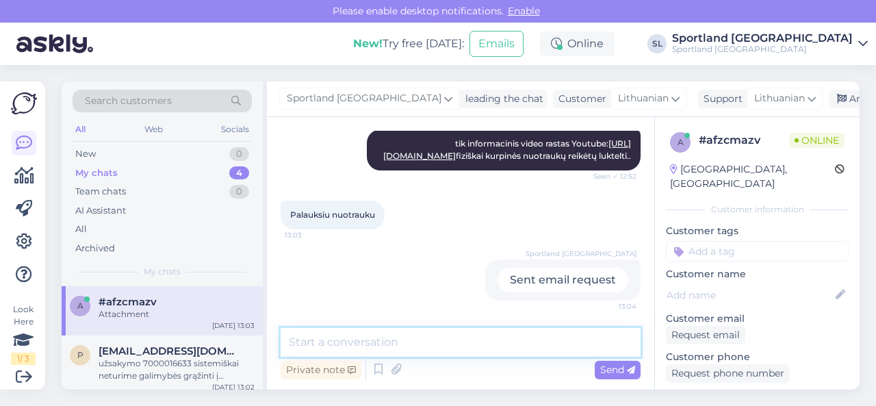
click at [494, 346] on textarea at bounding box center [461, 342] width 360 height 29
click at [472, 341] on textarea "maloniai pra6ome pateikite el. pa6to adresą" at bounding box center [461, 342] width 360 height 29
click at [359, 341] on textarea "maloniai pra6ome pateikite el. pašto adresą" at bounding box center [461, 342] width 360 height 29
click at [526, 346] on textarea "maloniai prašome pateikite el. pašto adresą" at bounding box center [461, 342] width 360 height 29
type textarea "maloniai prašome pateikite el. pašto adresą atsakymui."
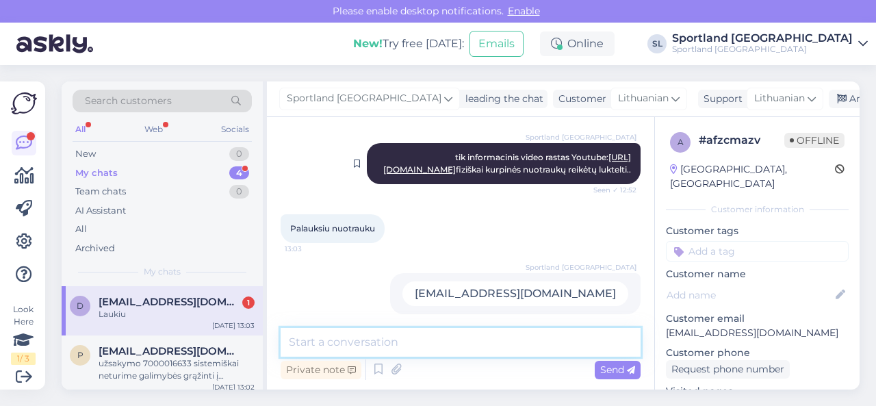
scroll to position [2885, 0]
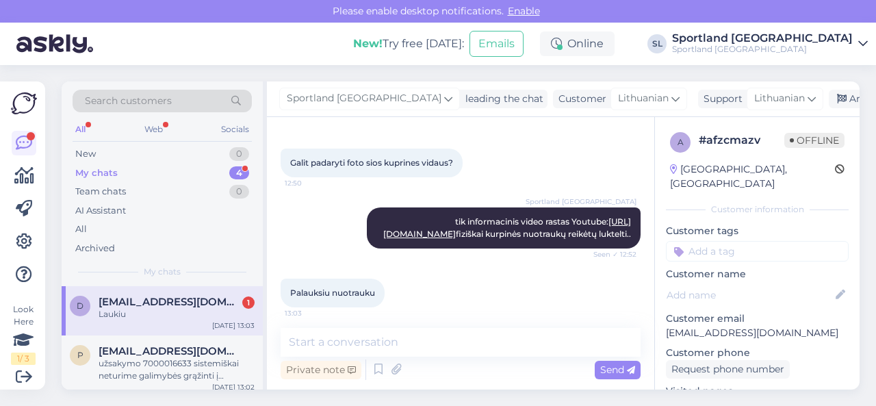
click at [378, 109] on link "[URL][DOMAIN_NAME]" at bounding box center [337, 104] width 95 height 10
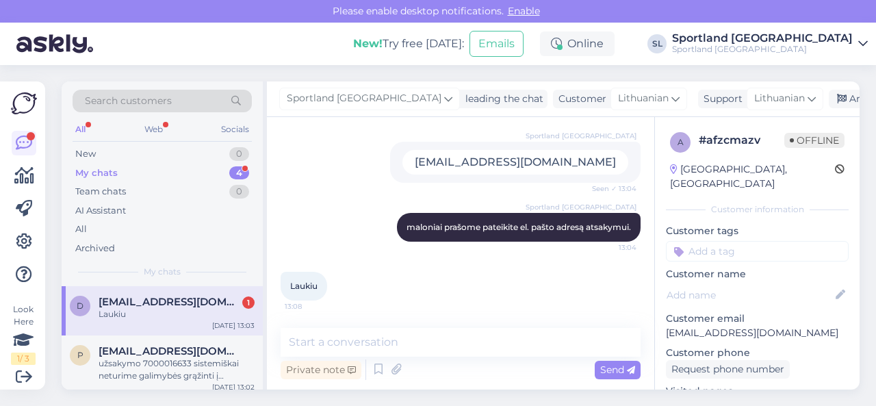
scroll to position [3227, 0]
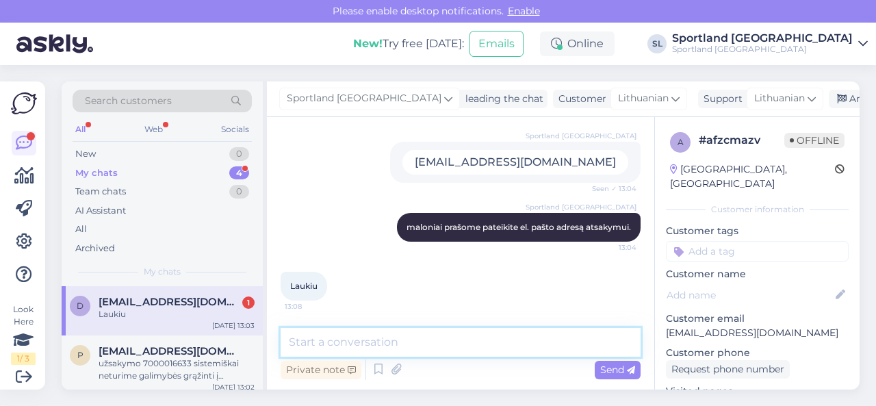
click at [419, 339] on textarea at bounding box center [461, 342] width 360 height 29
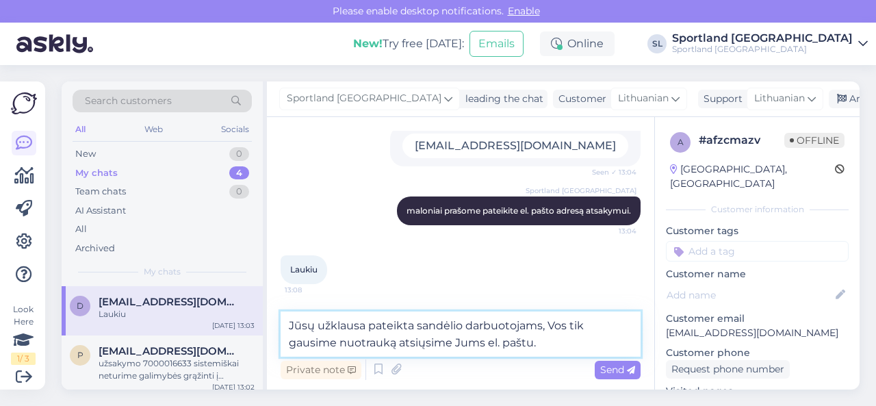
type textarea "Jūsų užklausa pateikta sandėlio darbuotojams, Vos tik gausime nuotrauką atsiųsi…"
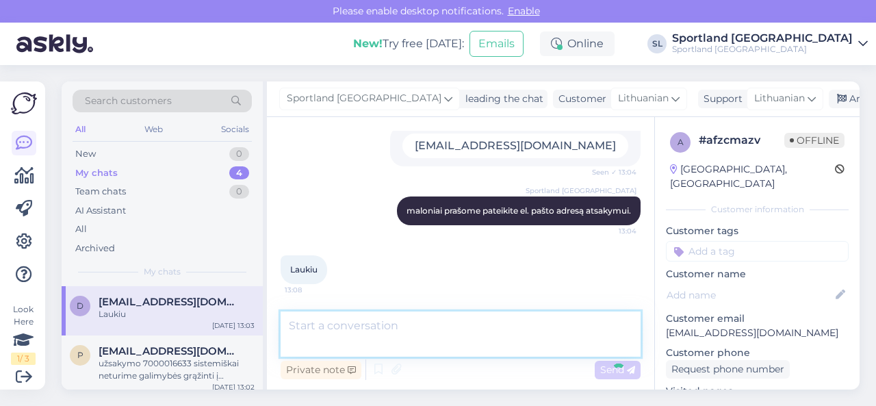
scroll to position [3298, 0]
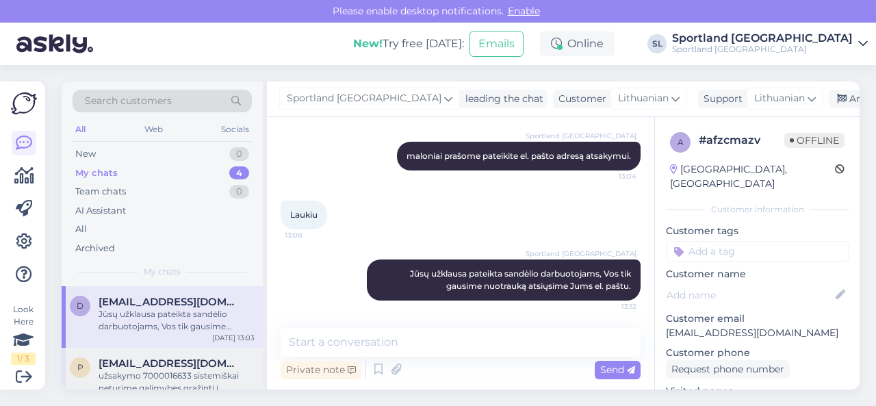
click at [146, 374] on div "užsakymo 7000016633 sistemiškai neturime galimybės grąžinti į apmokėjimą. Pilna…" at bounding box center [177, 382] width 156 height 25
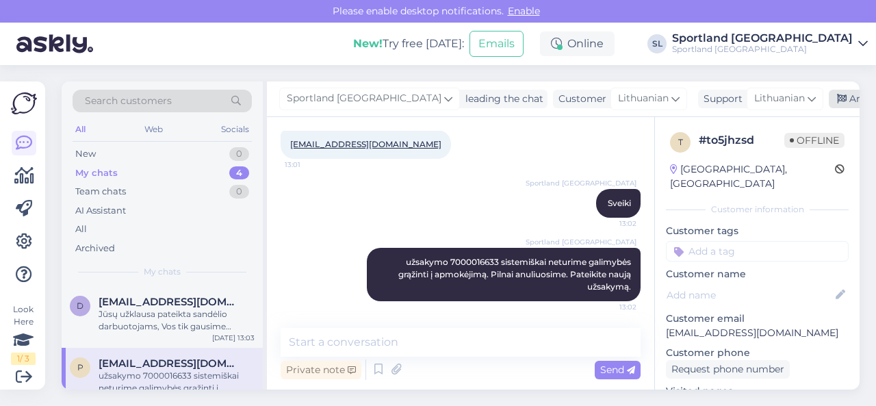
click at [829, 98] on div "Archive chat" at bounding box center [872, 99] width 86 height 18
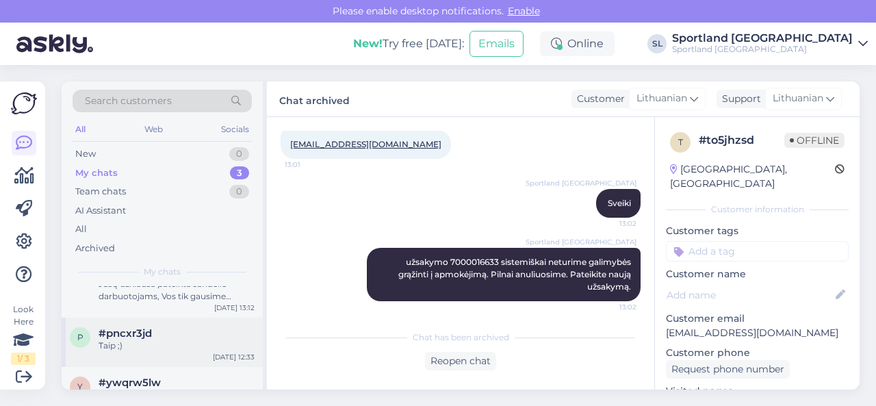
scroll to position [55, 0]
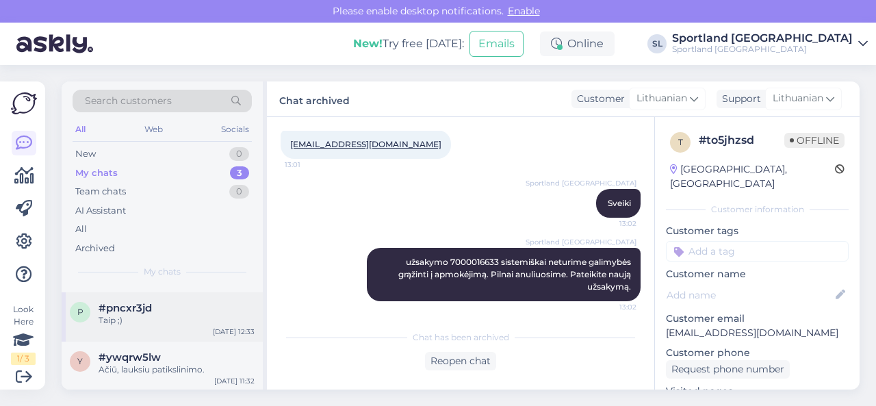
click at [159, 314] on div "Taip ;)" at bounding box center [177, 320] width 156 height 12
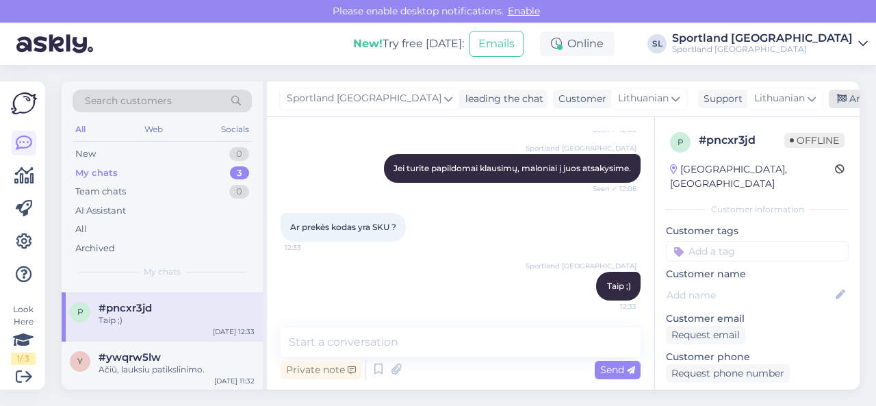
click at [835, 99] on div "Archive chat" at bounding box center [872, 99] width 86 height 18
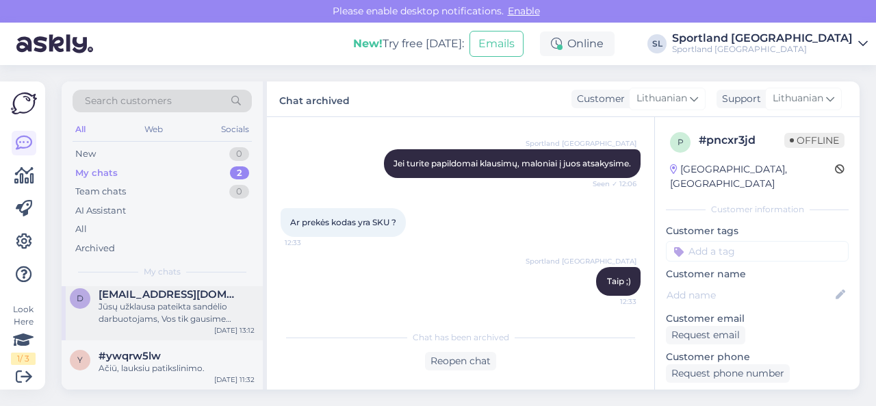
scroll to position [0, 0]
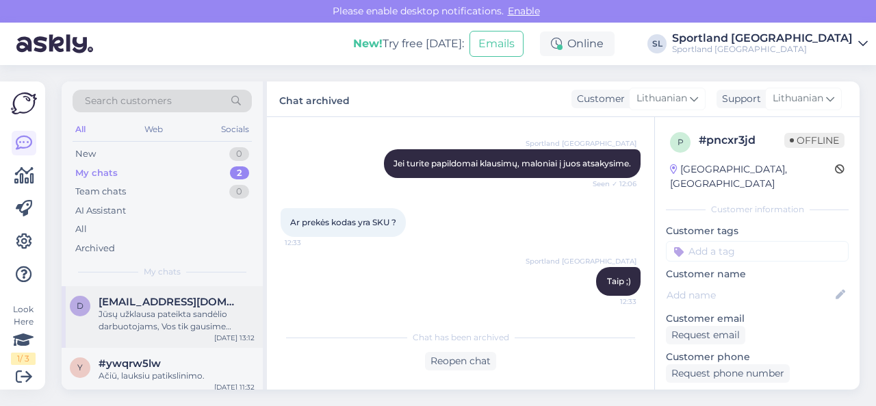
click at [172, 314] on div "Jūsų užklausa pateikta sandėlio darbuotojams, Vos tik gausime nuotrauką atsiųsi…" at bounding box center [177, 320] width 156 height 25
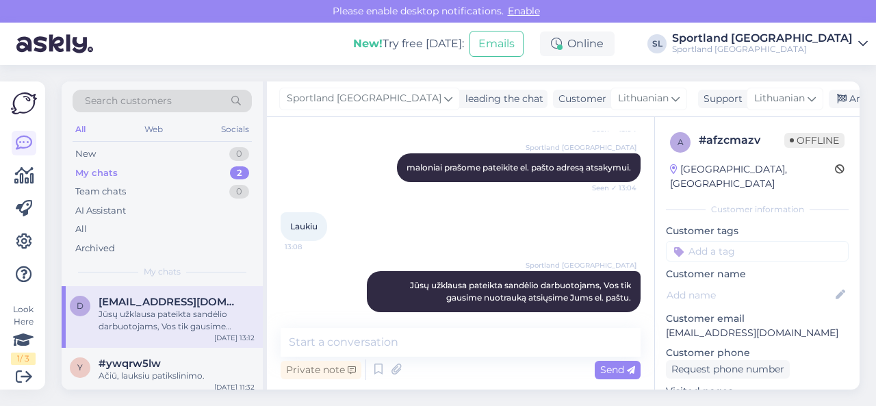
scroll to position [3161, 0]
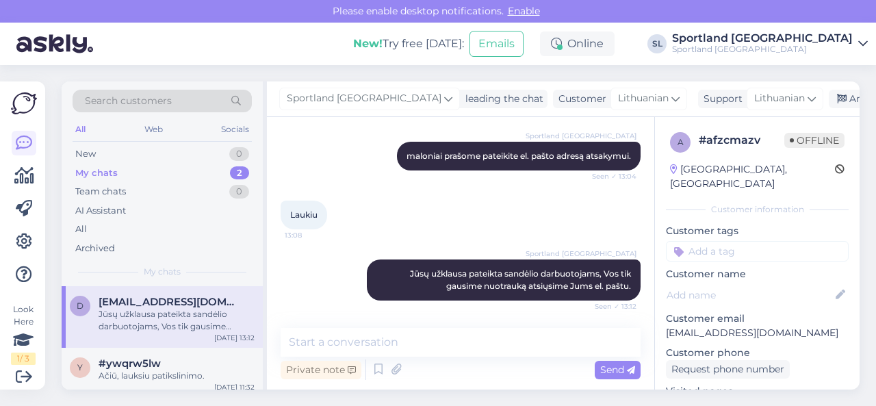
drag, startPoint x: 607, startPoint y: 231, endPoint x: 477, endPoint y: 231, distance: 130.0
click at [477, 103] on div "[EMAIL_ADDRESS][DOMAIN_NAME]" at bounding box center [515, 91] width 226 height 25
copy div "[EMAIL_ADDRESS][DOMAIN_NAME]"
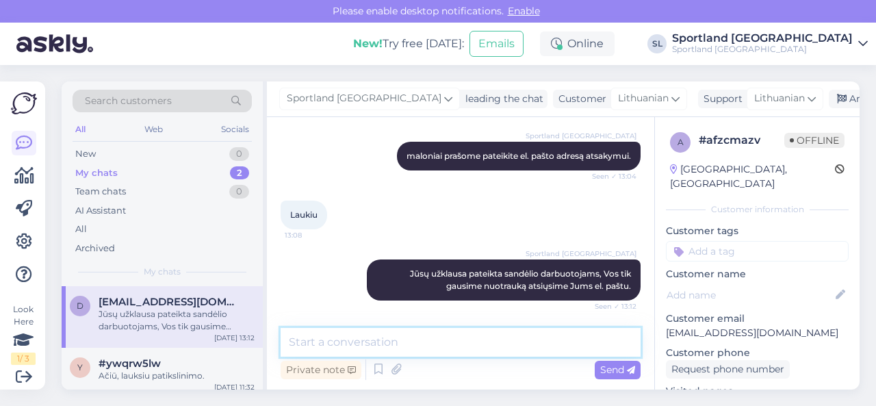
click at [441, 349] on textarea at bounding box center [461, 342] width 360 height 29
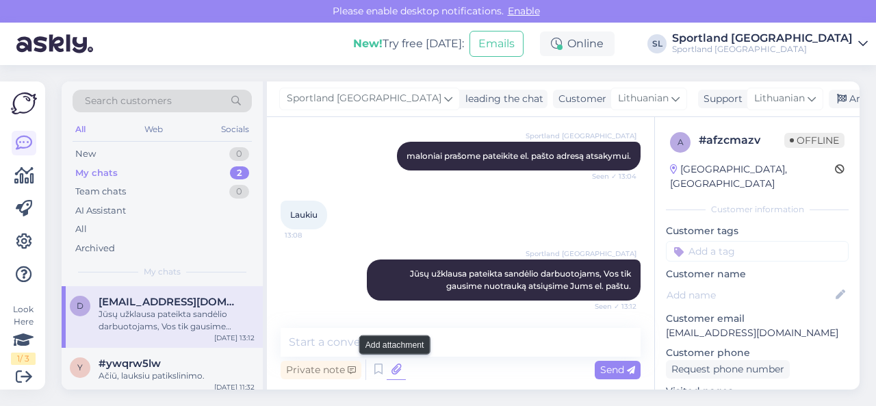
click at [396, 373] on icon at bounding box center [396, 369] width 19 height 21
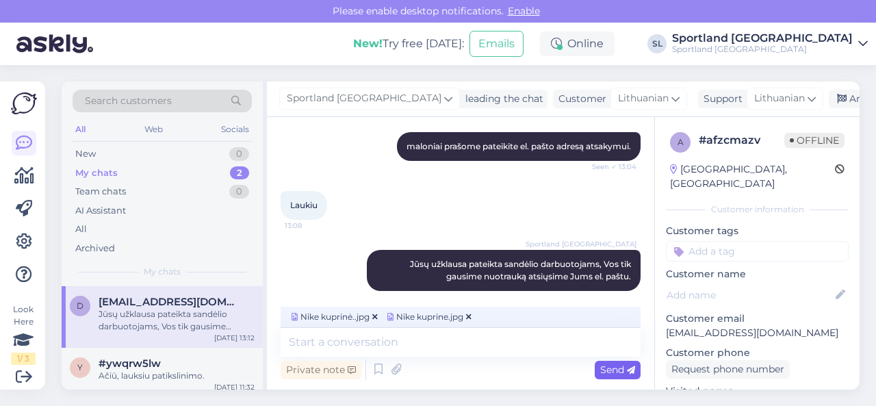
click at [616, 372] on span "Send" at bounding box center [617, 369] width 35 height 12
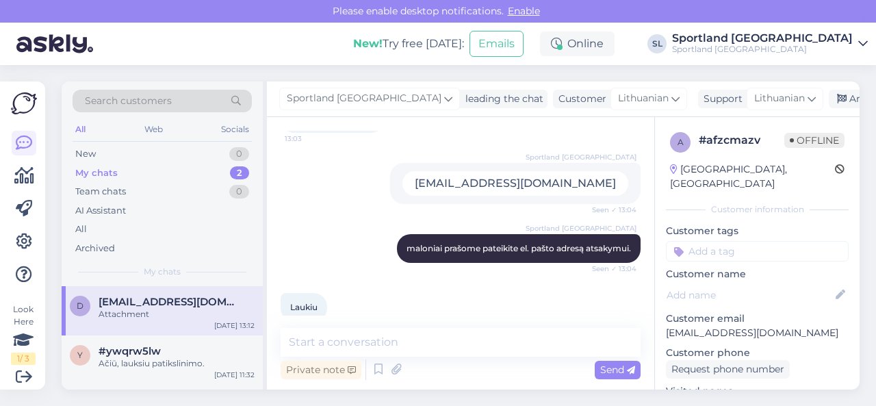
scroll to position [3470, 0]
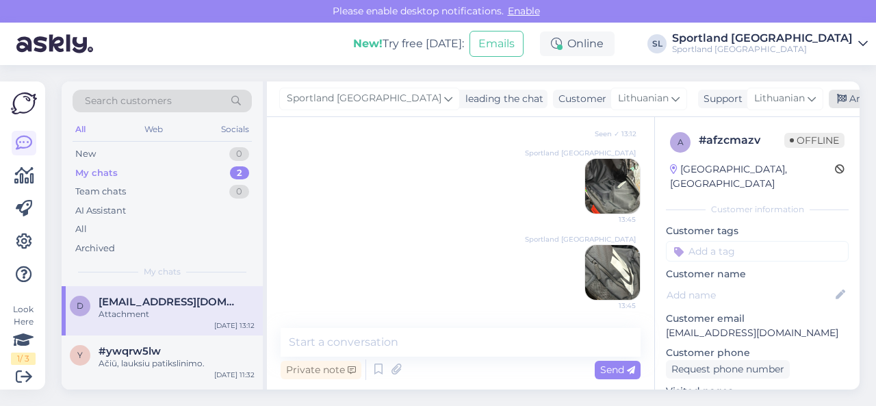
click at [833, 96] on div "Archive chat" at bounding box center [872, 99] width 86 height 18
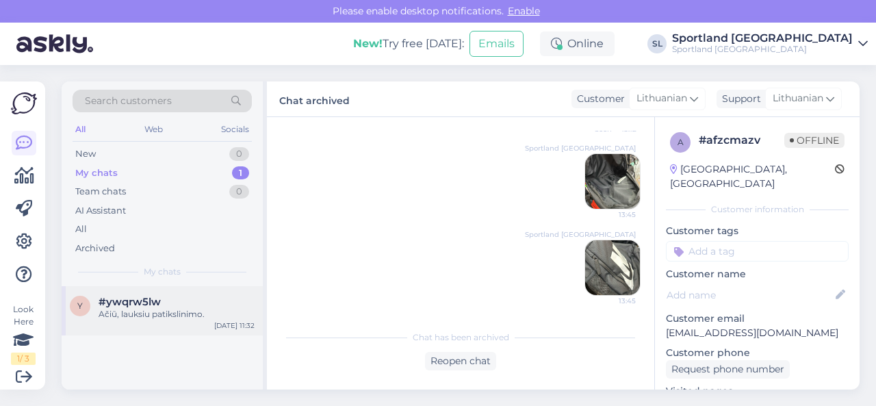
click at [160, 303] on span "#ywqrw5lw" at bounding box center [130, 302] width 62 height 12
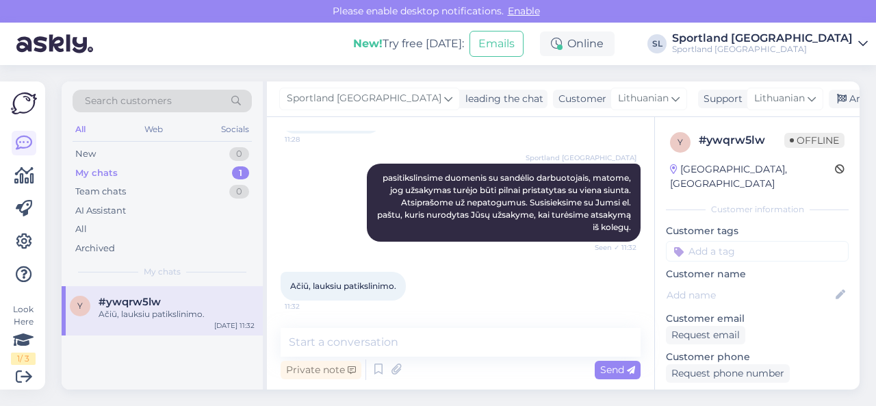
scroll to position [882, 0]
click at [178, 153] on div "New 1" at bounding box center [162, 153] width 179 height 19
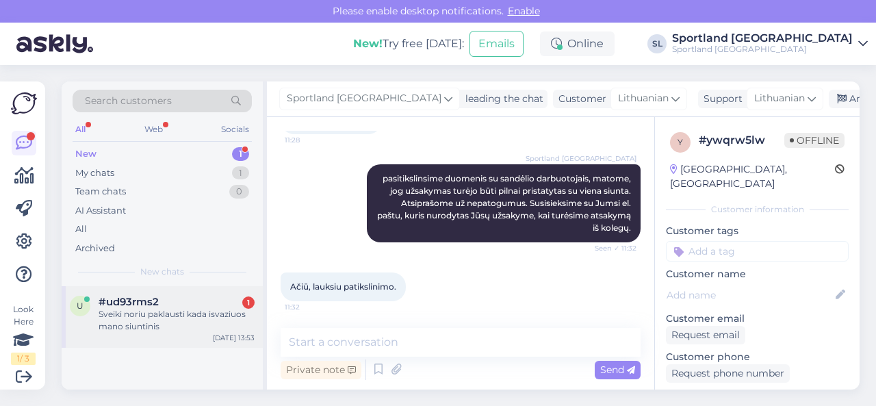
click at [157, 309] on div "Sveiki noriu paklausti kada isvaziuos mano siuntinis" at bounding box center [177, 320] width 156 height 25
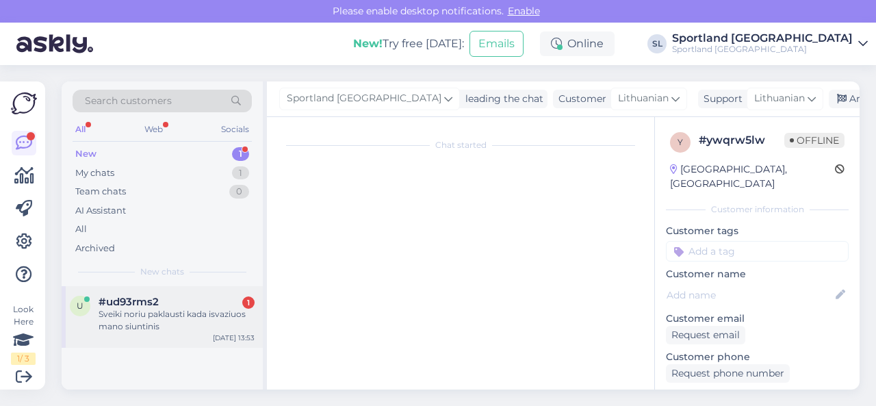
scroll to position [456, 0]
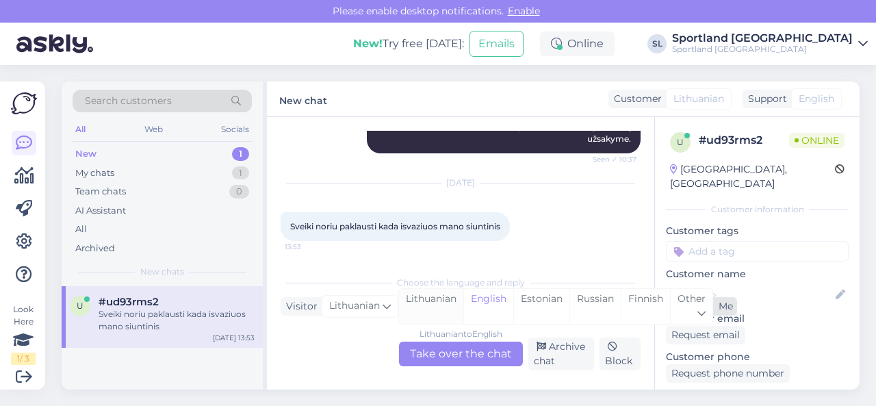
click at [423, 308] on div "Lithuanian" at bounding box center [431, 306] width 64 height 35
click at [437, 348] on div "Lithuanian to Lithuanian Take over the chat" at bounding box center [461, 353] width 124 height 25
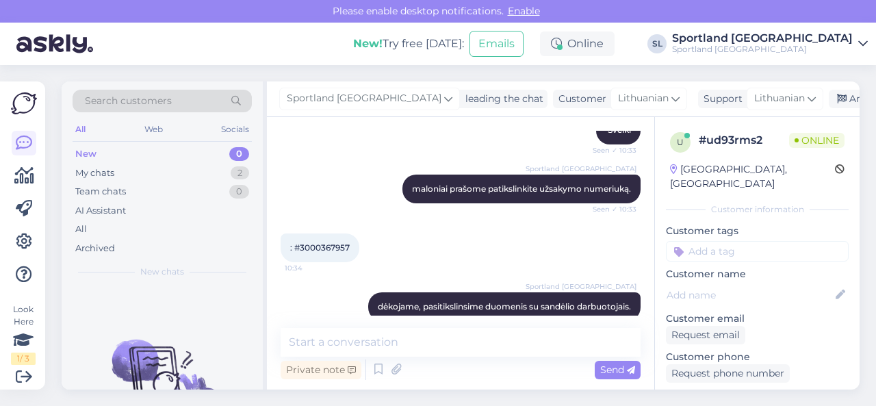
scroll to position [122, 0]
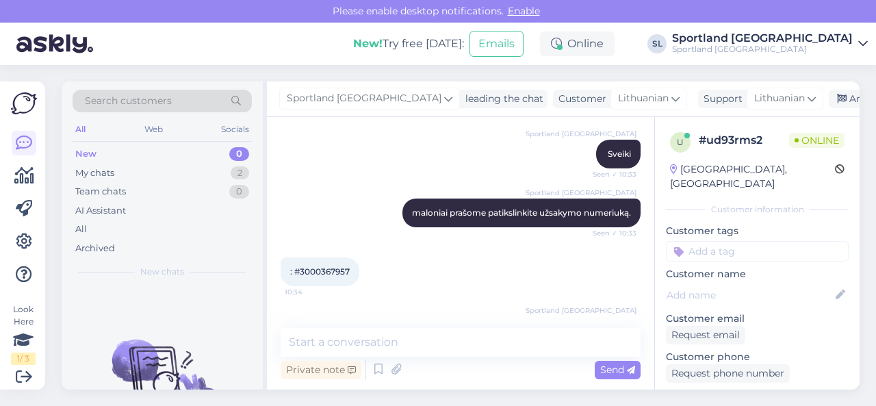
click at [327, 272] on span ": #3000367957" at bounding box center [320, 271] width 60 height 10
copy span "3000367957"
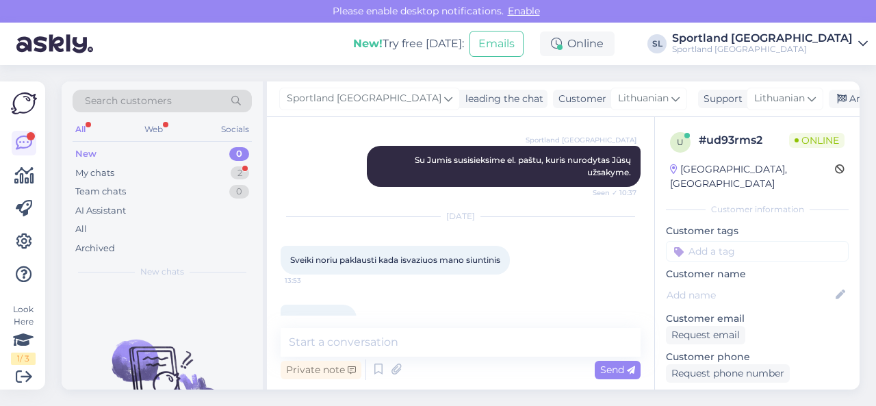
scroll to position [455, 0]
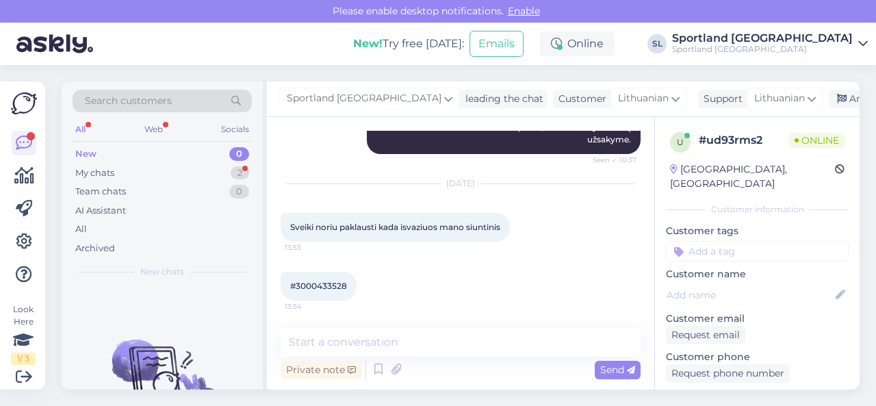
click at [342, 287] on span "#3000433528" at bounding box center [318, 286] width 57 height 10
copy div "3000433528 13:54"
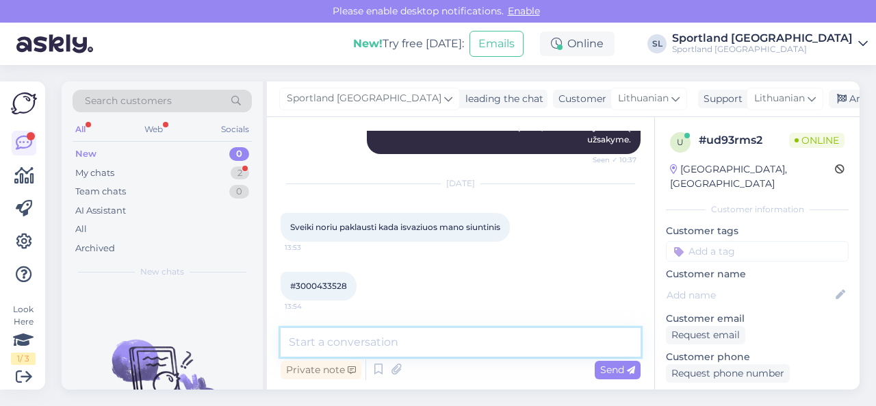
click at [354, 335] on textarea at bounding box center [461, 342] width 360 height 29
type textarea "Sveiki, luktelkite tiksliname duomenis."
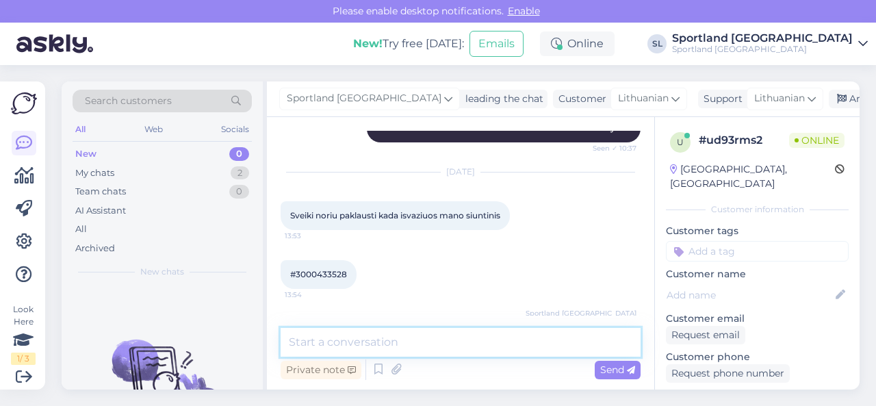
scroll to position [514, 0]
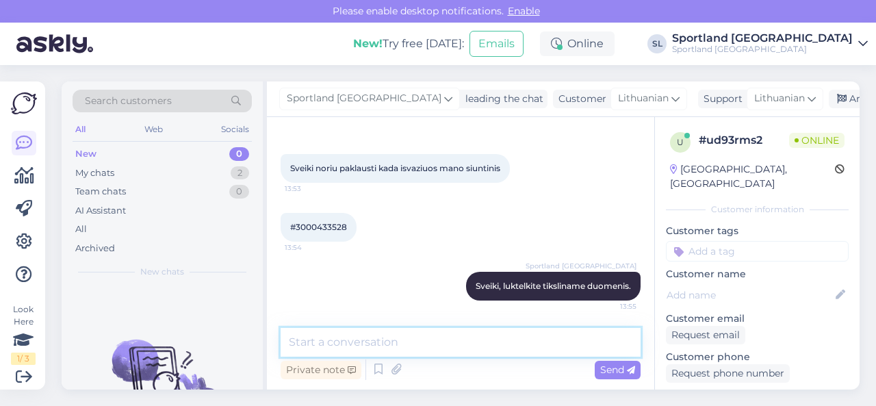
click at [408, 341] on textarea at bounding box center [461, 342] width 360 height 29
paste textarea "CC828121941EE"
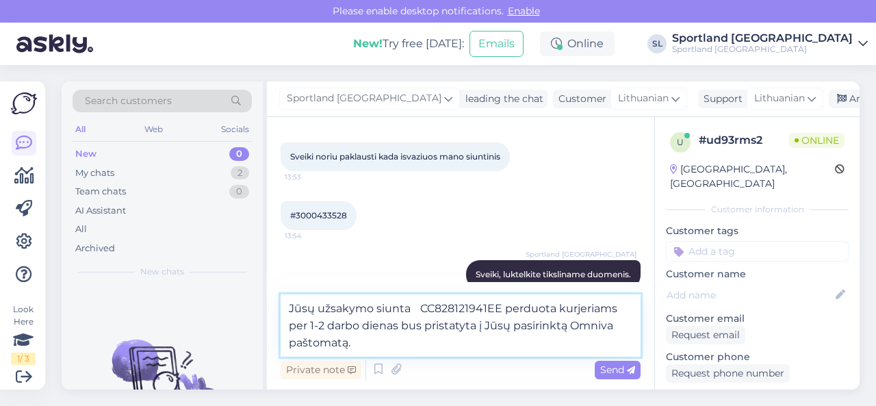
type textarea "Jūsų užsakymo siunta CC828121941EE perduota kurjeriams per 1-2 darbo dienas bus…"
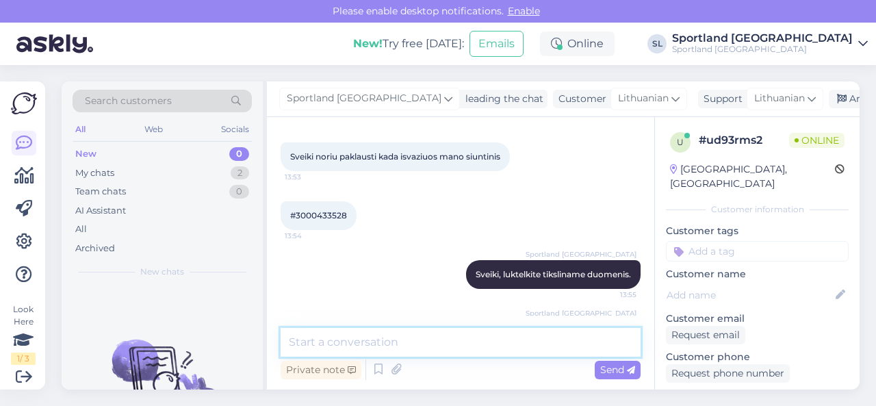
scroll to position [597, 0]
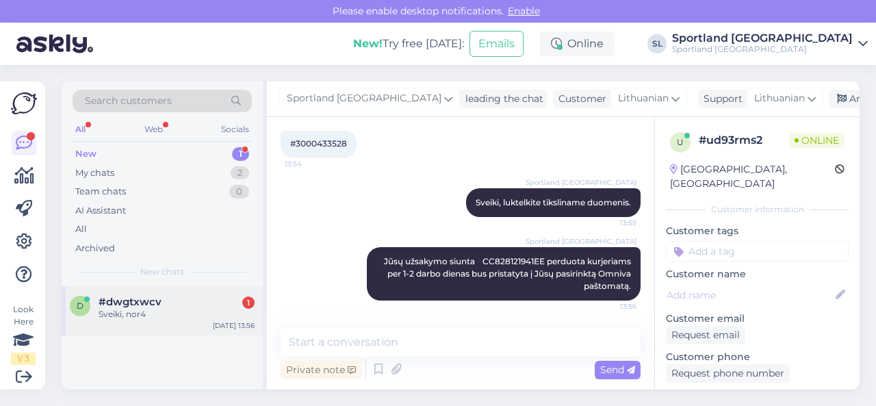
click at [173, 298] on div "#dwgtxwcv 1" at bounding box center [177, 302] width 156 height 12
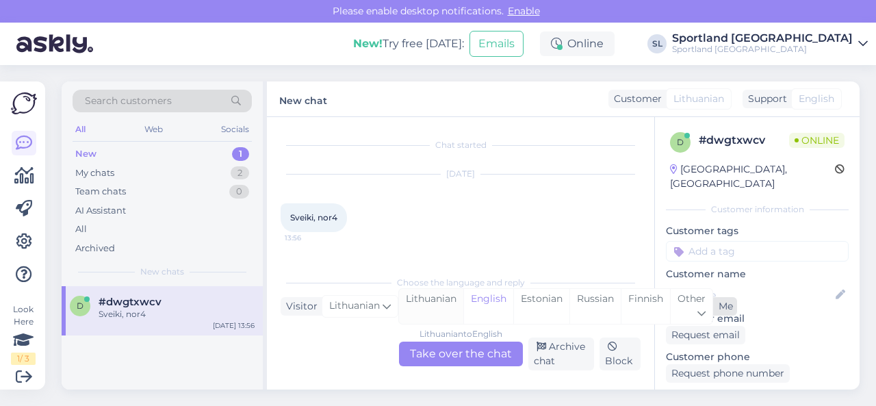
click at [417, 299] on div "Lithuanian" at bounding box center [431, 306] width 64 height 35
click at [435, 348] on div "Lithuanian to Lithuanian Take over the chat" at bounding box center [461, 353] width 124 height 25
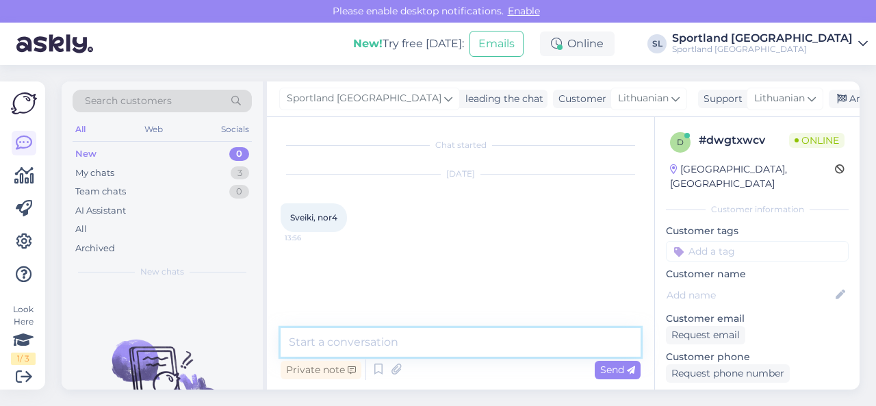
click at [417, 343] on textarea at bounding box center [461, 342] width 360 height 29
type textarea "Sveiki"
type textarea "Kuo galime Jums padėti?"
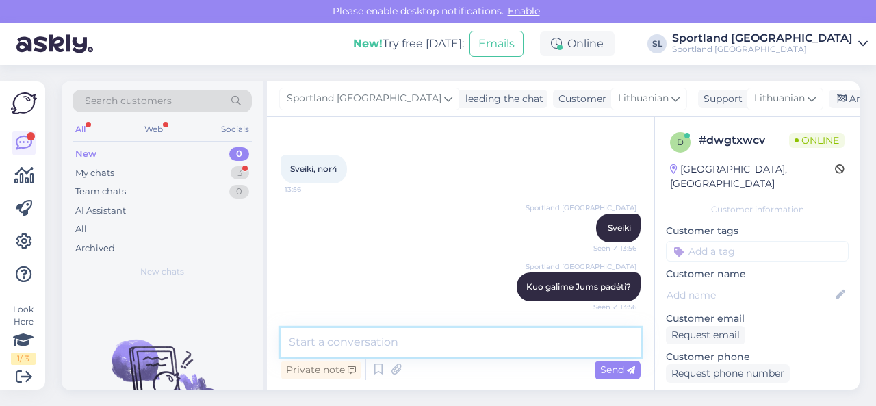
scroll to position [107, 0]
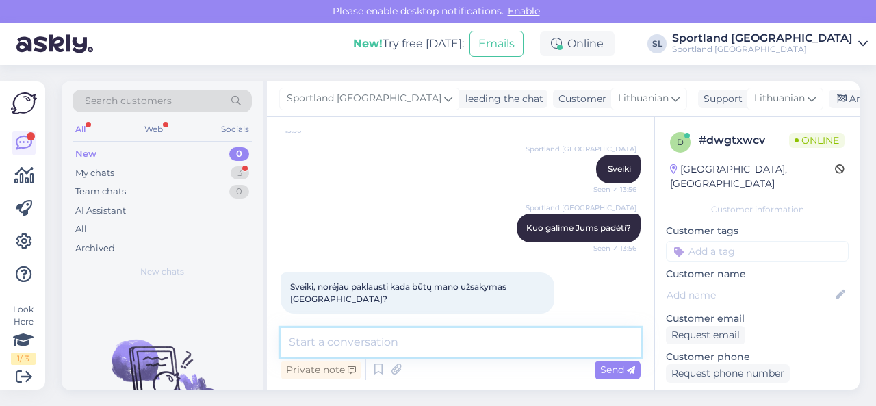
click at [439, 339] on textarea at bounding box center [461, 342] width 360 height 29
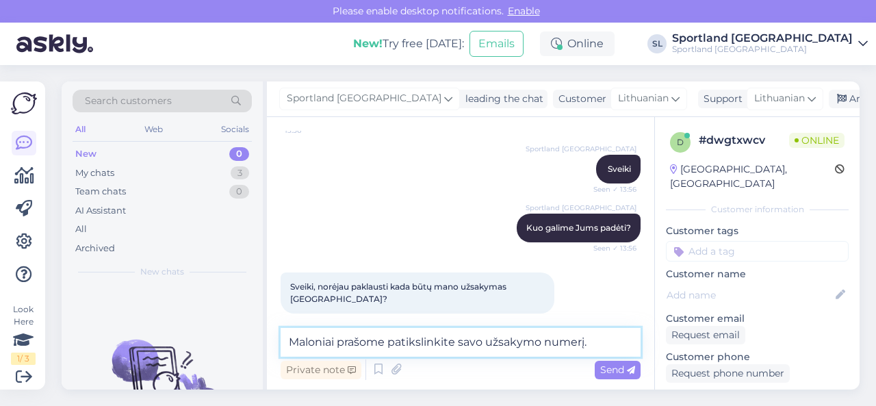
type textarea "Maloniai prašome patikslinkite savo užsakymo numerį."
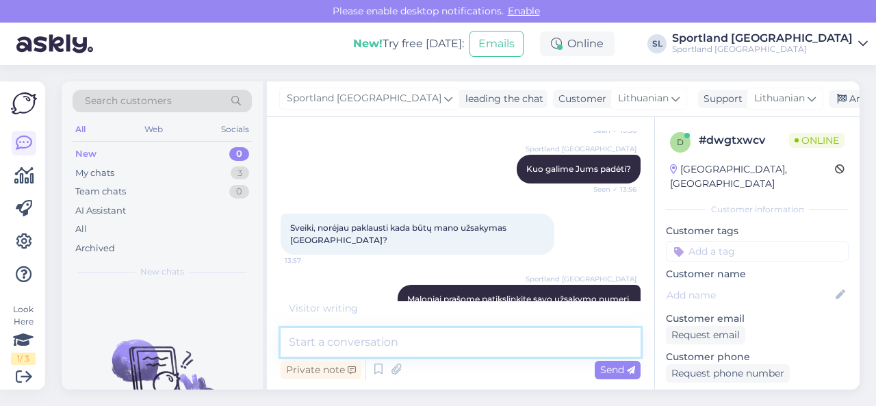
scroll to position [225, 0]
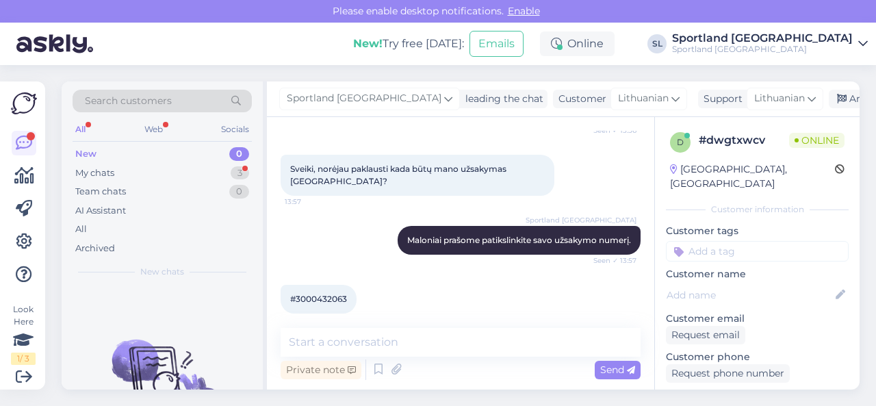
click at [322, 294] on span "#3000432063" at bounding box center [318, 299] width 57 height 10
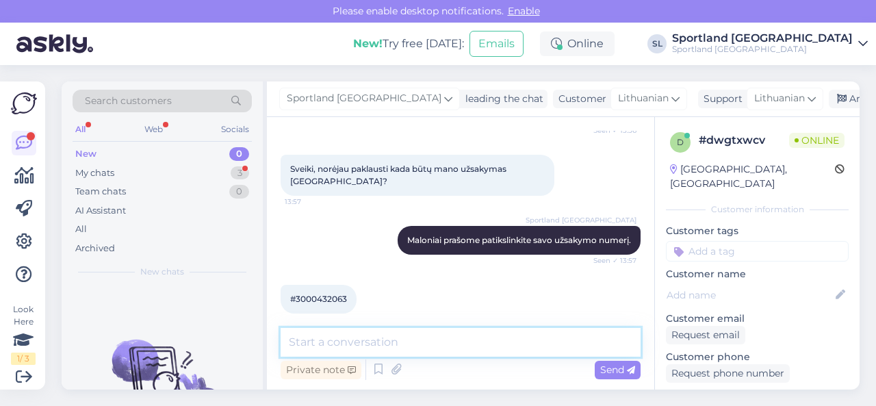
click at [363, 348] on textarea at bounding box center [461, 342] width 360 height 29
type textarea "luktelkite, tiksliname duomenis"
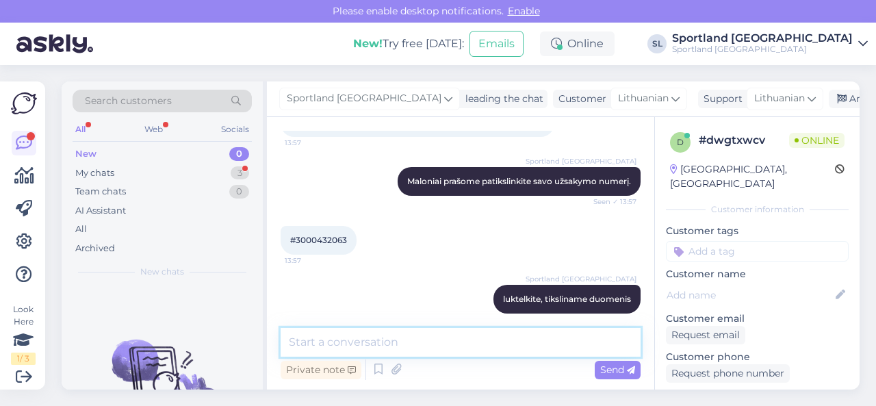
click at [442, 339] on textarea at bounding box center [461, 342] width 360 height 29
paste textarea "CC827421879EE"
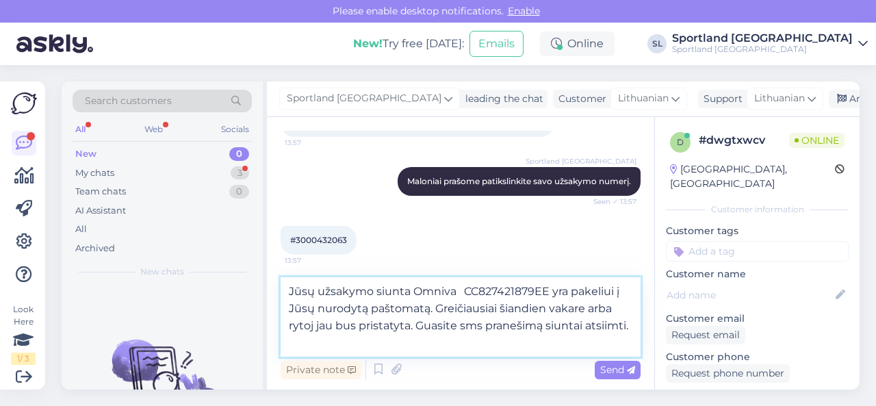
type textarea "Jūsų užsakymo siunta Omniva CC827421879EE yra pakeliui į Jūsų nurodytą paštomat…"
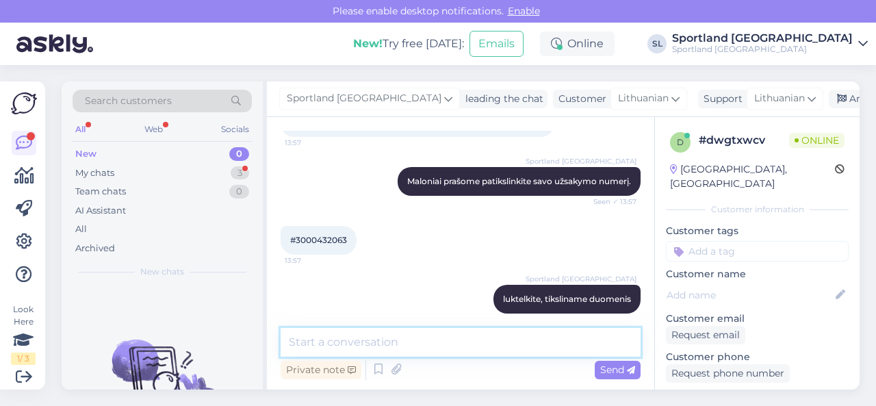
scroll to position [380, 0]
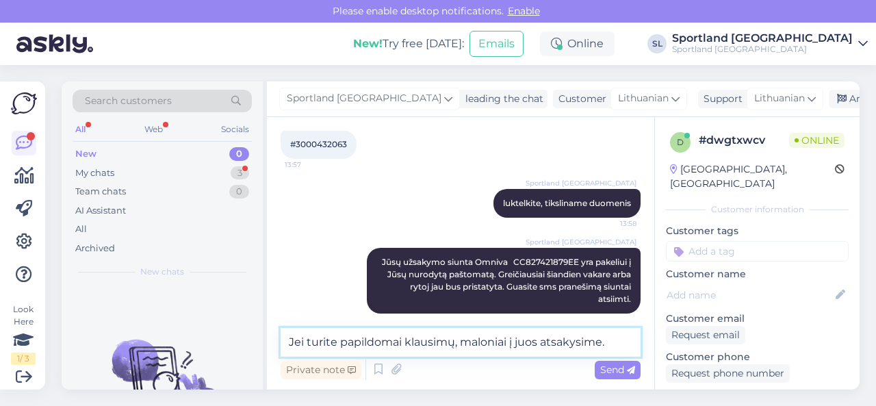
drag, startPoint x: 618, startPoint y: 344, endPoint x: 268, endPoint y: 342, distance: 350.4
click at [268, 342] on div "Chat started [DATE] [GEOGRAPHIC_DATA], nor4 13:56 Sportland [GEOGRAPHIC_DATA] S…" at bounding box center [460, 253] width 387 height 272
type textarea "Jei turite papildomai klausimų, maloniai į juos atsakysime."
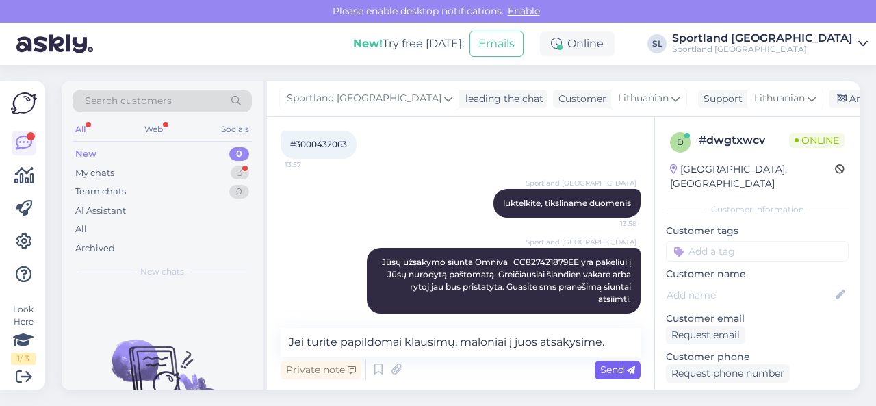
click at [616, 367] on span "Send" at bounding box center [617, 369] width 35 height 12
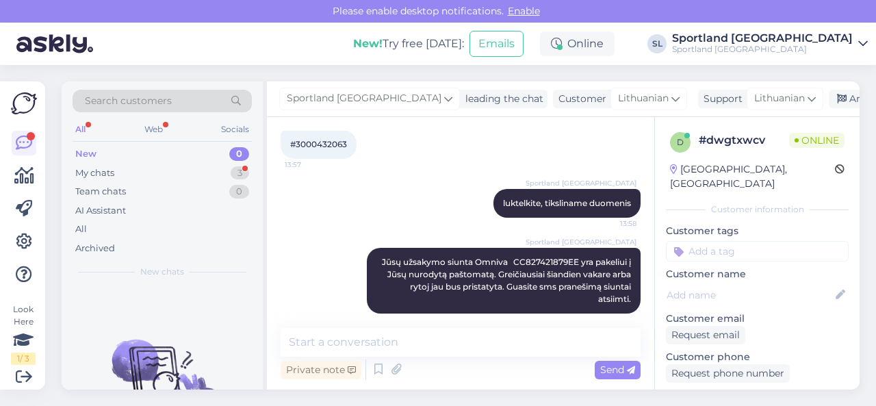
scroll to position [439, 0]
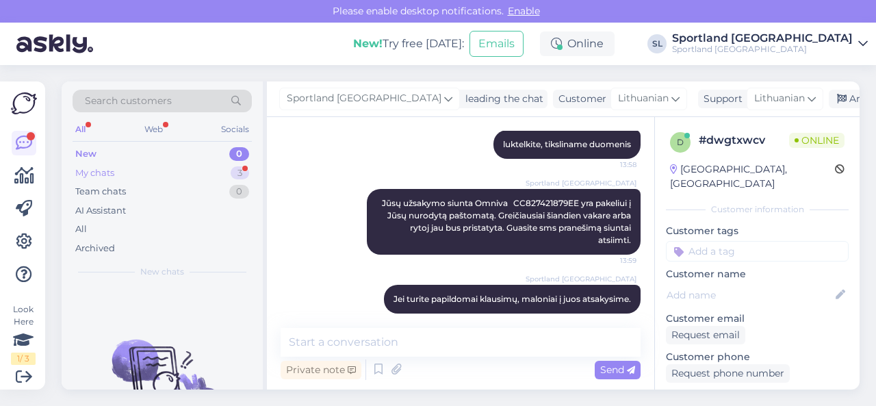
click at [140, 172] on div "My chats 3" at bounding box center [162, 173] width 179 height 19
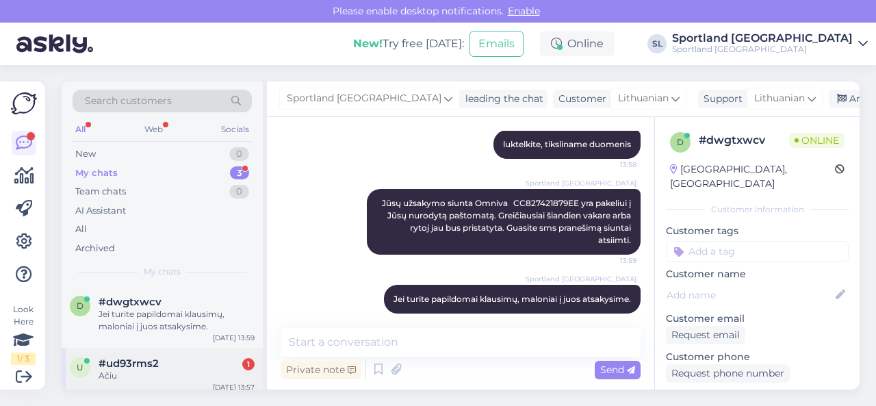
click at [146, 367] on span "#ud93rms2" at bounding box center [129, 363] width 60 height 12
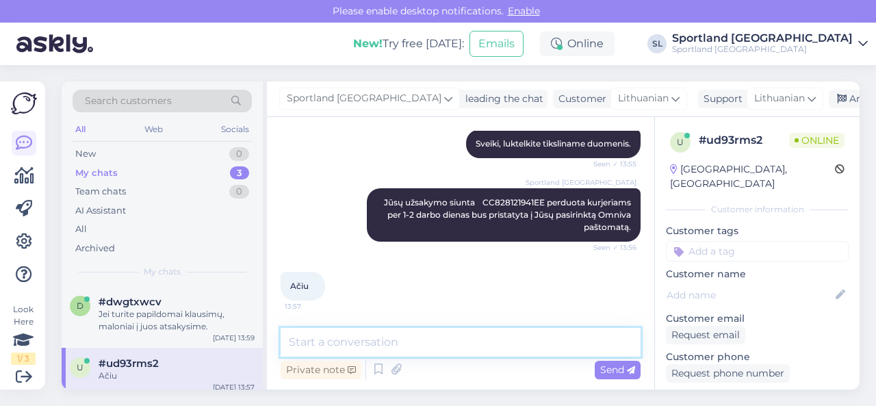
click at [374, 339] on textarea at bounding box center [461, 342] width 360 height 29
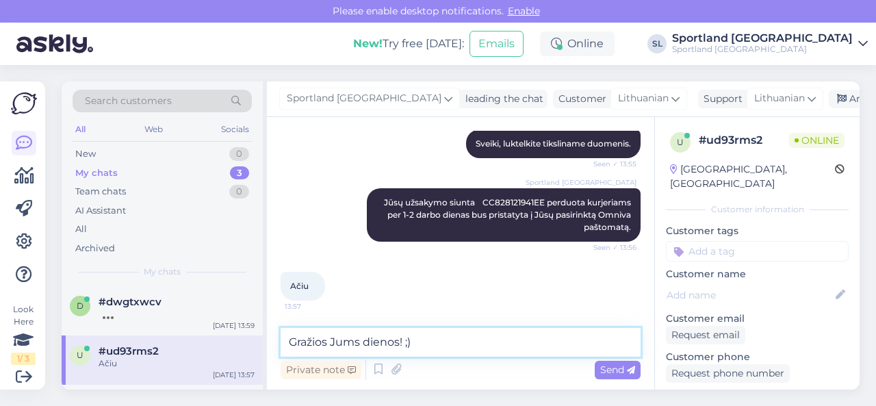
type textarea "Gražios Jums dienos! ;)"
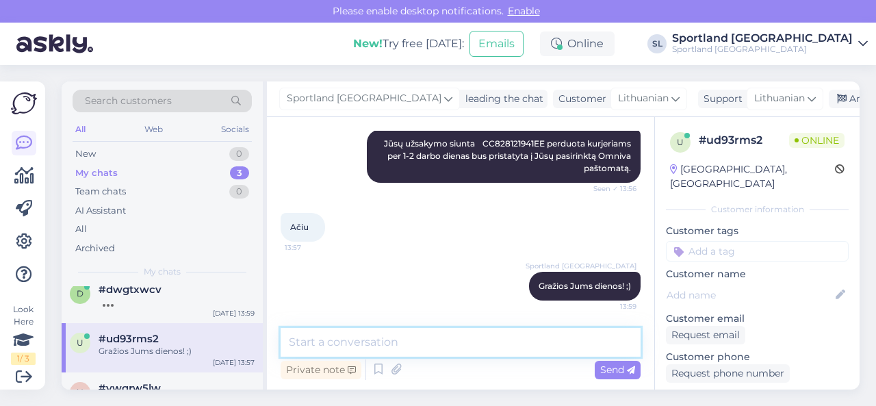
scroll to position [0, 0]
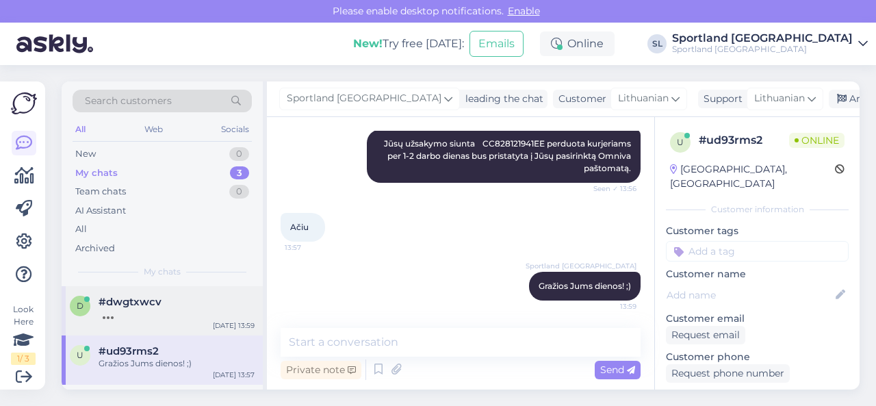
click at [155, 311] on div at bounding box center [177, 314] width 156 height 12
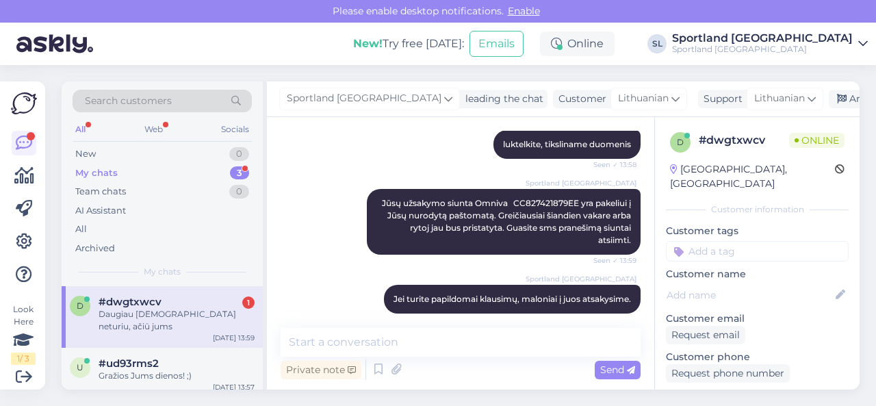
scroll to position [497, 0]
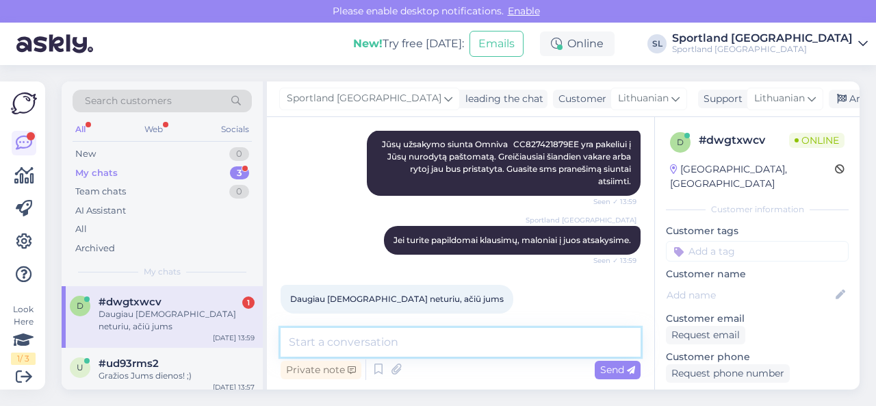
click at [394, 339] on textarea at bounding box center [461, 342] width 360 height 29
type textarea "Gražios Jums dienos! ;)"
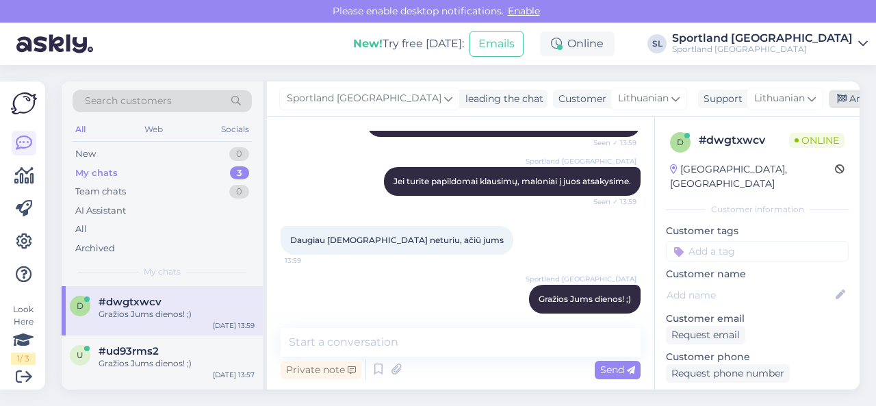
click at [830, 103] on div "Archive chat" at bounding box center [872, 99] width 86 height 18
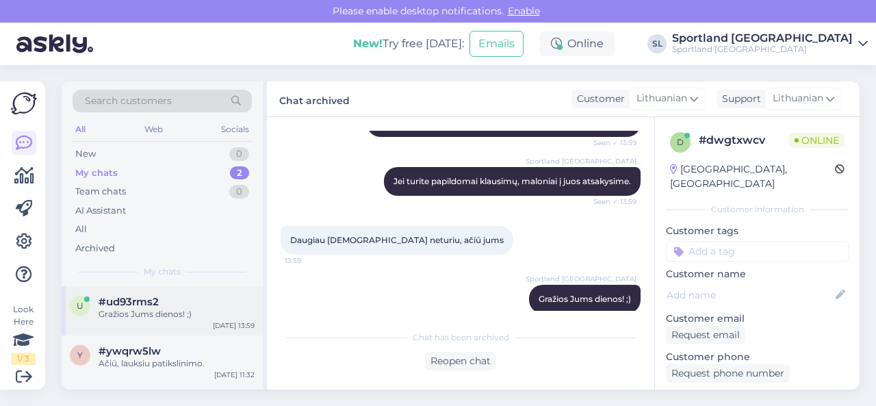
click at [192, 309] on div "Gražios Jums dienos! ;)" at bounding box center [177, 314] width 156 height 12
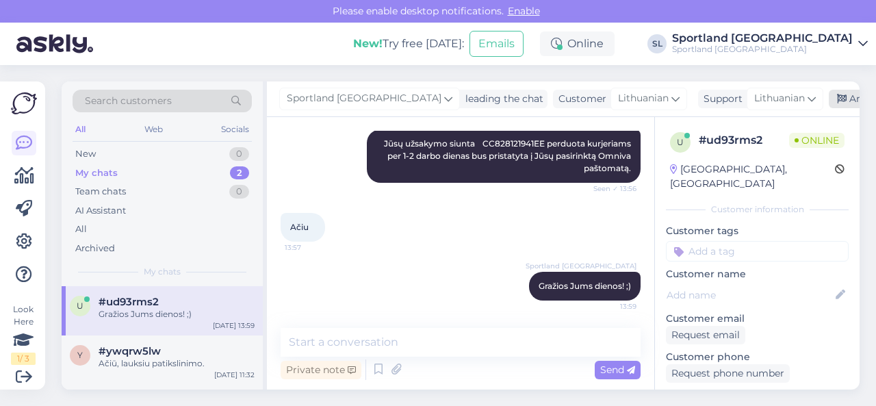
click at [829, 99] on div "Archive chat" at bounding box center [872, 99] width 86 height 18
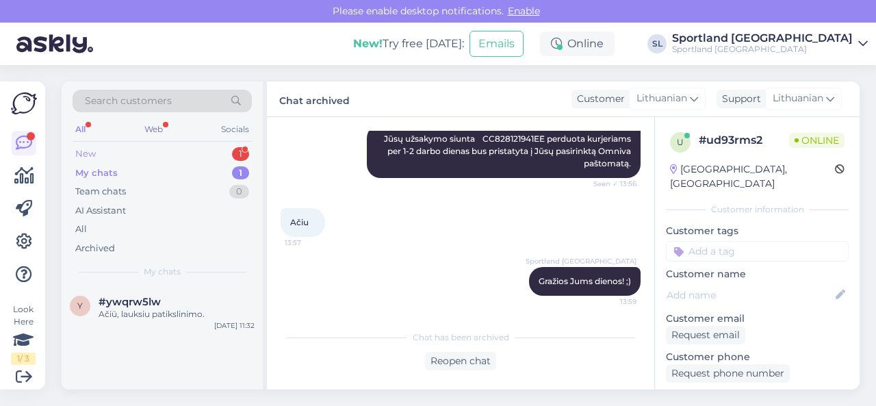
click at [141, 154] on div "New 1" at bounding box center [162, 153] width 179 height 19
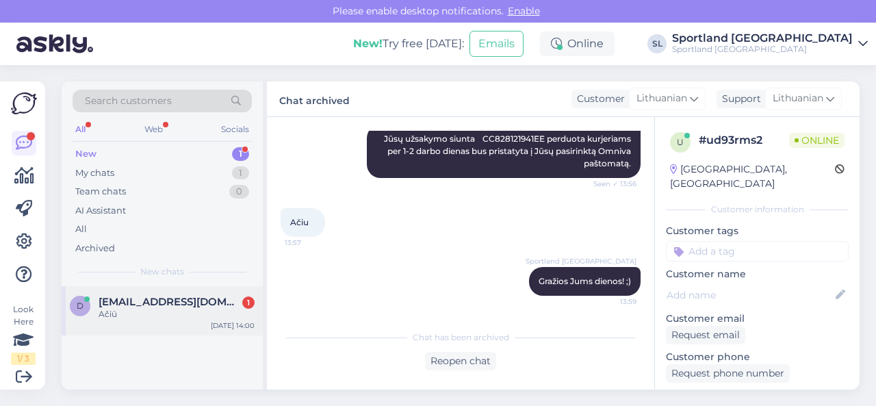
click at [141, 305] on span "[EMAIL_ADDRESS][DOMAIN_NAME]" at bounding box center [170, 302] width 142 height 12
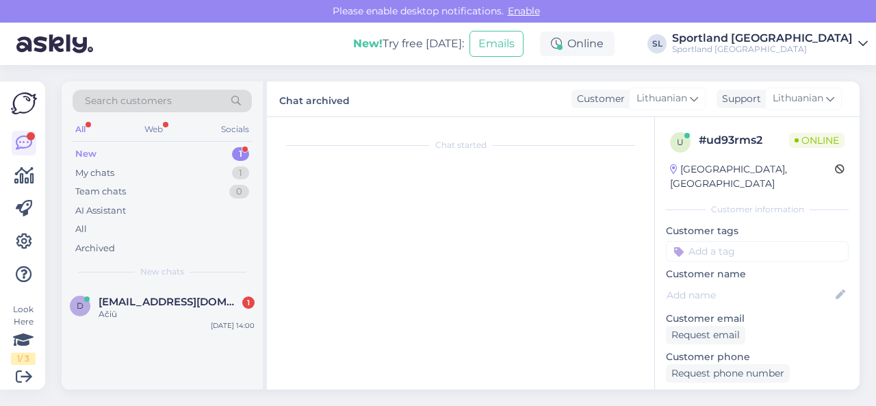
scroll to position [3588, 0]
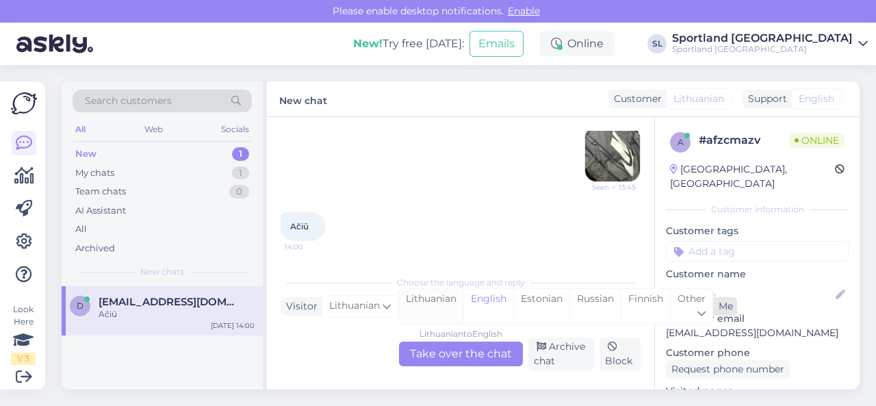
click at [410, 307] on div "Lithuanian" at bounding box center [431, 306] width 64 height 35
click at [453, 354] on div "Lithuanian to Lithuanian Take over the chat" at bounding box center [461, 353] width 124 height 25
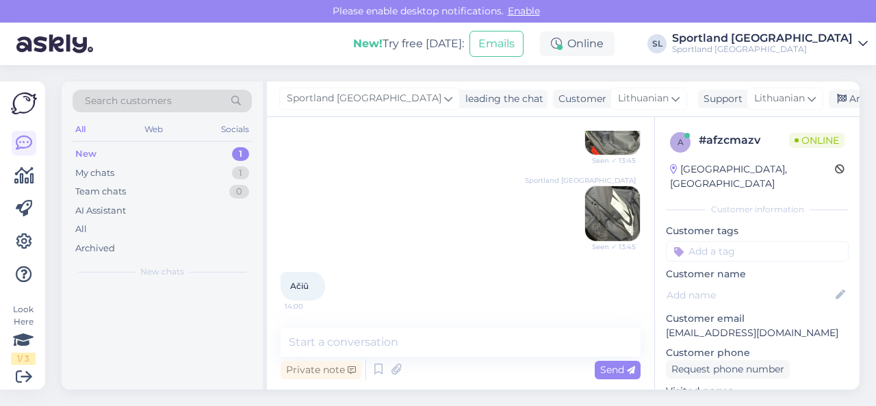
scroll to position [3529, 0]
click at [468, 296] on div "Ačiū 14:00" at bounding box center [461, 286] width 360 height 59
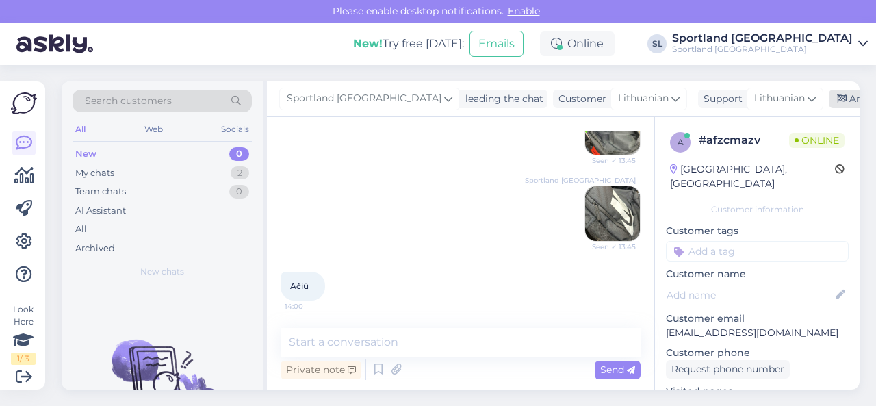
click at [829, 105] on div "Archive chat" at bounding box center [872, 99] width 86 height 18
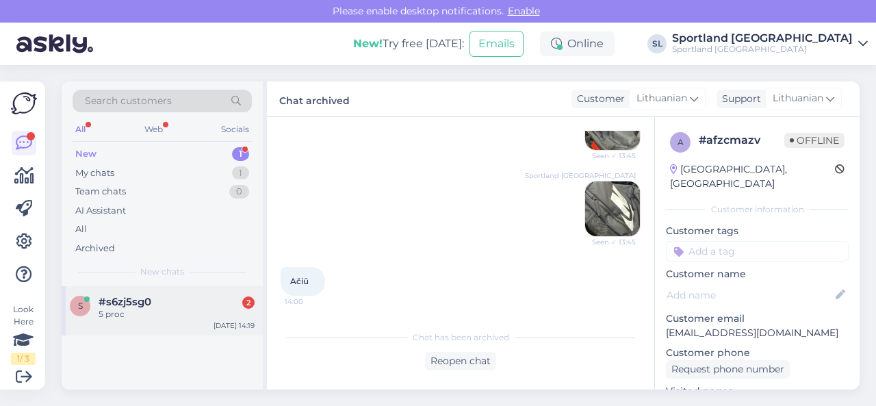
click at [152, 298] on div "#s6zj5sg0 2" at bounding box center [177, 302] width 156 height 12
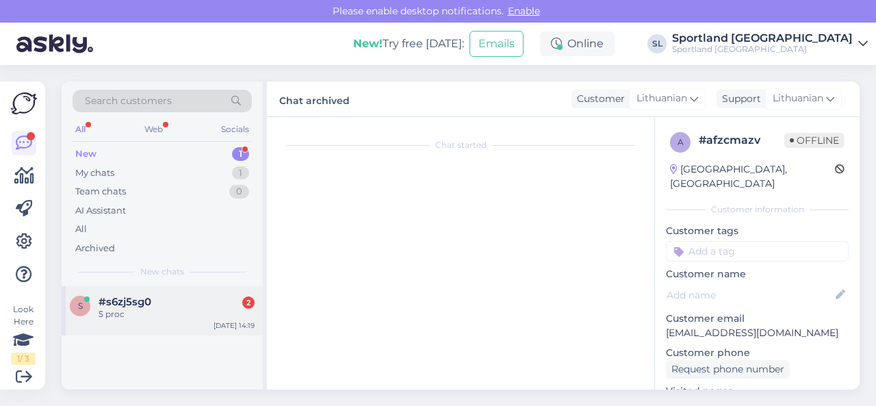
scroll to position [29, 0]
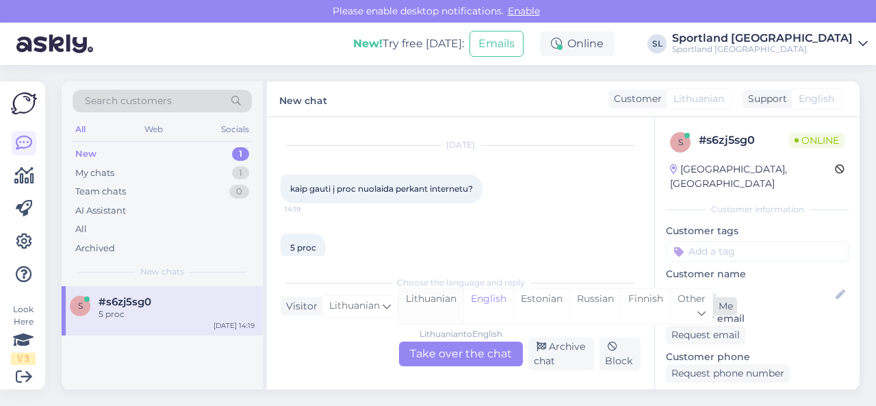
click at [450, 303] on div "Lithuanian" at bounding box center [431, 306] width 64 height 35
click at [458, 355] on div "Lithuanian to Lithuanian Take over the chat" at bounding box center [461, 353] width 124 height 25
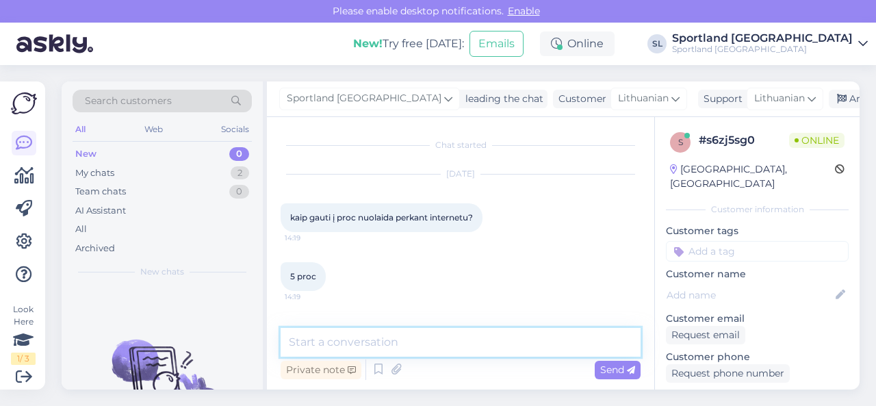
click at [449, 346] on textarea at bounding box center [461, 342] width 360 height 29
type textarea "Sveiki"
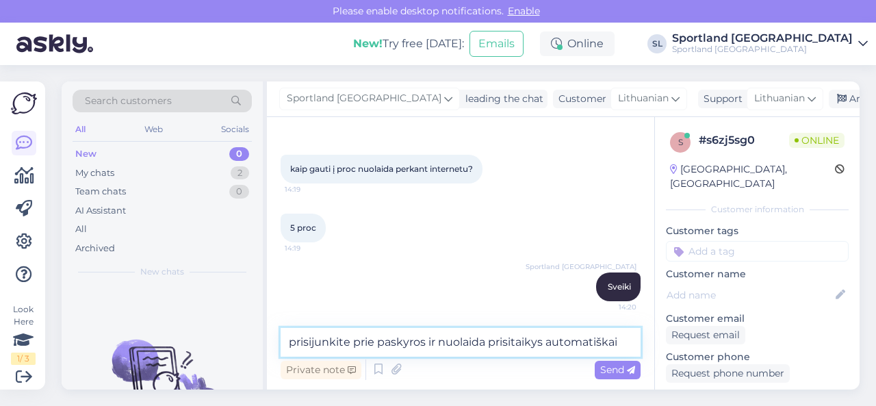
type textarea "prisijunkite prie paskyros ir nuolaida prisitaikys automatiškai."
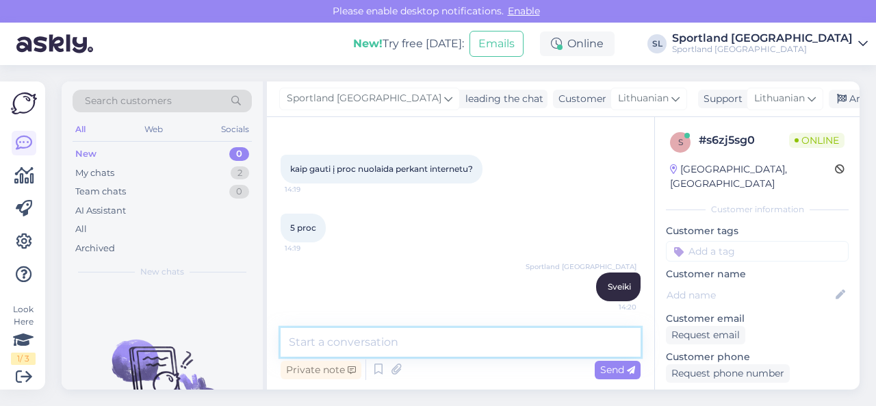
scroll to position [107, 0]
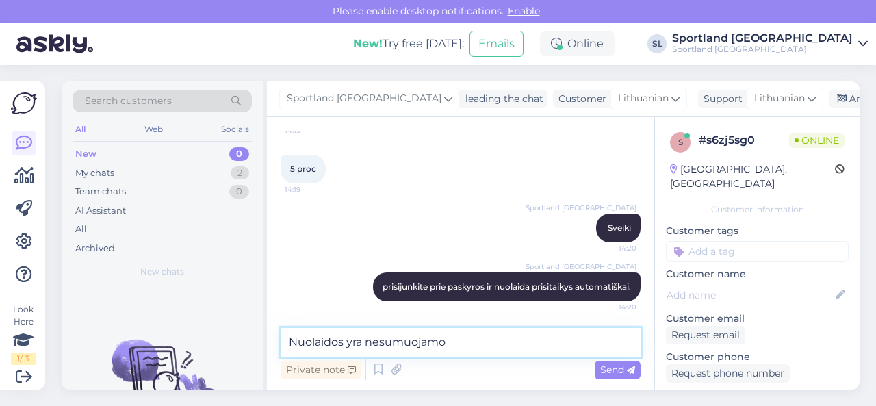
type textarea "Nuolaidos yra nesumuojamos"
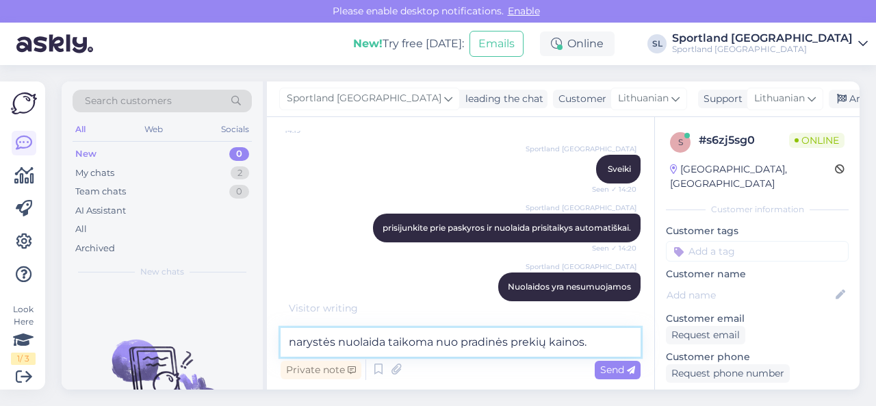
type textarea "narystės nuolaida taikoma nuo pradinės prekių kainos."
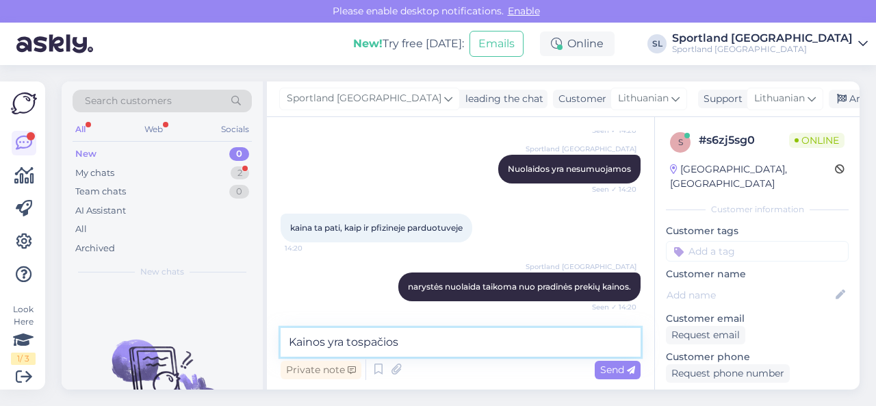
scroll to position [343, 0]
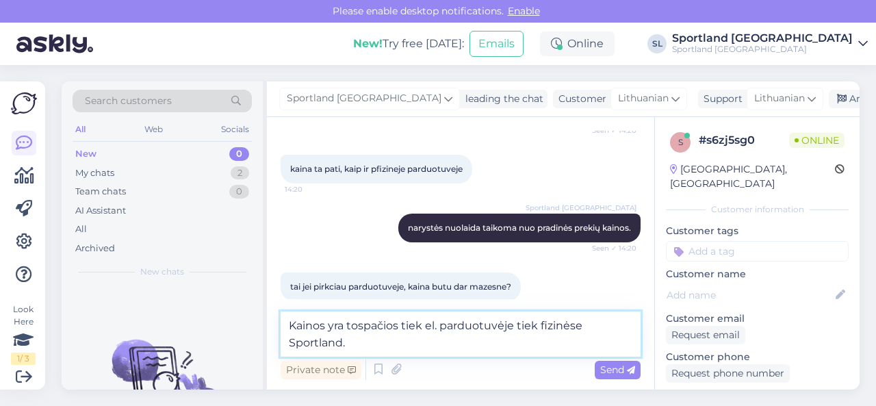
type textarea "Kainos yra tospačios tiek el. parduotuvėje tiek fizinėse Sportland."
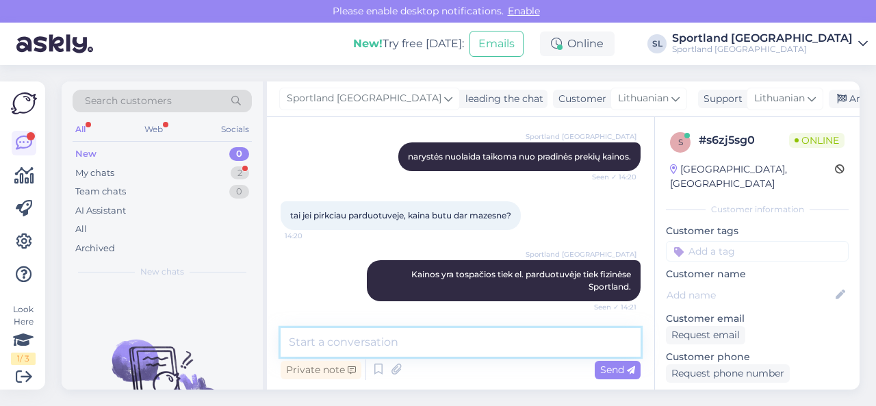
scroll to position [485, 0]
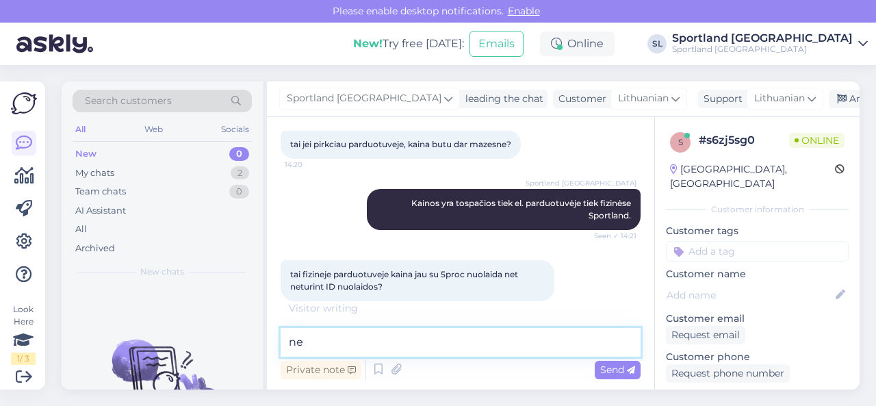
type textarea "n"
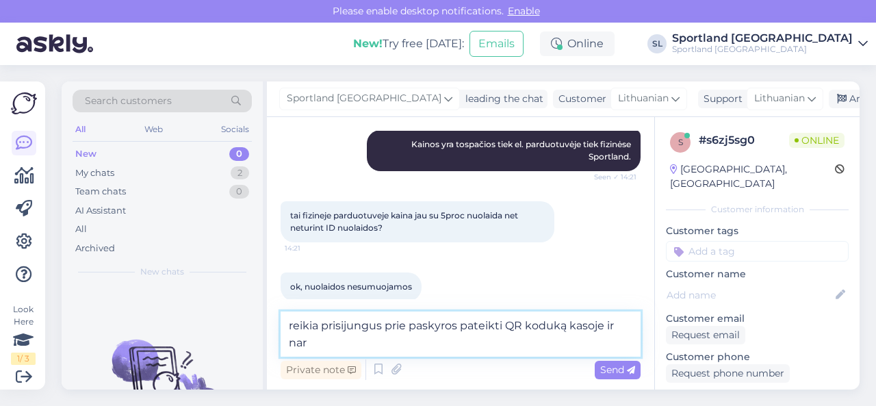
scroll to position [558, 0]
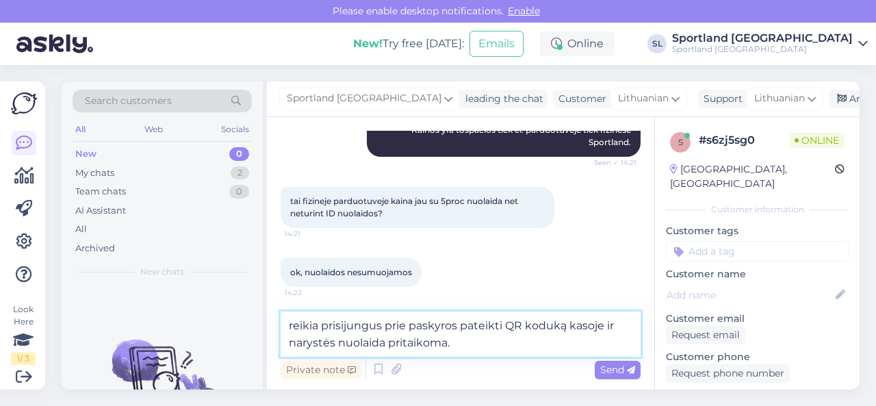
type textarea "reikia prisijungus prie paskyros pateikti QR koduką kasoje ir narystės nuolaida…"
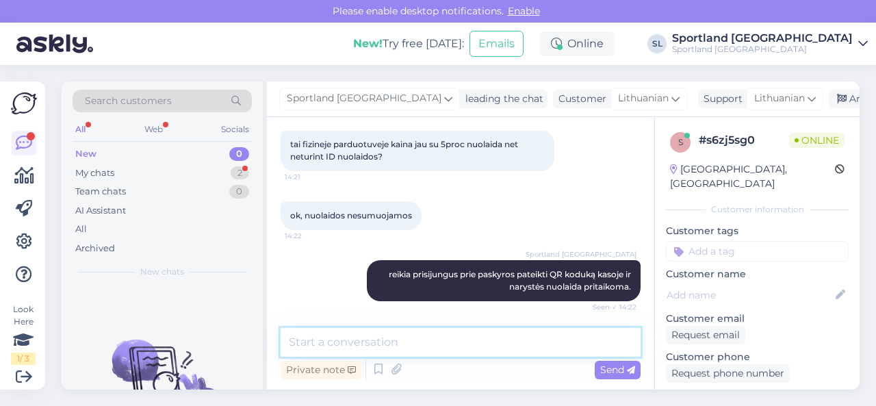
scroll to position [686, 0]
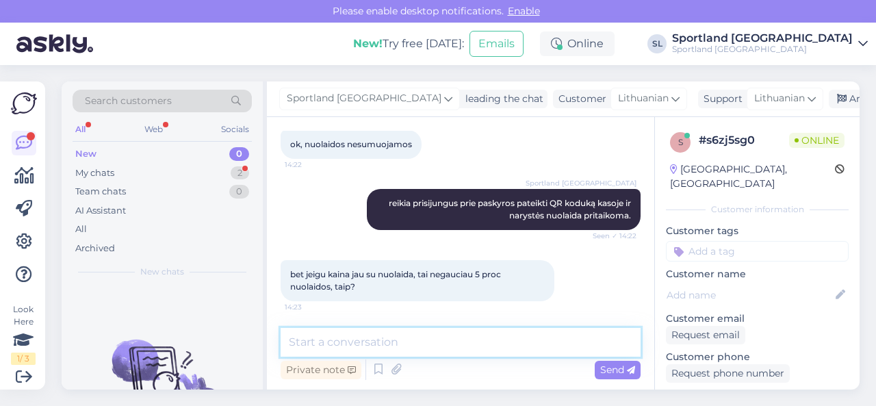
click at [490, 341] on textarea at bounding box center [461, 342] width 360 height 29
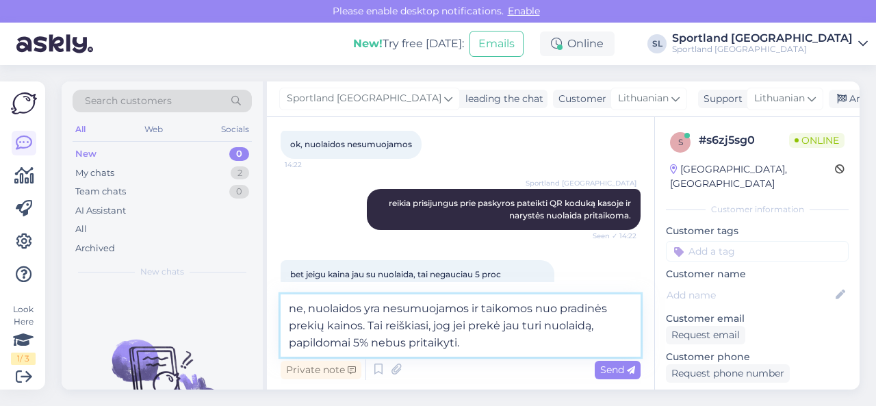
type textarea "ne, nuolaidos yra nesumuojamos ir taikomos nuo pradinės prekių kainos. Tai reiš…"
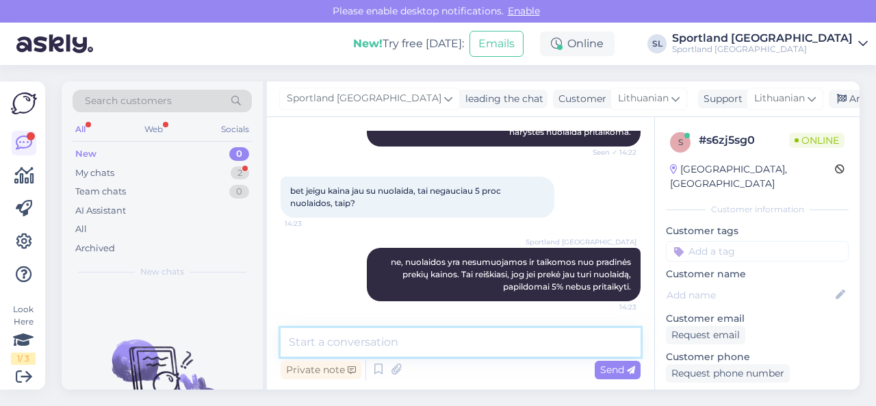
scroll to position [829, 0]
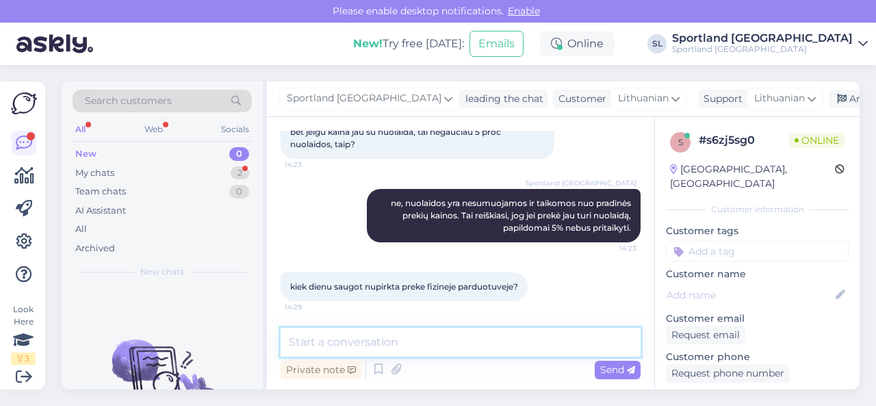
click at [430, 341] on textarea at bounding box center [461, 342] width 360 height 29
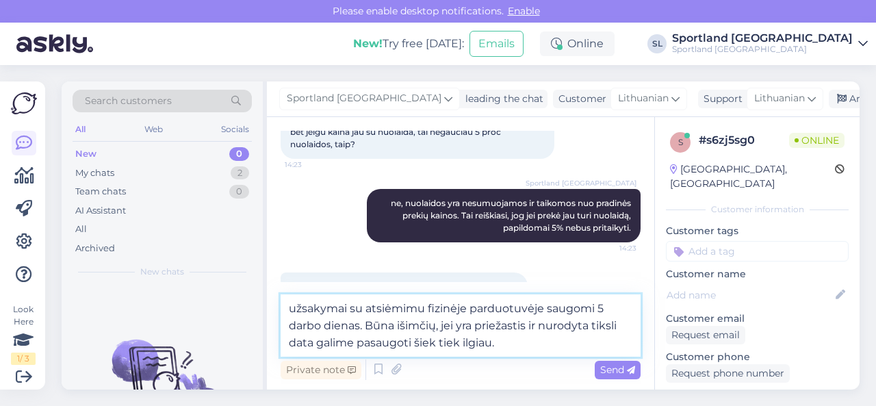
type textarea "užsakymai su atsiėmimu fizinėje parduotuvėje saugomi 5 darbo dienas. Būna išimč…"
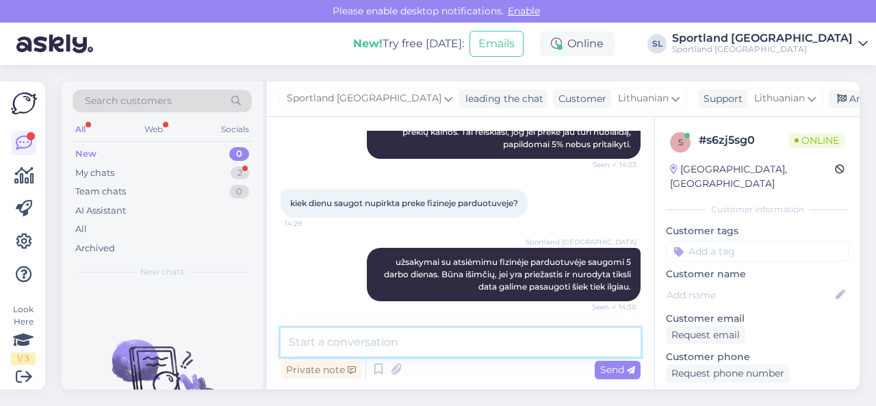
scroll to position [971, 0]
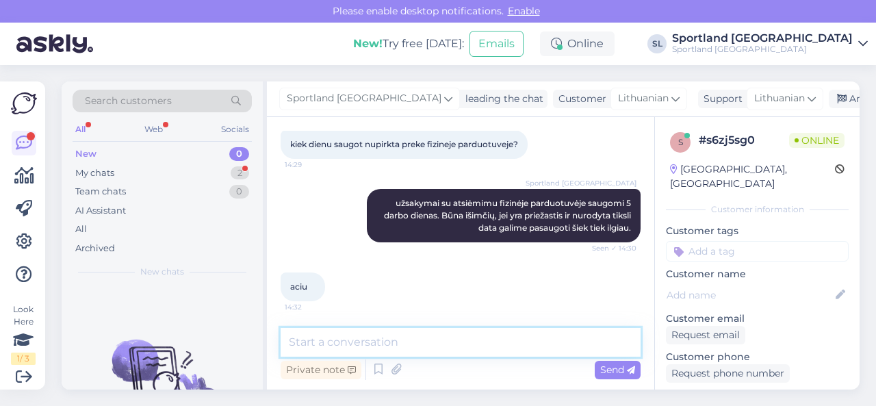
click at [419, 336] on textarea at bounding box center [461, 342] width 360 height 29
type textarea "Dėkojame Jums ;)"
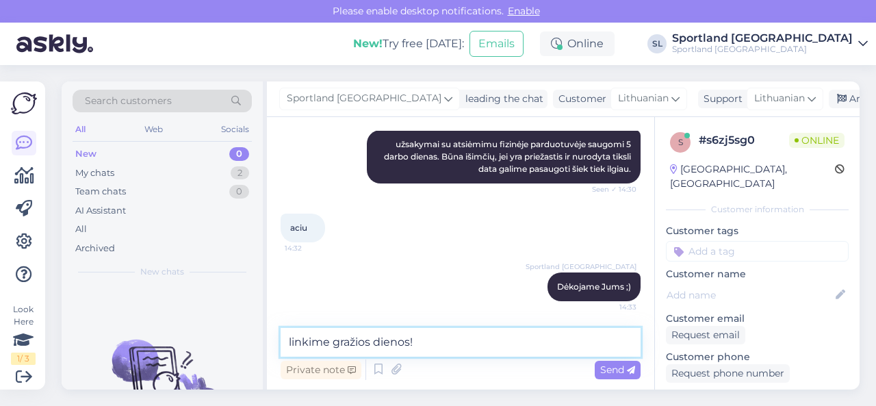
type textarea "linkime gražios dienos!"
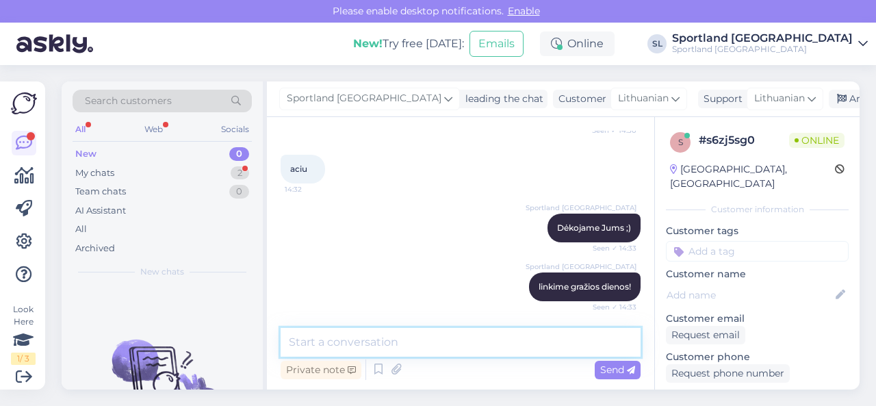
scroll to position [1148, 0]
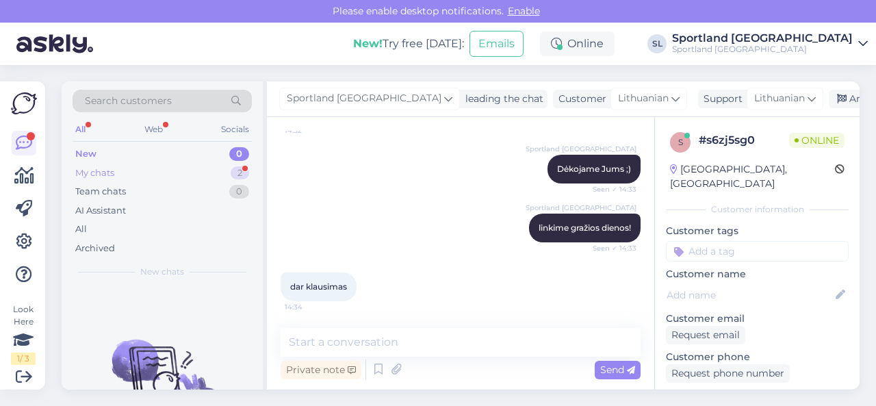
click at [181, 177] on div "My chats 2" at bounding box center [162, 173] width 179 height 19
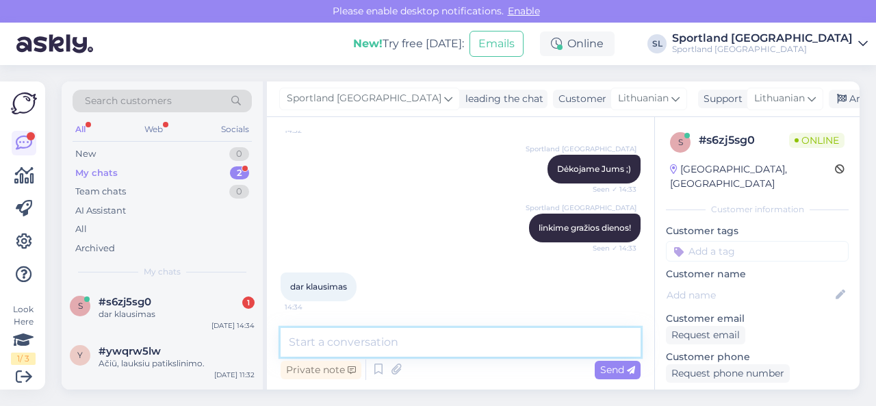
click at [348, 346] on textarea at bounding box center [461, 342] width 360 height 29
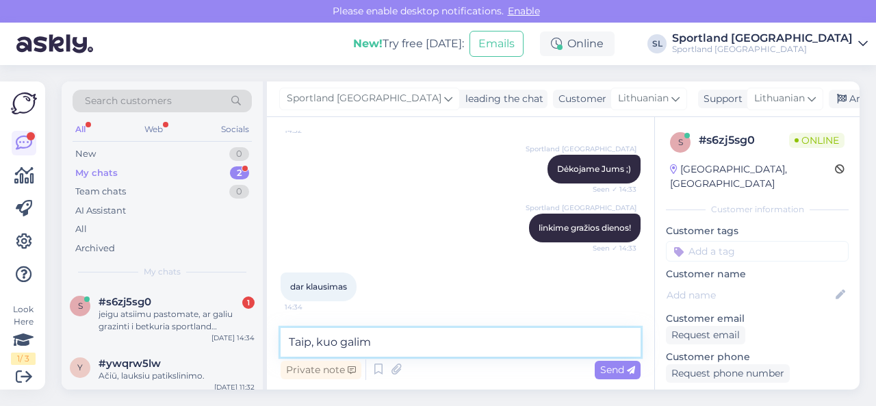
scroll to position [1219, 0]
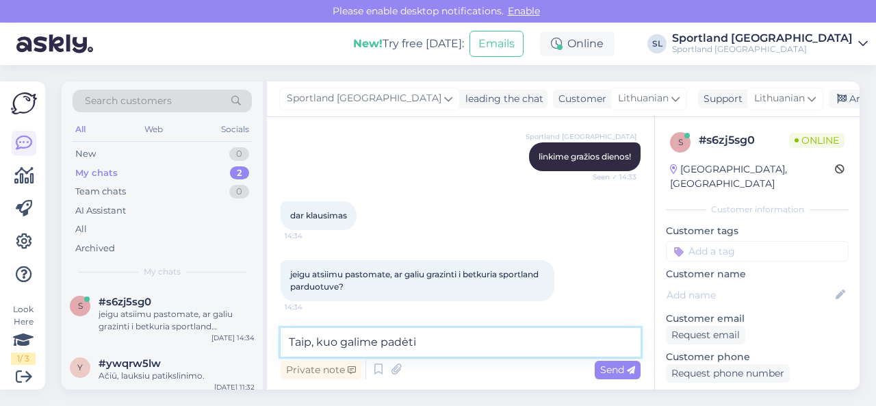
type textarea "Taip, kuo galime padėti?"
drag, startPoint x: 451, startPoint y: 341, endPoint x: 253, endPoint y: 346, distance: 197.8
click at [253, 346] on div "Search customers All Web Socials New 0 My chats 2 Team chats 0 AI Assistant All…" at bounding box center [461, 235] width 798 height 308
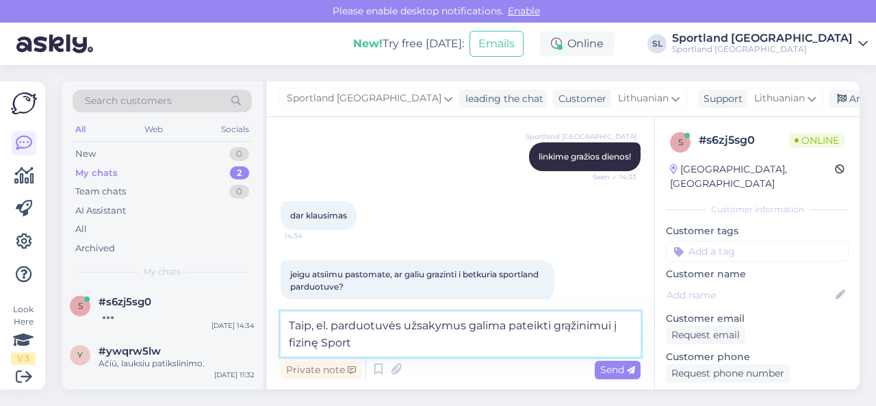
scroll to position [1306, 0]
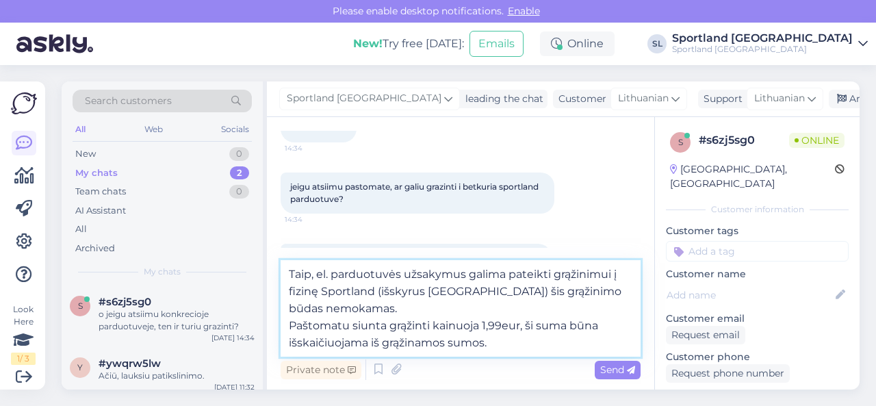
type textarea "Taip, el. parduotuvės užsakymus galima pateikti grąžinimui į fizinę Sportland (…"
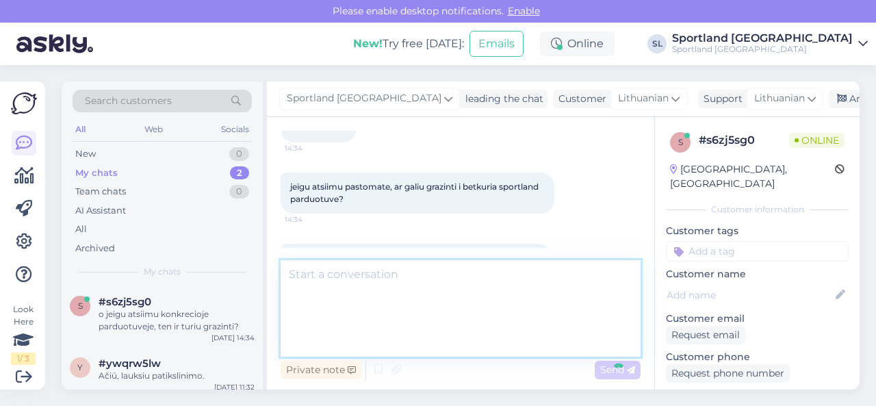
scroll to position [1398, 0]
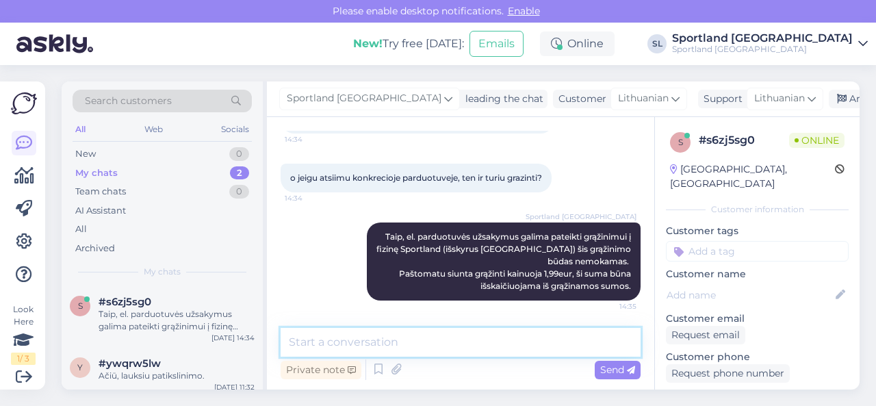
click at [465, 332] on textarea at bounding box center [461, 342] width 360 height 29
click at [456, 346] on textarea at bounding box center [461, 342] width 360 height 29
type textarea "El. parduotuvės užsakymus galite grąžinti per 90 dienų."
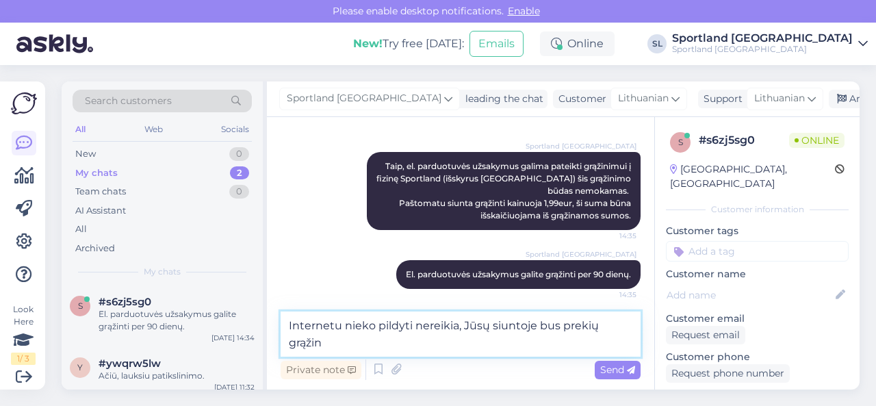
scroll to position [1466, 0]
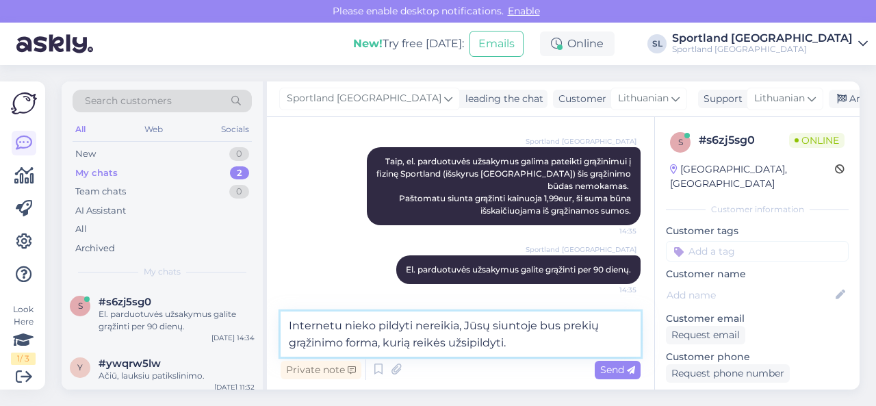
type textarea "Internetu nieko pildyti nereikia, Jūsų siuntoje bus prekių grąžinimo forma, kur…"
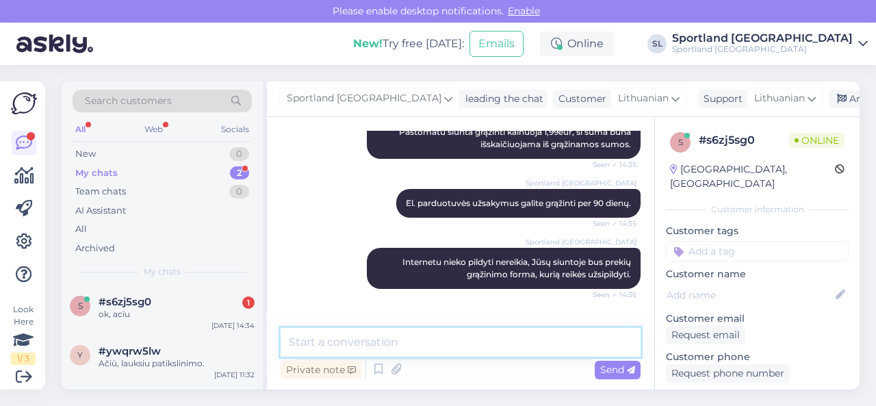
scroll to position [1587, 0]
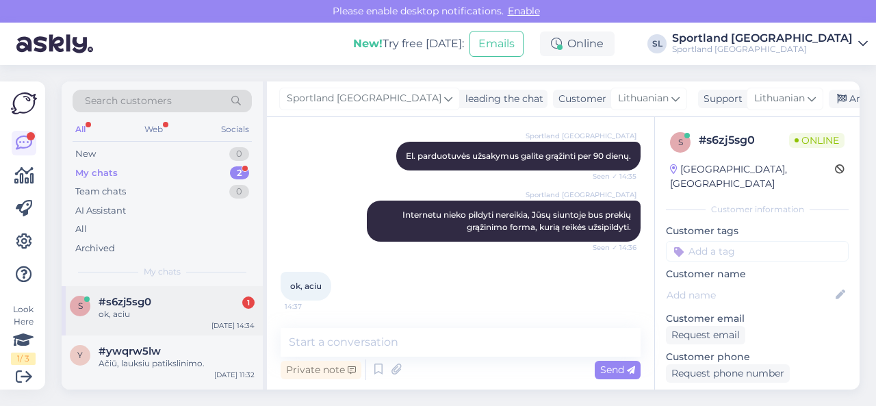
click at [195, 308] on div "ok, aciu" at bounding box center [177, 314] width 156 height 12
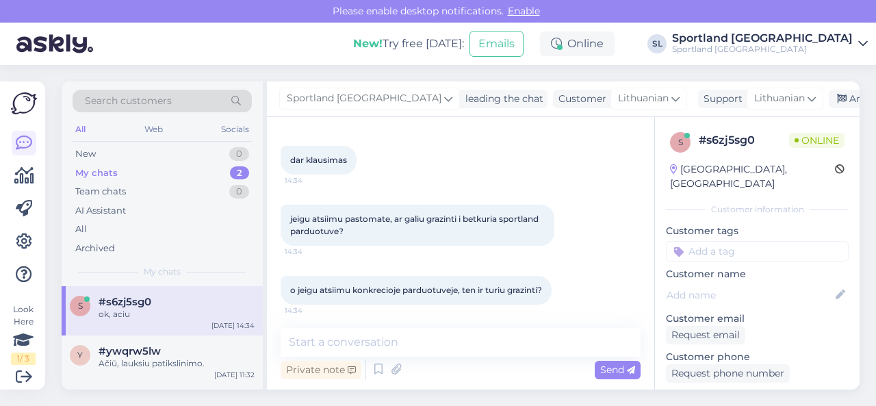
click at [202, 315] on div "ok, aciu" at bounding box center [177, 314] width 156 height 12
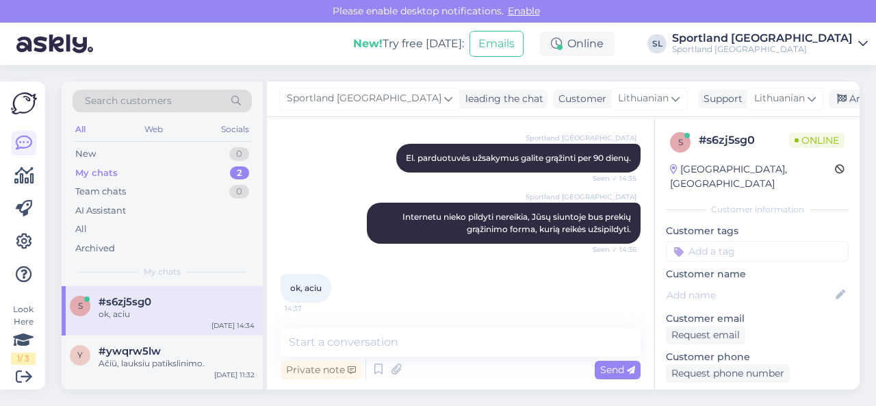
scroll to position [1574, 0]
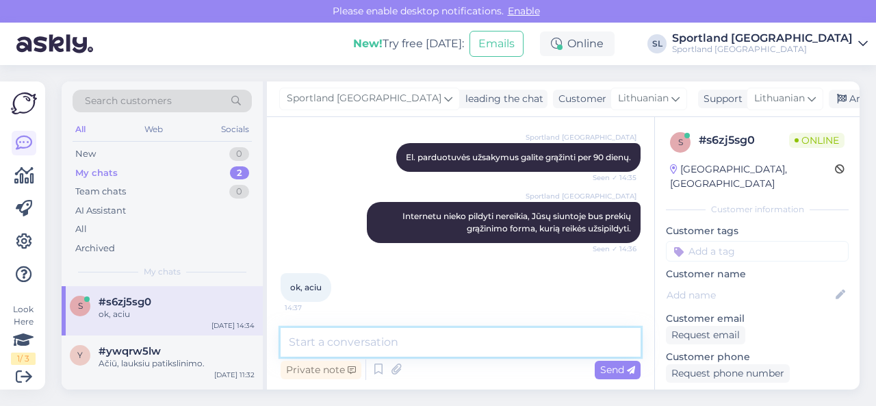
click at [350, 341] on textarea at bounding box center [461, 342] width 360 height 29
type textarea ";) dėkojame Jums"
